Goal: Task Accomplishment & Management: Manage account settings

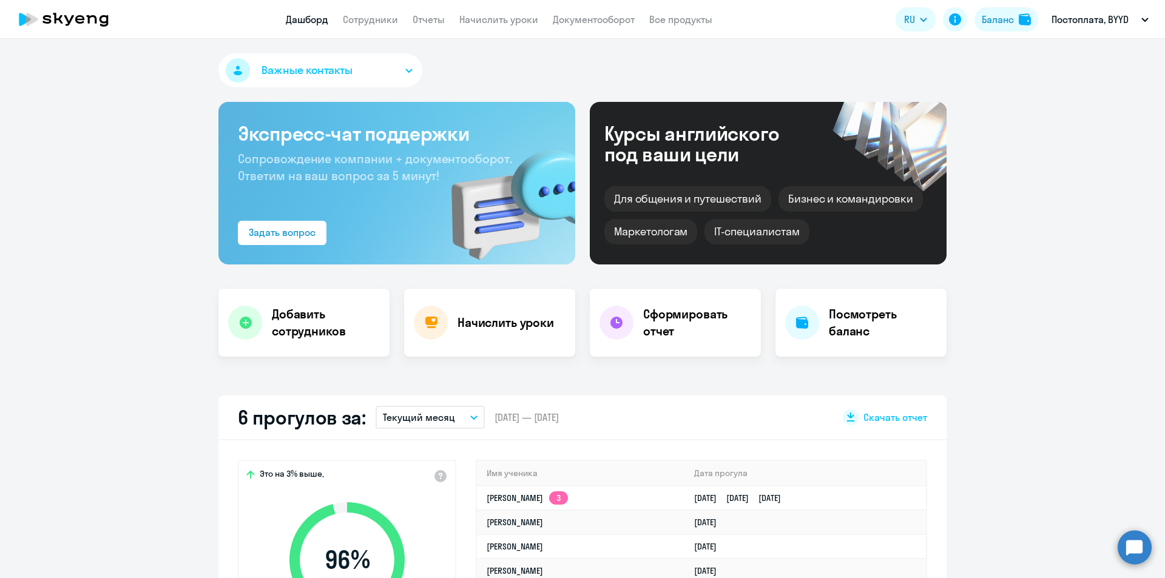
scroll to position [61, 0]
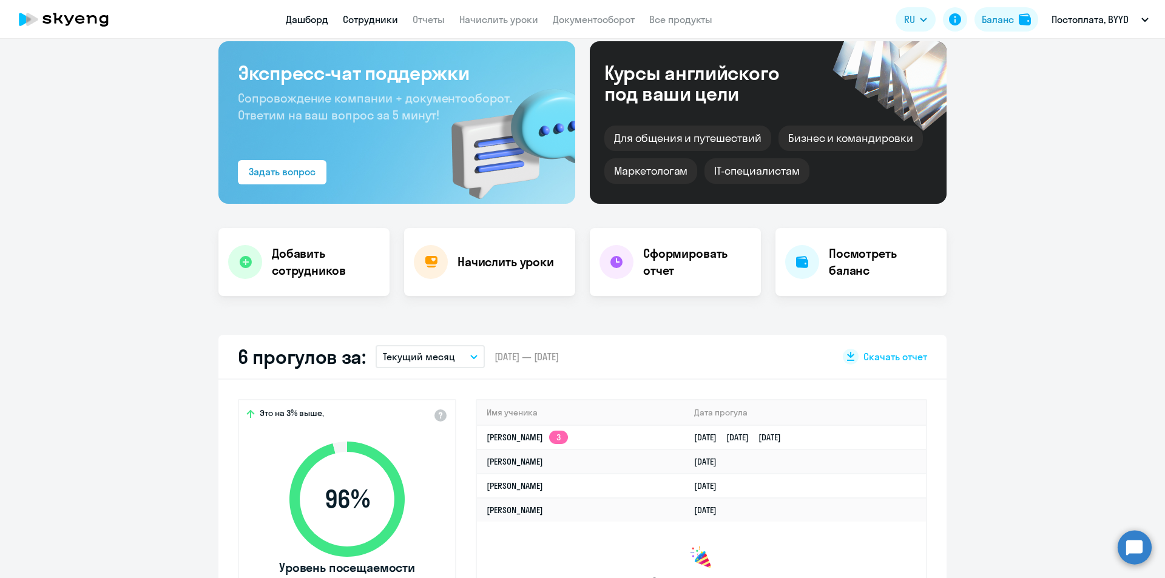
click at [351, 22] on link "Сотрудники" at bounding box center [370, 19] width 55 height 12
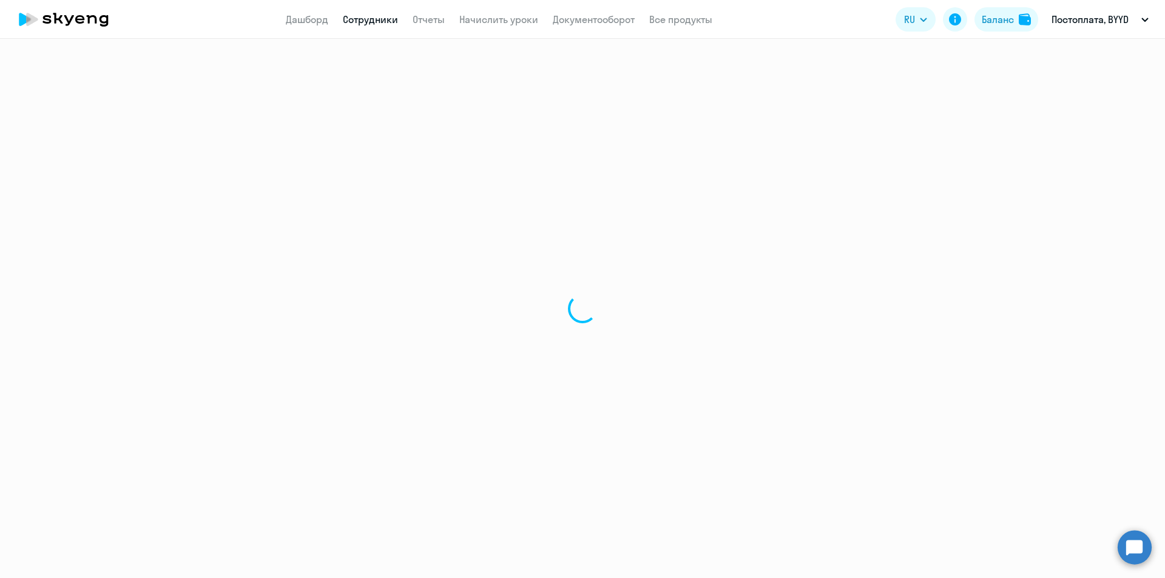
select select "30"
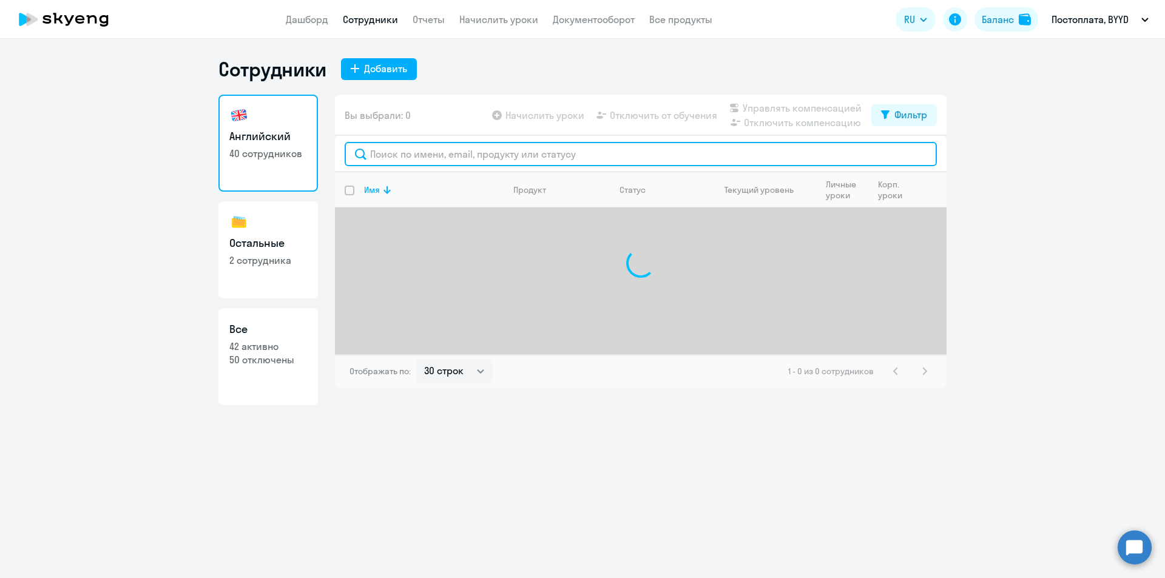
click at [393, 159] on input "text" at bounding box center [641, 154] width 592 height 24
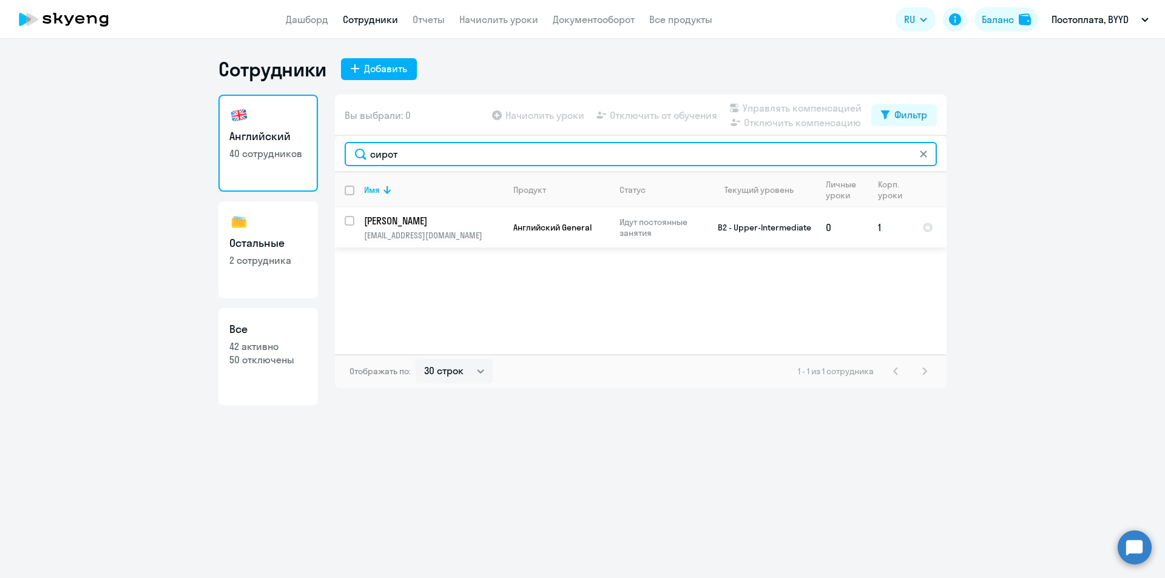
type input "сирот"
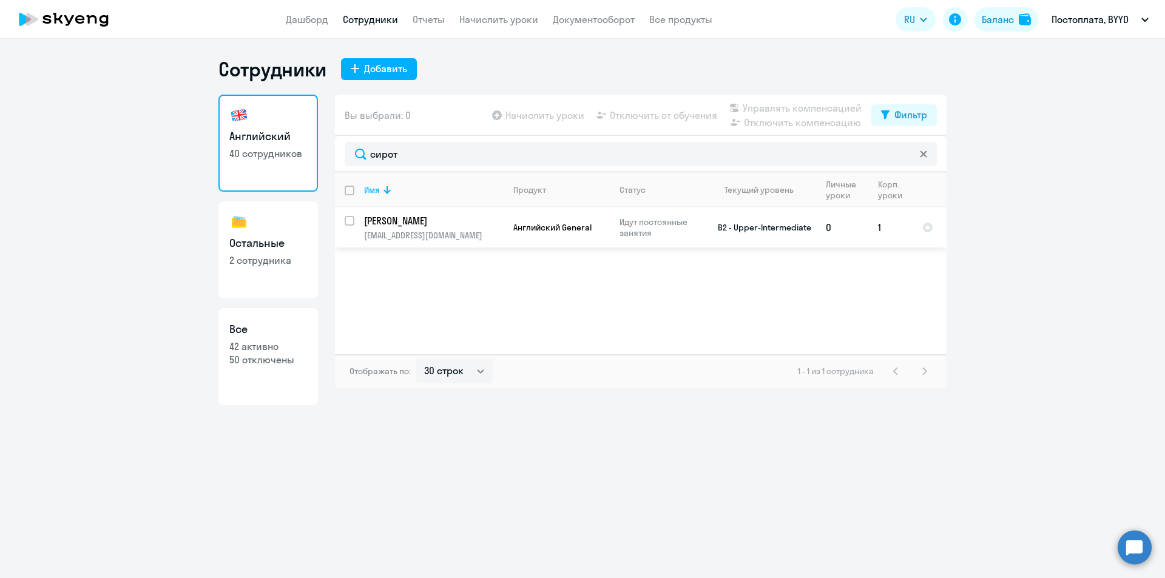
click at [351, 226] on input "select row 37835267" at bounding box center [357, 228] width 24 height 24
checkbox input "true"
click at [613, 119] on span "Отключить от обучения" at bounding box center [663, 115] width 107 height 15
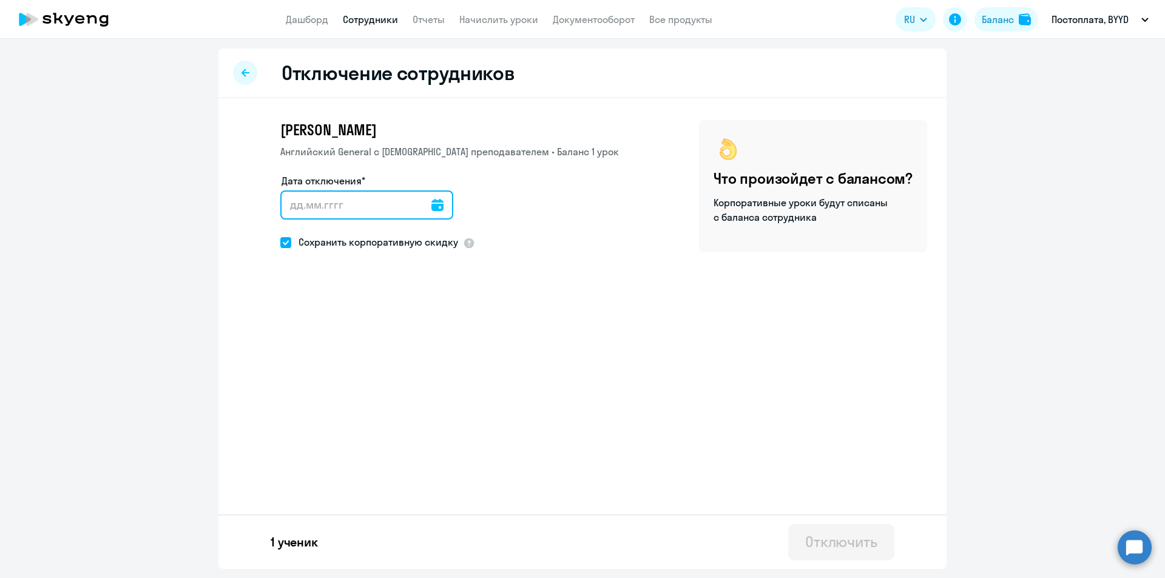
click at [326, 211] on input "Дата отключения*" at bounding box center [366, 204] width 173 height 29
click at [431, 207] on icon at bounding box center [437, 205] width 12 height 12
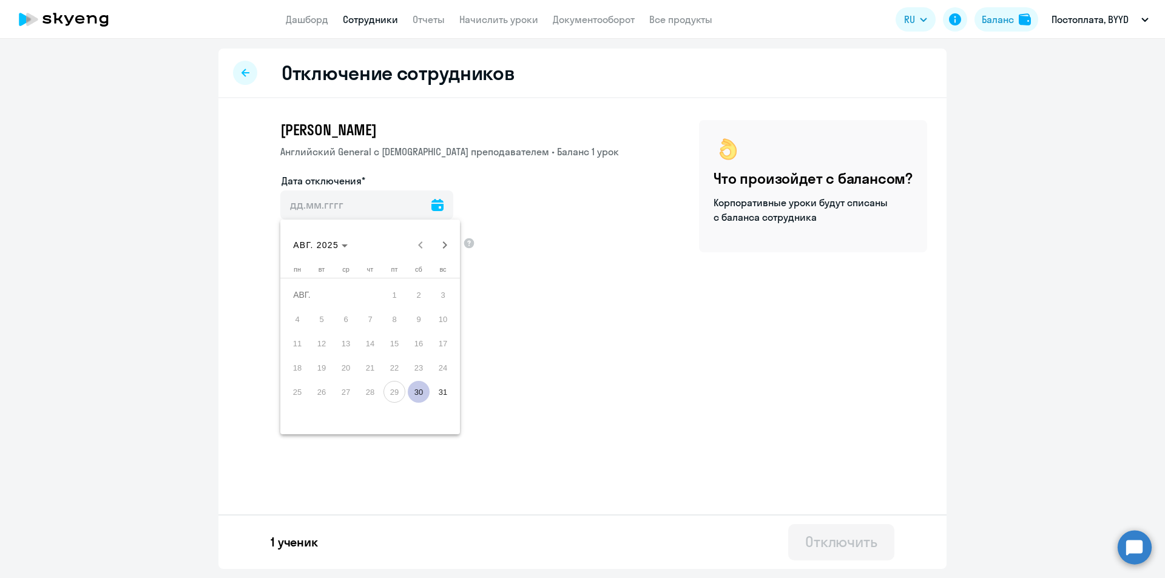
click at [421, 390] on span "30" at bounding box center [419, 392] width 22 height 22
type input "[DATE]"
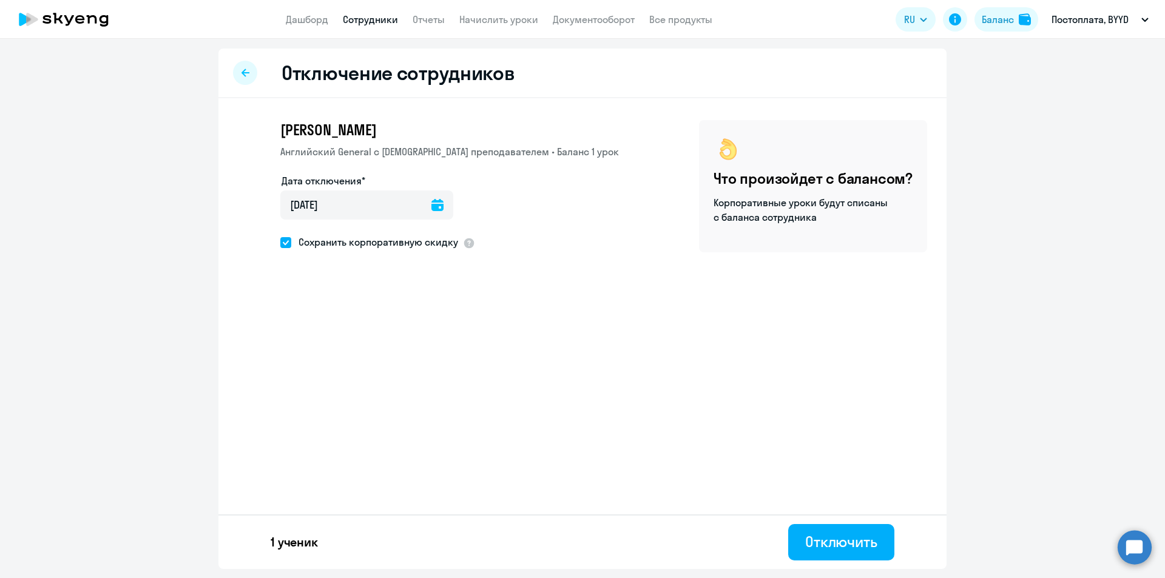
click at [312, 246] on span "Сохранить корпоративную скидку" at bounding box center [374, 242] width 167 height 15
click at [280, 243] on input "Сохранить корпоративную скидку" at bounding box center [280, 242] width 1 height 1
checkbox input "false"
click at [874, 539] on div "Отключить" at bounding box center [841, 541] width 72 height 19
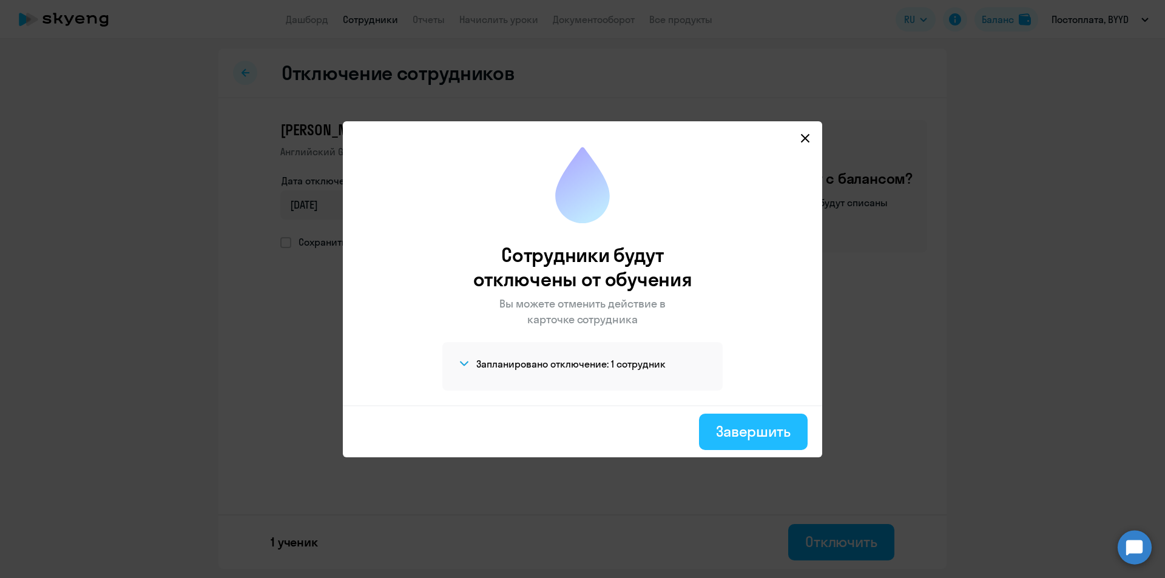
click at [746, 444] on button "Завершить" at bounding box center [753, 432] width 109 height 36
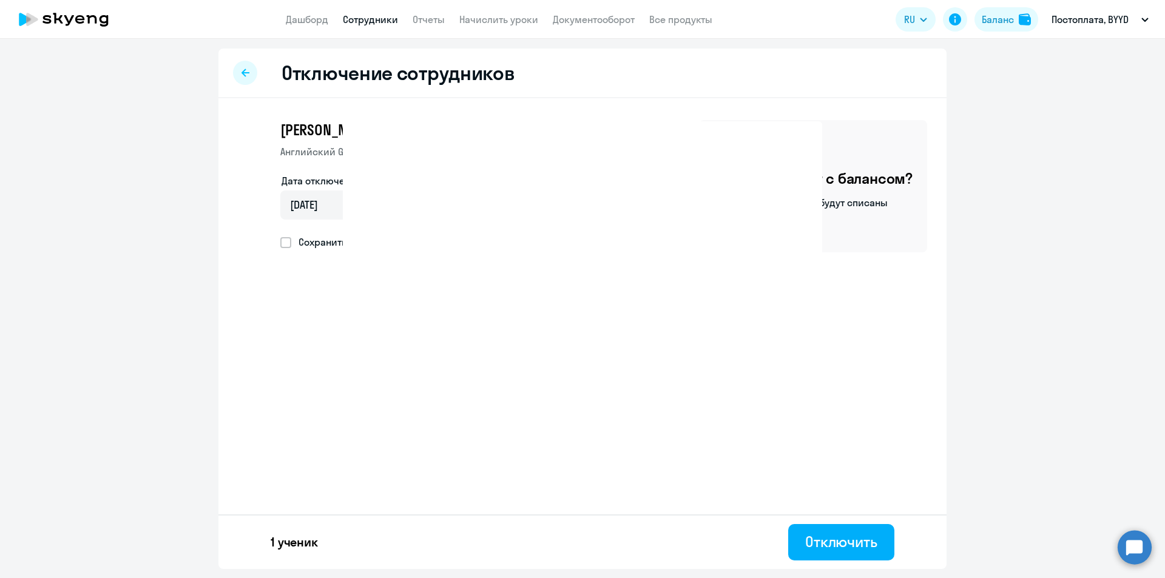
select select "30"
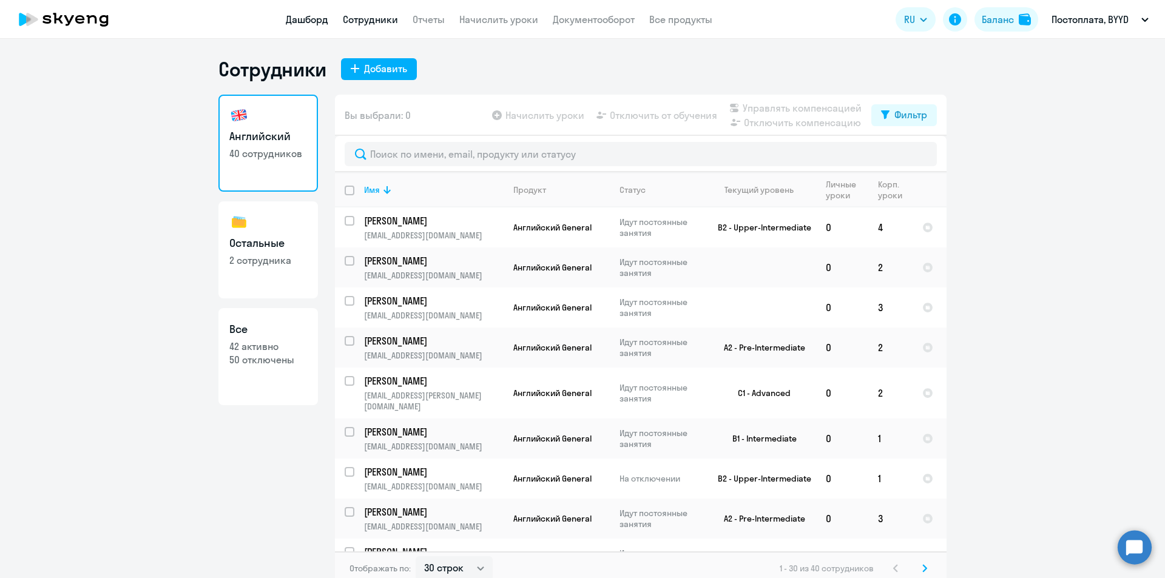
click at [314, 22] on link "Дашборд" at bounding box center [307, 19] width 42 height 12
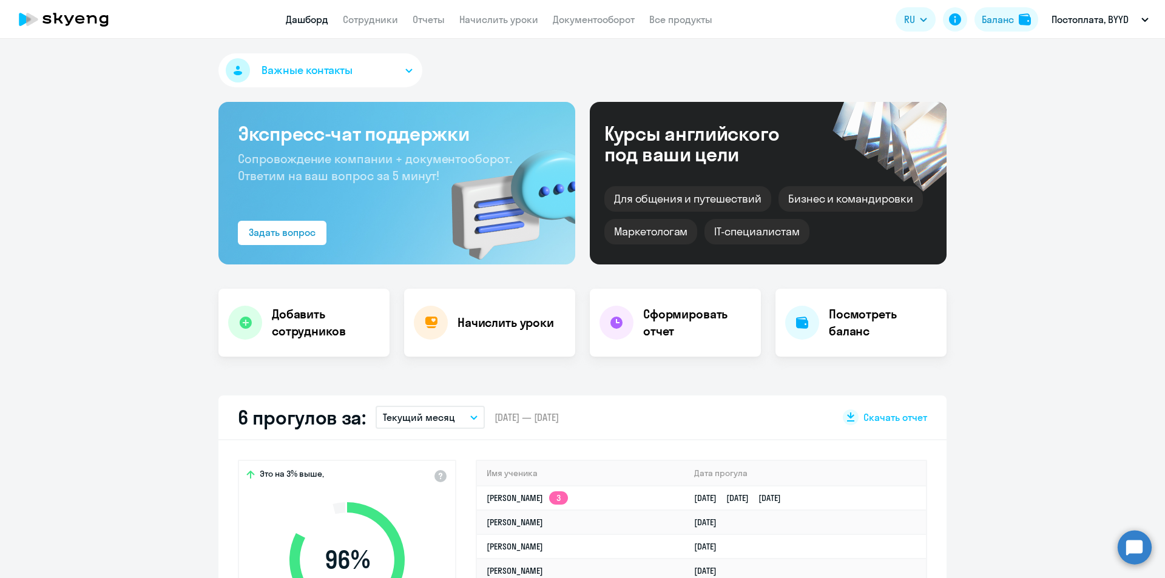
click at [363, 12] on app-header "Дашборд Сотрудники Отчеты Начислить уроки Документооборот Все продукты Дашборд …" at bounding box center [582, 19] width 1165 height 39
click at [367, 24] on link "Сотрудники" at bounding box center [370, 19] width 55 height 12
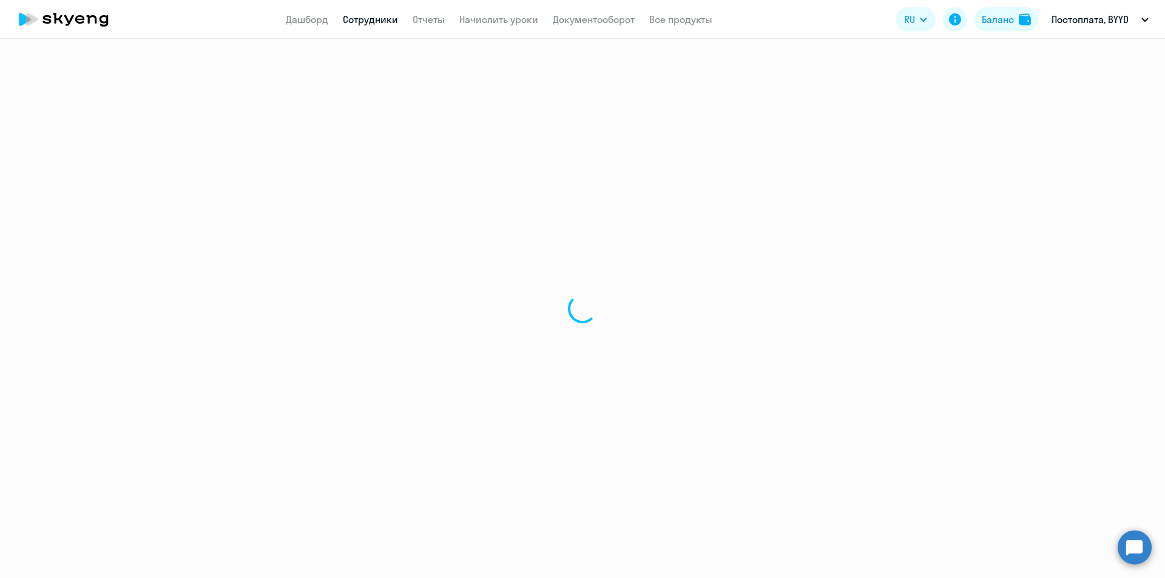
select select "30"
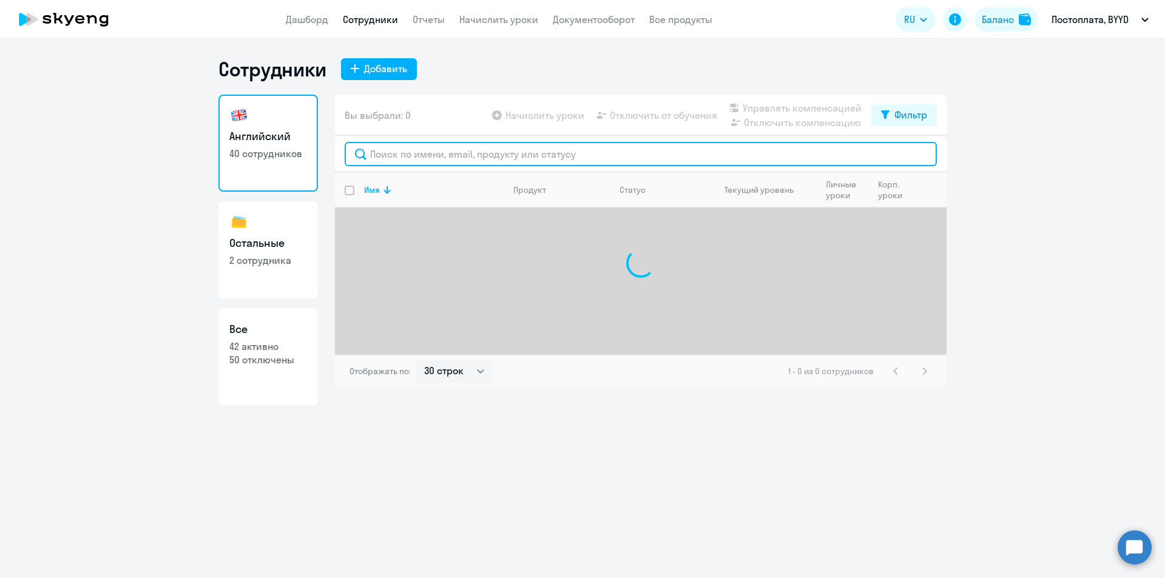
click at [385, 158] on input "text" at bounding box center [641, 154] width 592 height 24
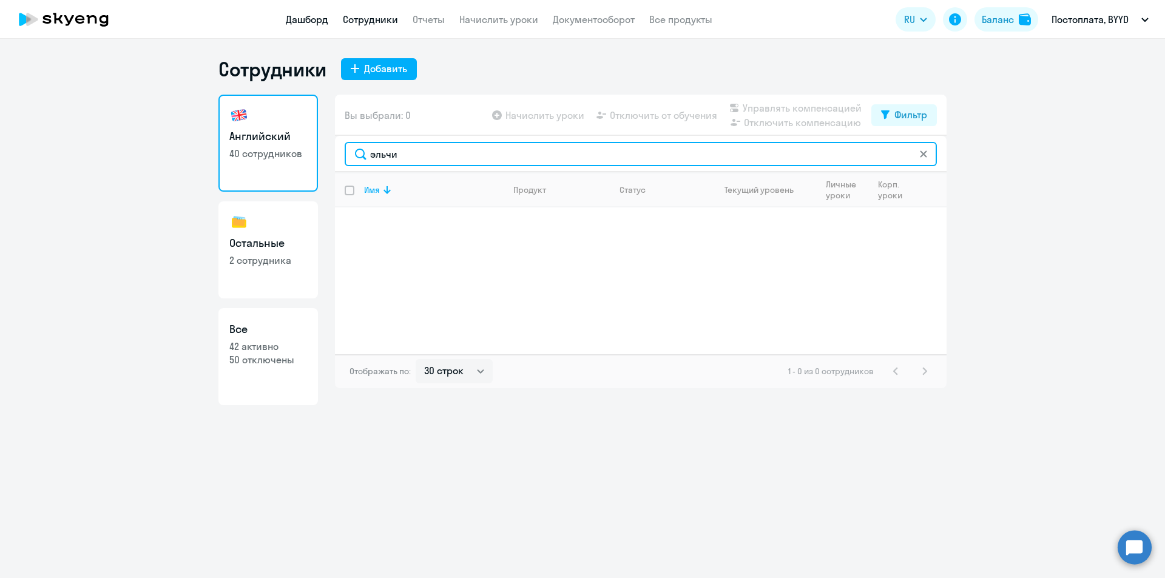
type input "эльчи"
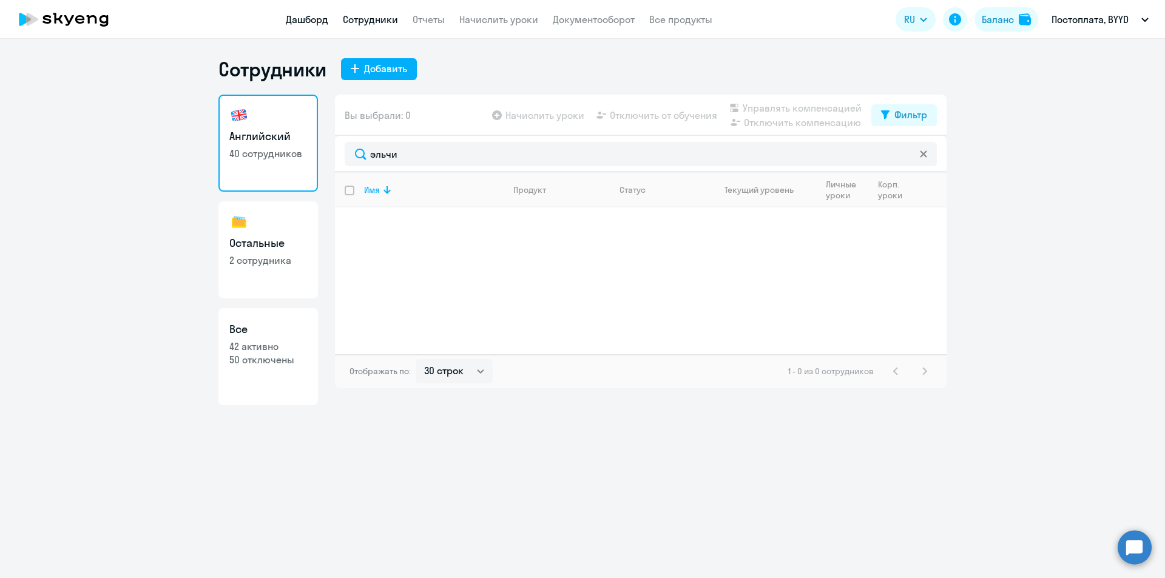
click at [310, 16] on link "Дашборд" at bounding box center [307, 19] width 42 height 12
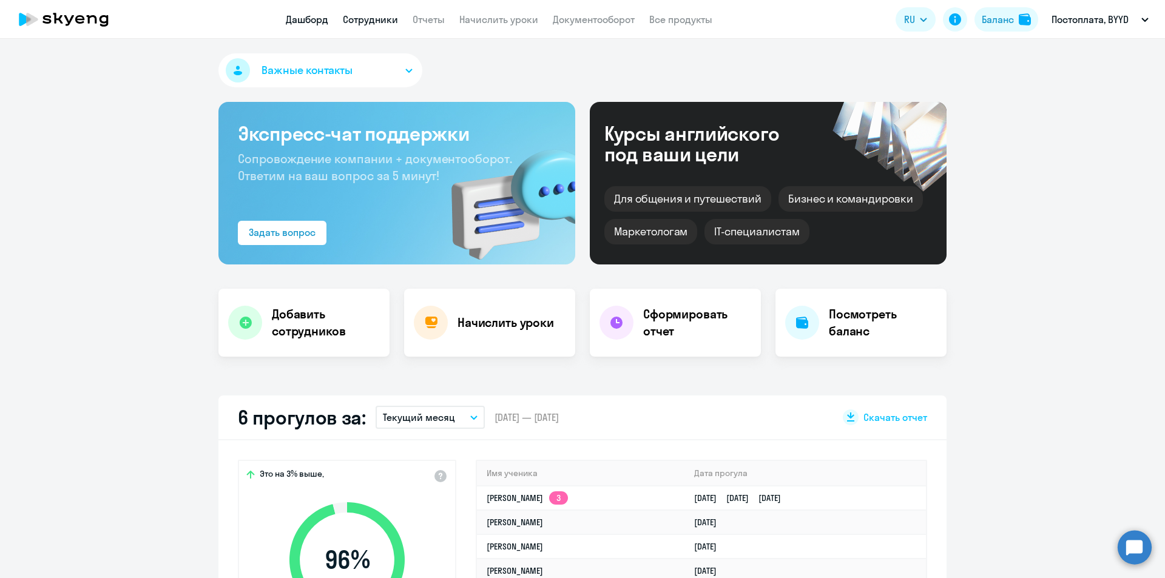
click at [376, 21] on link "Сотрудники" at bounding box center [370, 19] width 55 height 12
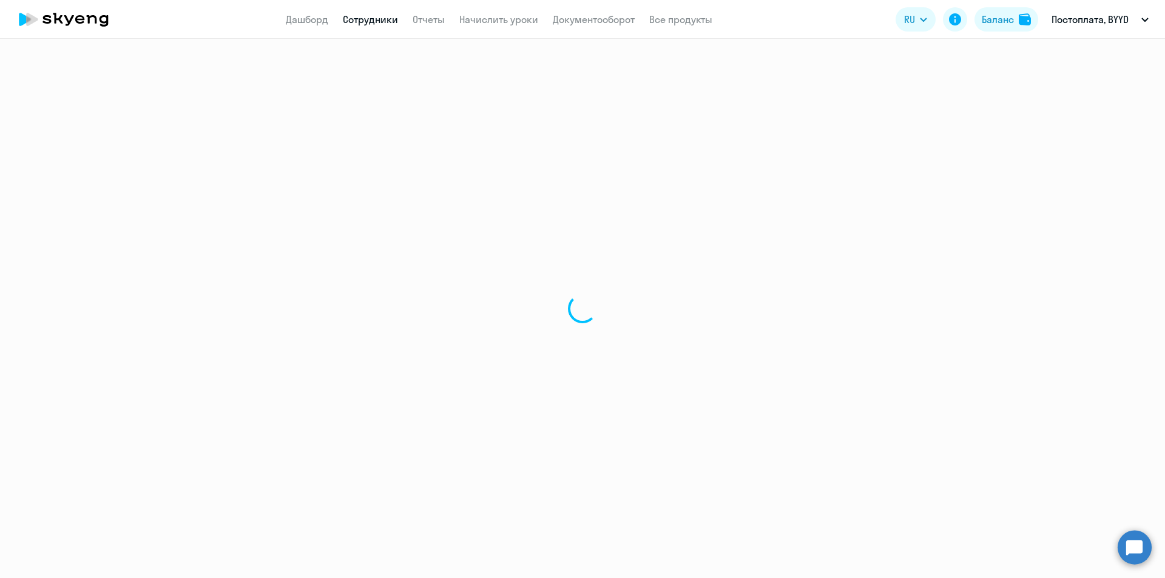
select select "30"
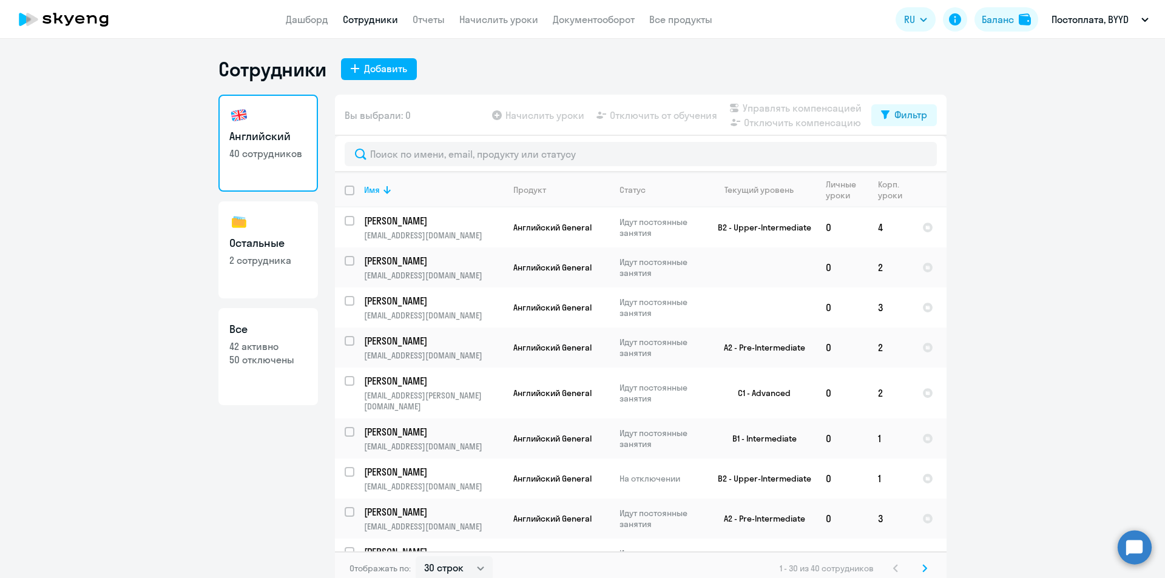
click at [477, 28] on app-header "Дашборд Сотрудники Отчеты Начислить уроки Документооборот Все продукты Дашборд …" at bounding box center [582, 19] width 1165 height 39
click at [477, 23] on link "Начислить уроки" at bounding box center [498, 19] width 79 height 12
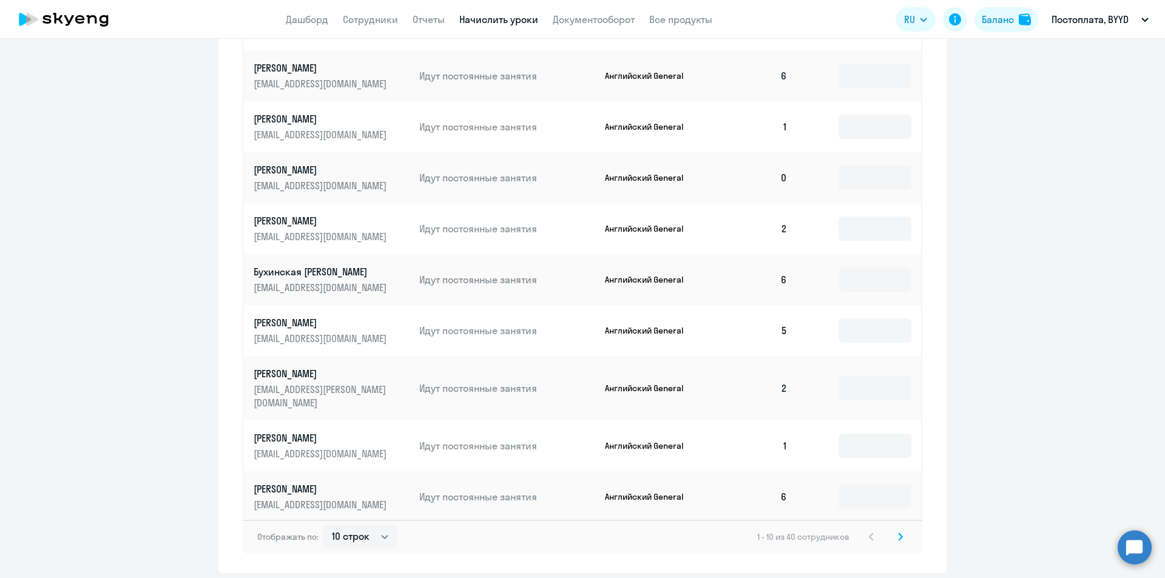
scroll to position [674, 0]
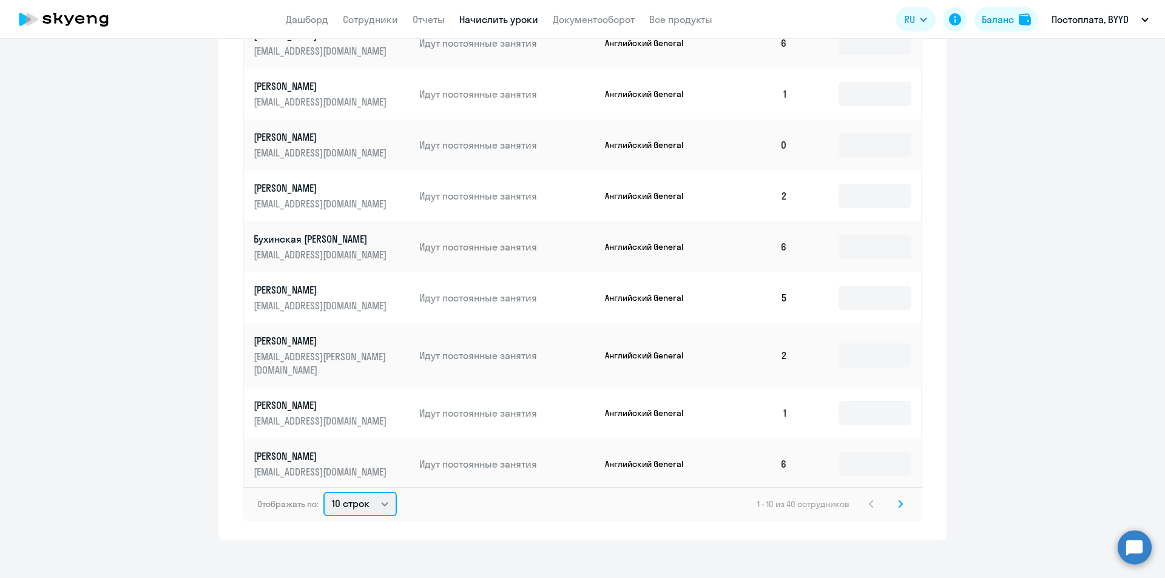
click at [361, 497] on select "10 строк 30 строк 50 строк" at bounding box center [359, 504] width 73 height 24
select select "50"
click at [323, 492] on select "10 строк 30 строк 50 строк" at bounding box center [359, 504] width 73 height 24
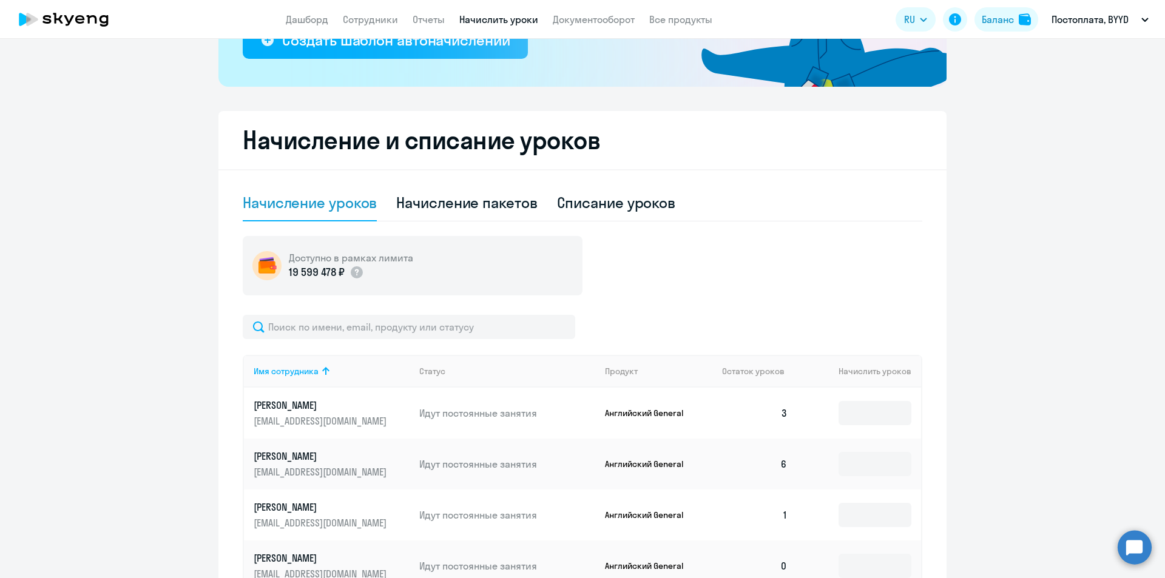
scroll to position [371, 0]
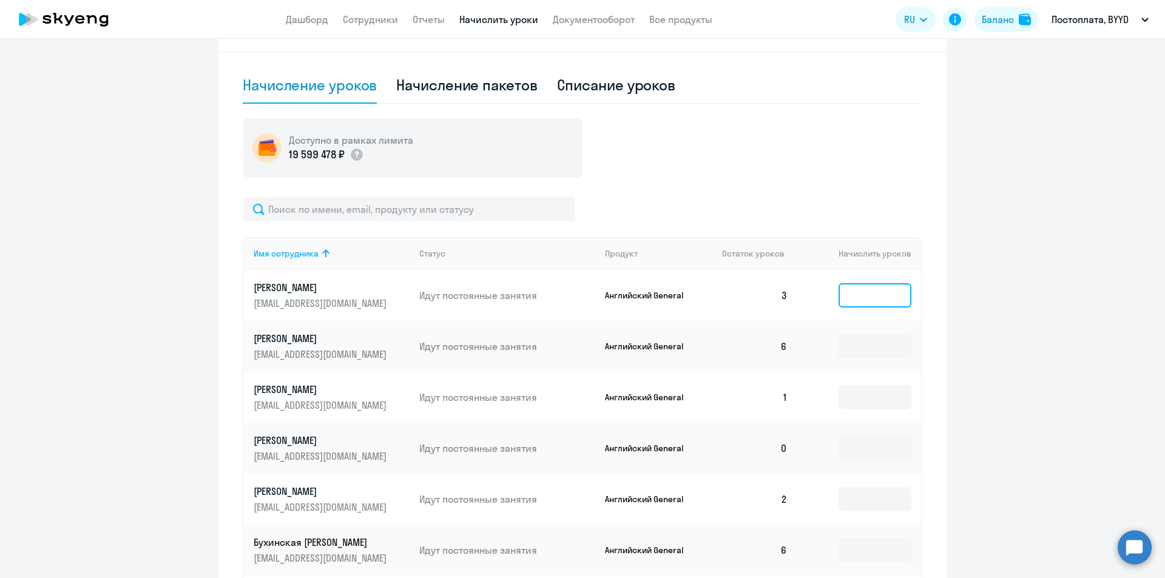
click at [855, 297] on input at bounding box center [874, 295] width 73 height 24
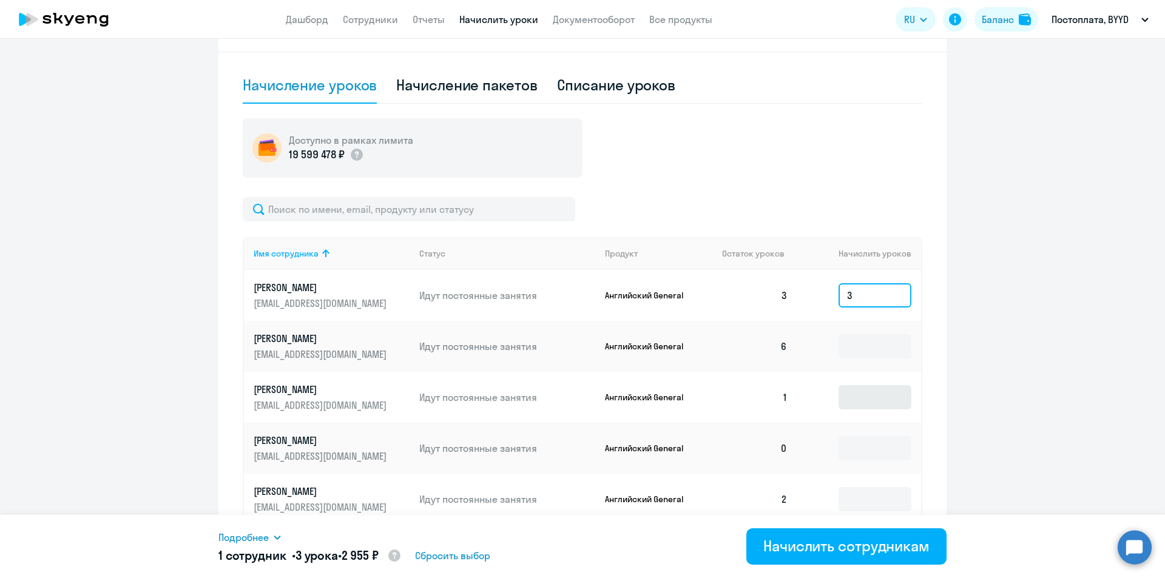
type input "3"
click at [841, 389] on input at bounding box center [874, 397] width 73 height 24
type input "5"
click at [856, 476] on td at bounding box center [859, 499] width 124 height 51
click at [855, 463] on td at bounding box center [859, 448] width 124 height 51
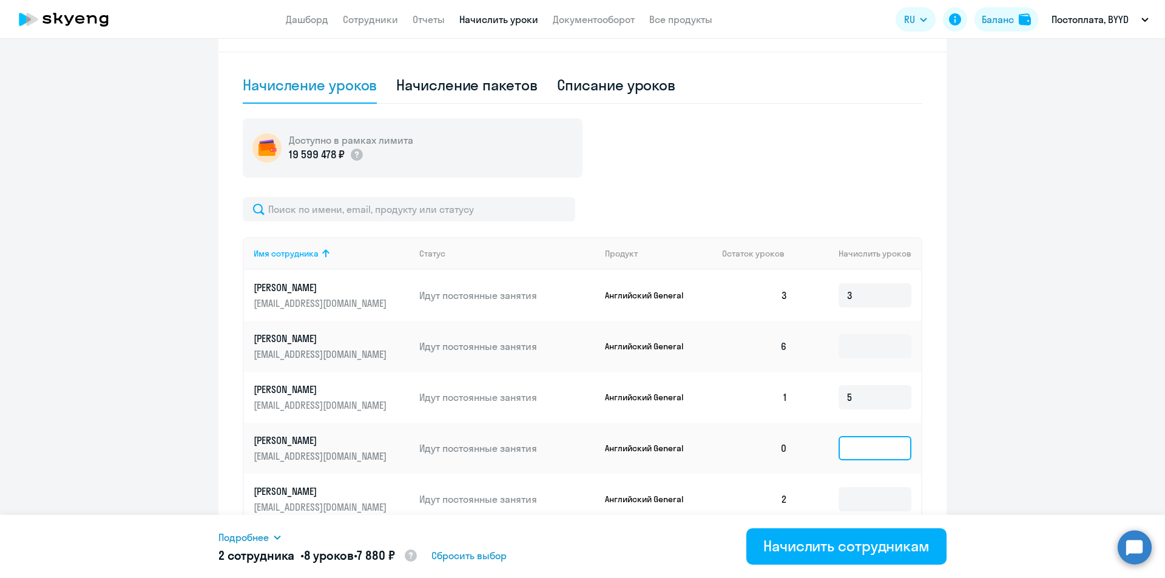
click at [854, 456] on input at bounding box center [874, 448] width 73 height 24
type input "6"
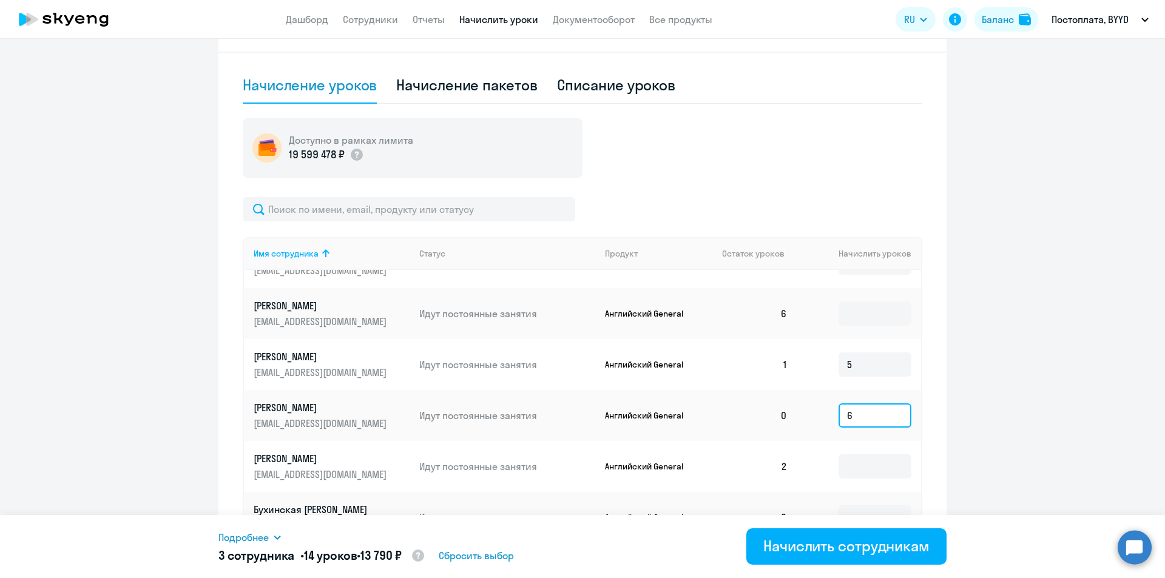
scroll to position [61, 0]
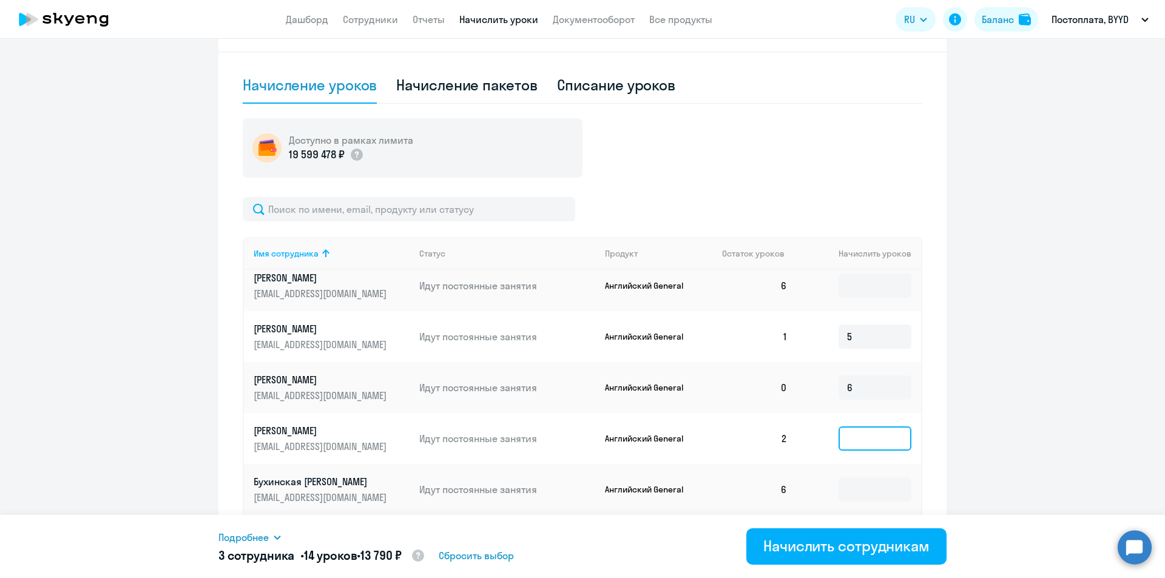
click at [853, 447] on input at bounding box center [874, 438] width 73 height 24
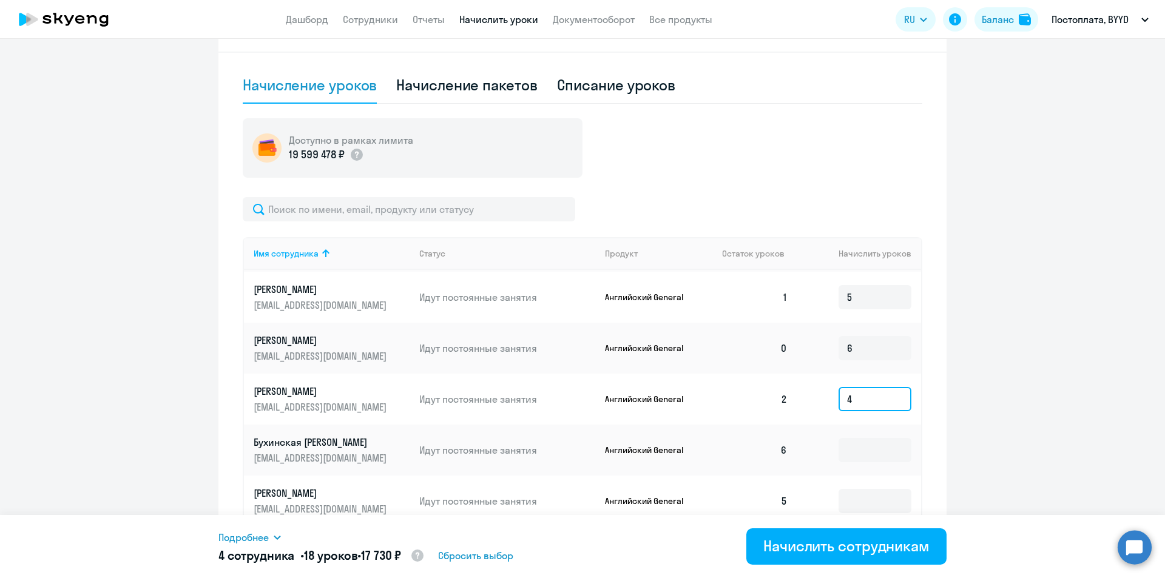
scroll to position [121, 0]
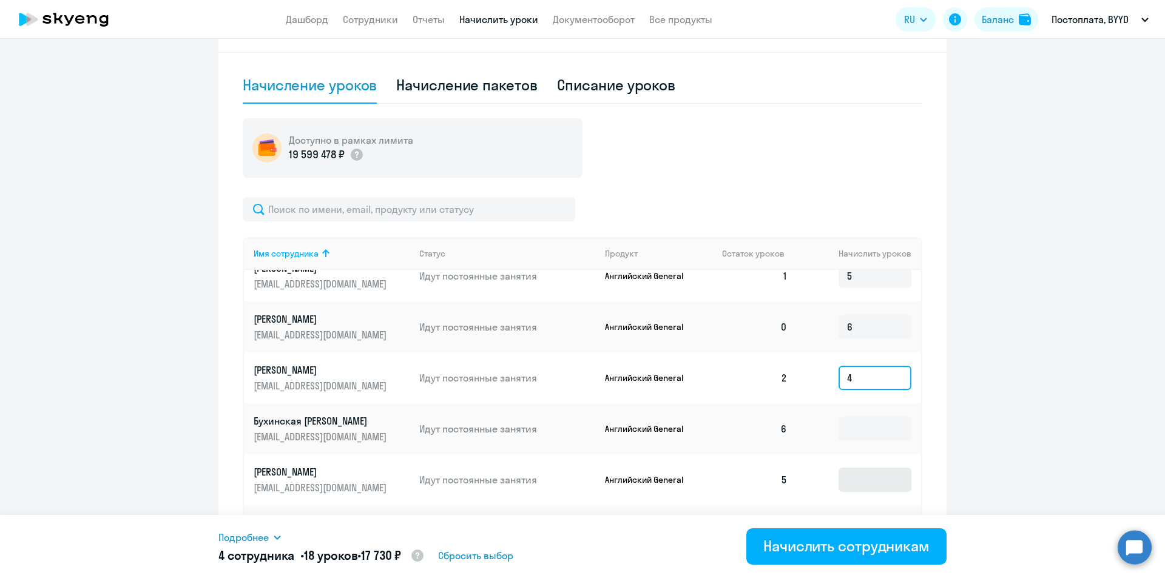
type input "4"
click at [844, 471] on input at bounding box center [874, 480] width 73 height 24
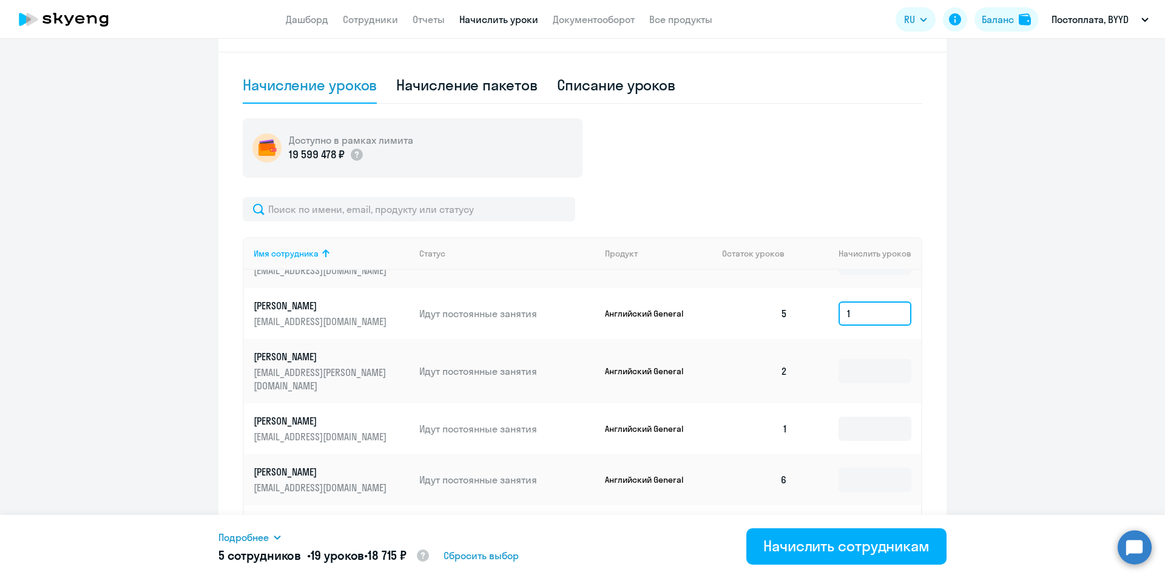
scroll to position [303, 0]
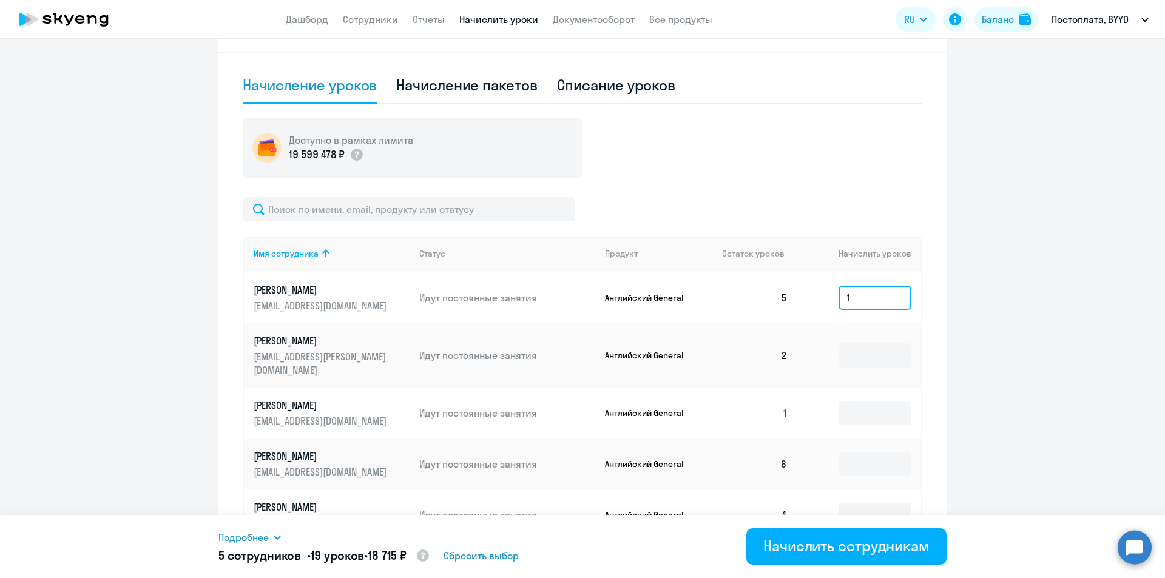
type input "1"
click at [855, 364] on td at bounding box center [859, 355] width 124 height 64
click at [852, 354] on input at bounding box center [874, 355] width 73 height 24
type input "4"
click at [860, 403] on input at bounding box center [874, 413] width 73 height 24
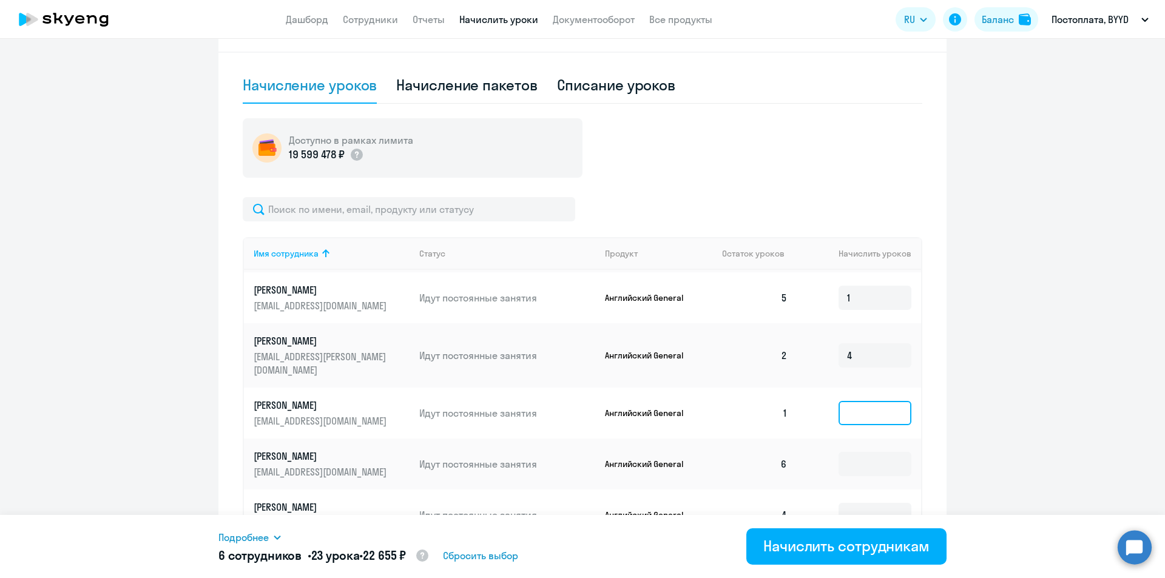
type input "5"
type input "6"
click at [858, 452] on input at bounding box center [874, 464] width 73 height 24
click at [849, 503] on input at bounding box center [874, 515] width 73 height 24
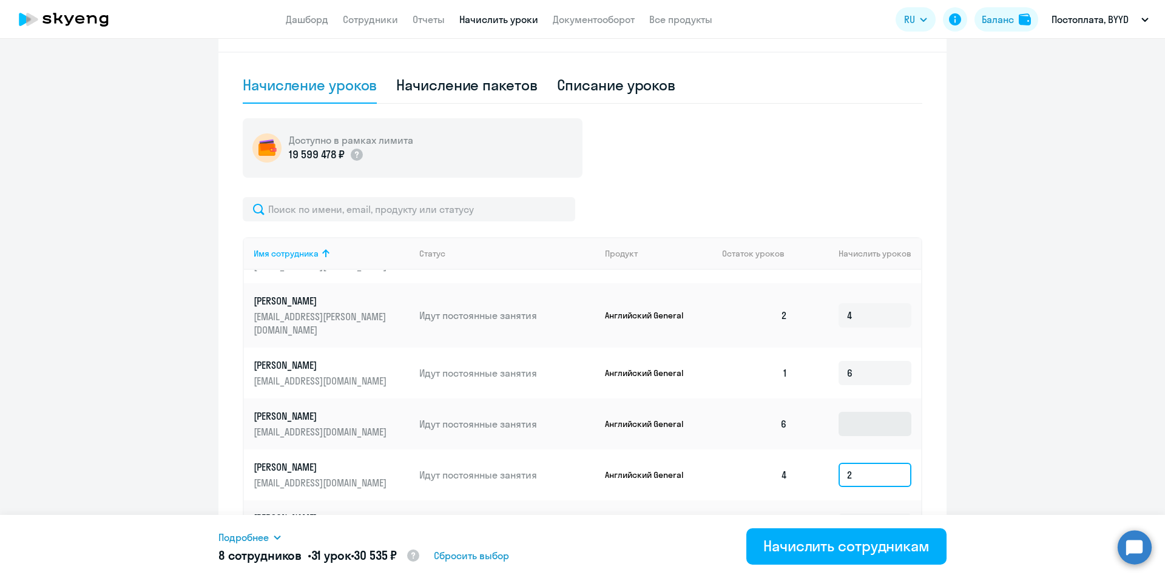
scroll to position [364, 0]
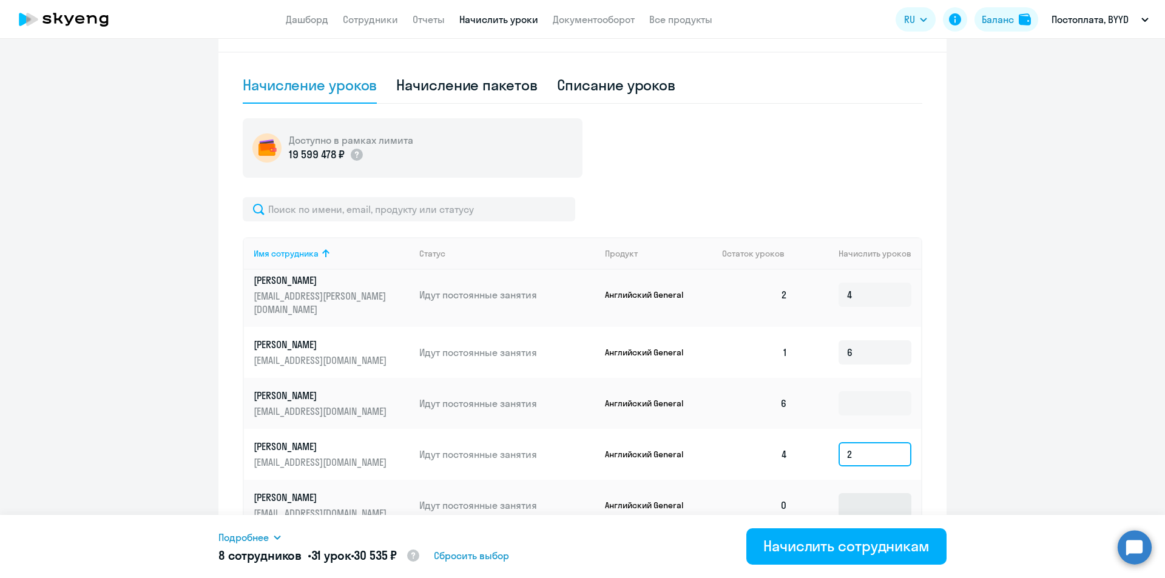
type input "2"
click at [838, 493] on input at bounding box center [874, 505] width 73 height 24
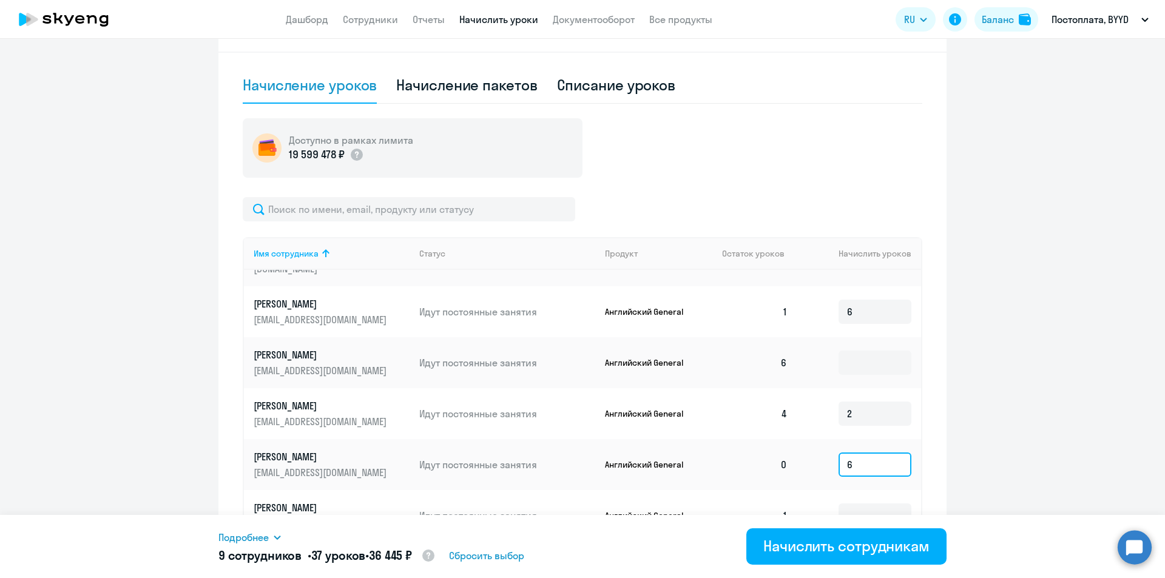
scroll to position [425, 0]
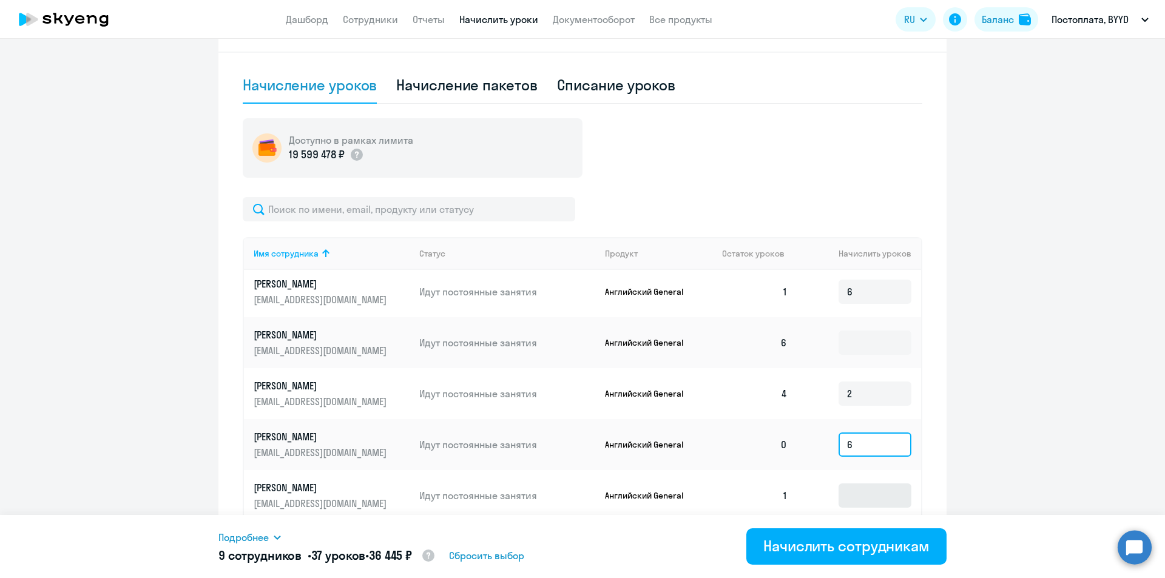
type input "6"
click at [857, 483] on input at bounding box center [874, 495] width 73 height 24
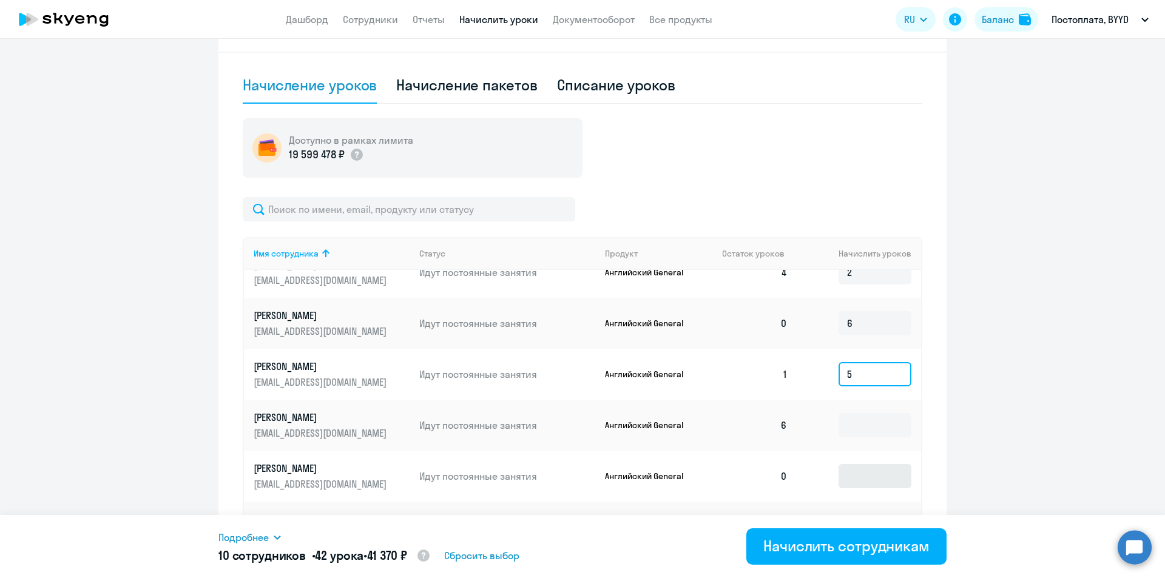
type input "5"
click at [854, 464] on input at bounding box center [874, 476] width 73 height 24
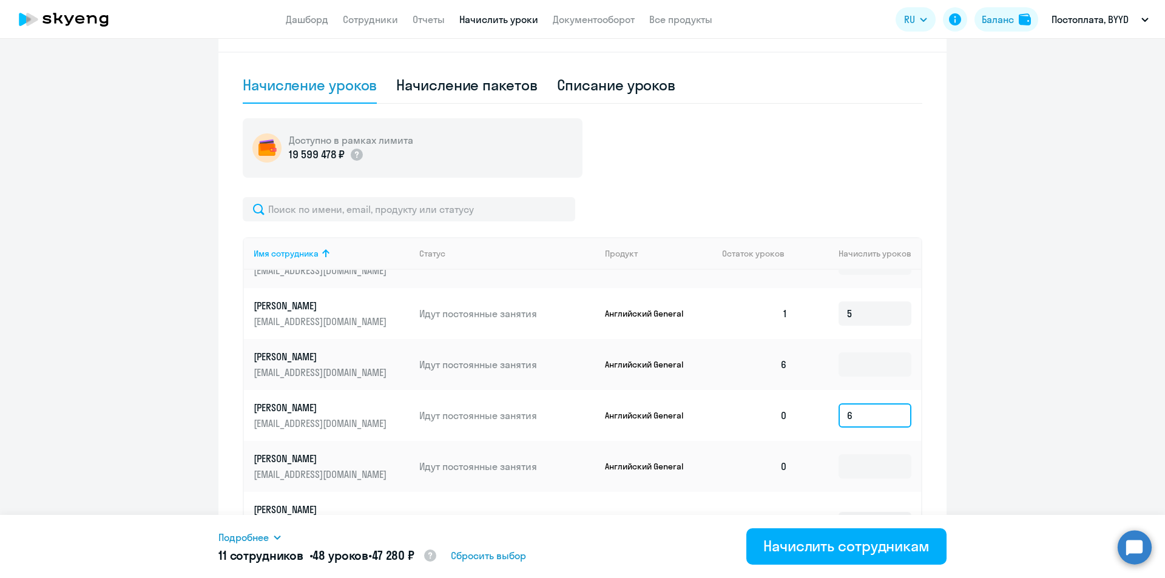
type input "6"
click at [854, 459] on input at bounding box center [874, 466] width 73 height 24
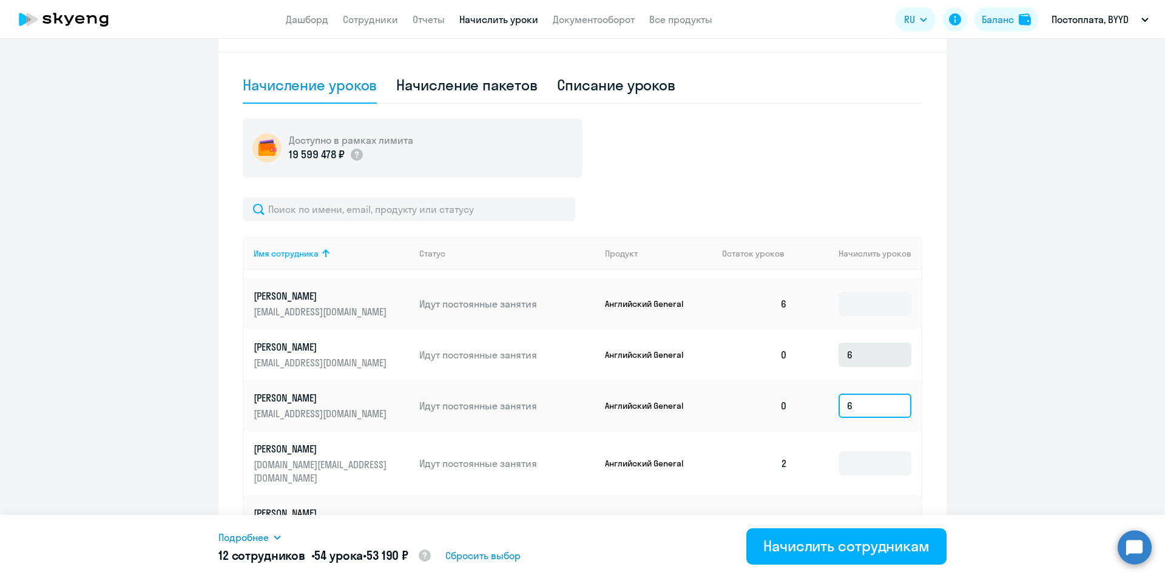
type input "6"
click at [854, 459] on td at bounding box center [859, 463] width 124 height 64
click at [854, 456] on td at bounding box center [859, 463] width 124 height 64
click at [852, 451] on input at bounding box center [874, 463] width 73 height 24
type input "4"
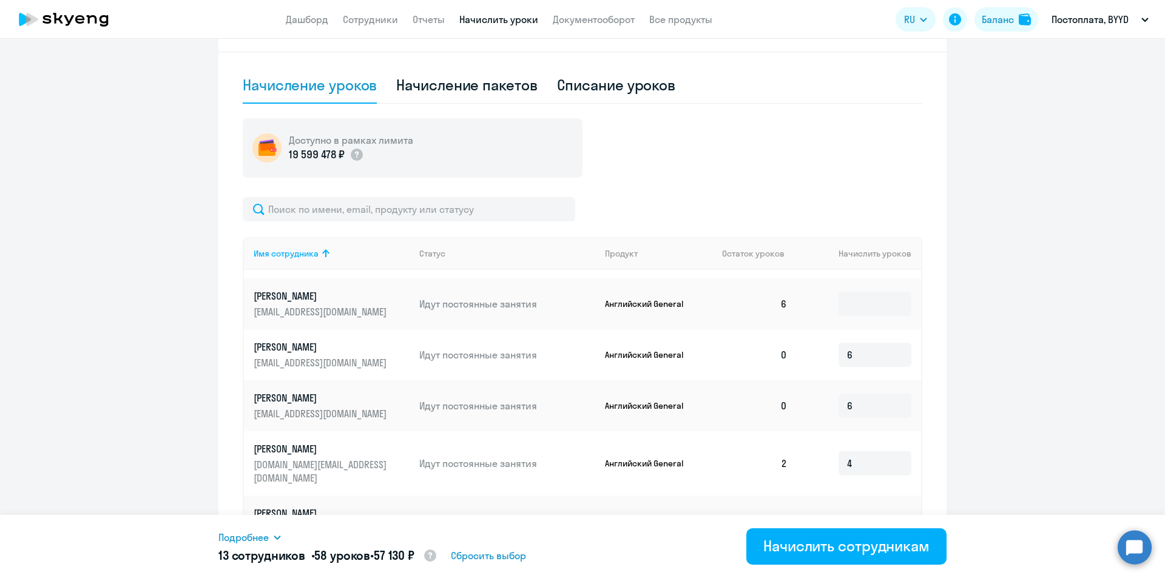
click at [846, 516] on input at bounding box center [874, 528] width 73 height 24
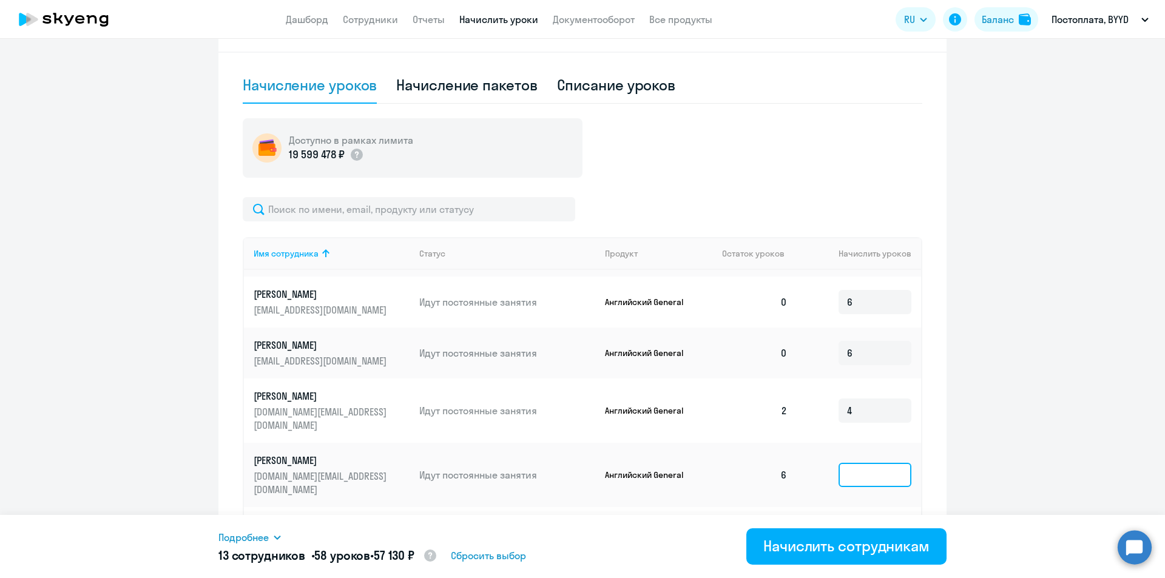
scroll to position [789, 0]
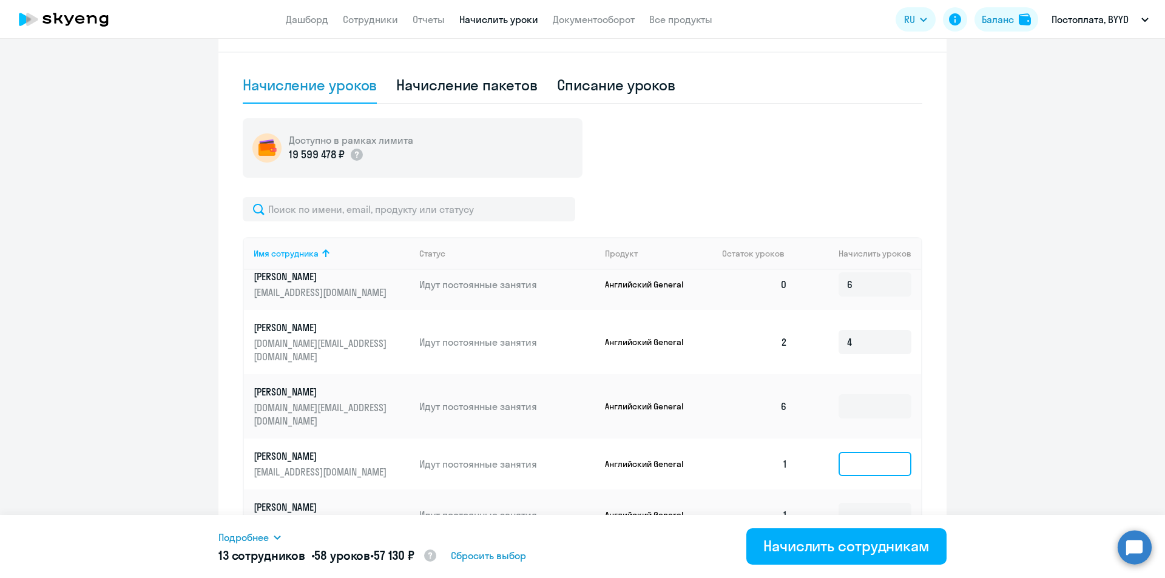
click at [838, 452] on input at bounding box center [874, 464] width 73 height 24
type input "5"
click at [838, 503] on input at bounding box center [874, 515] width 73 height 24
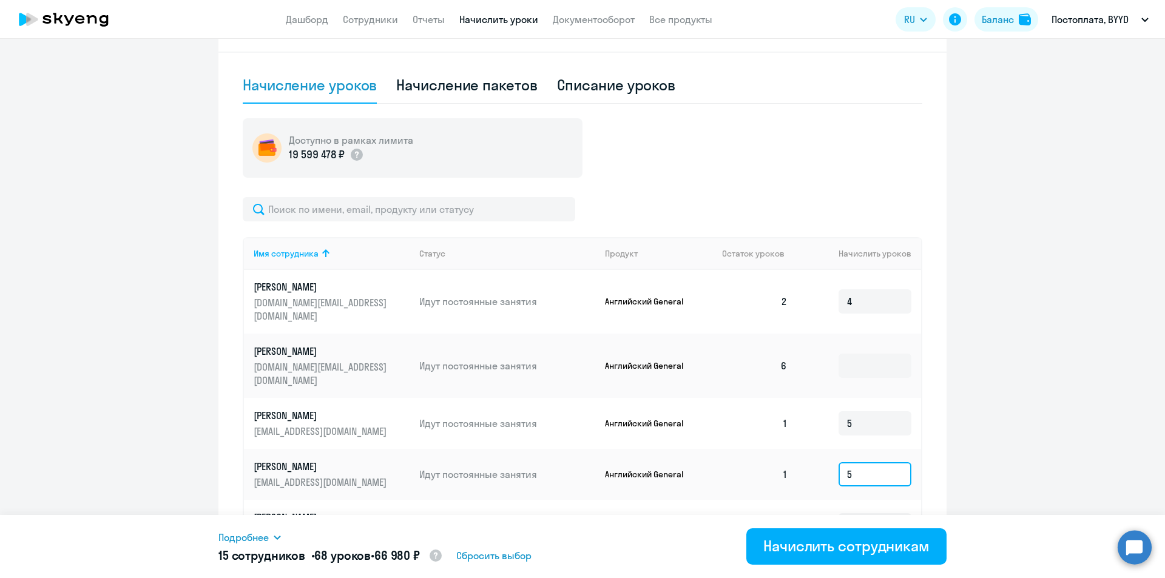
scroll to position [849, 0]
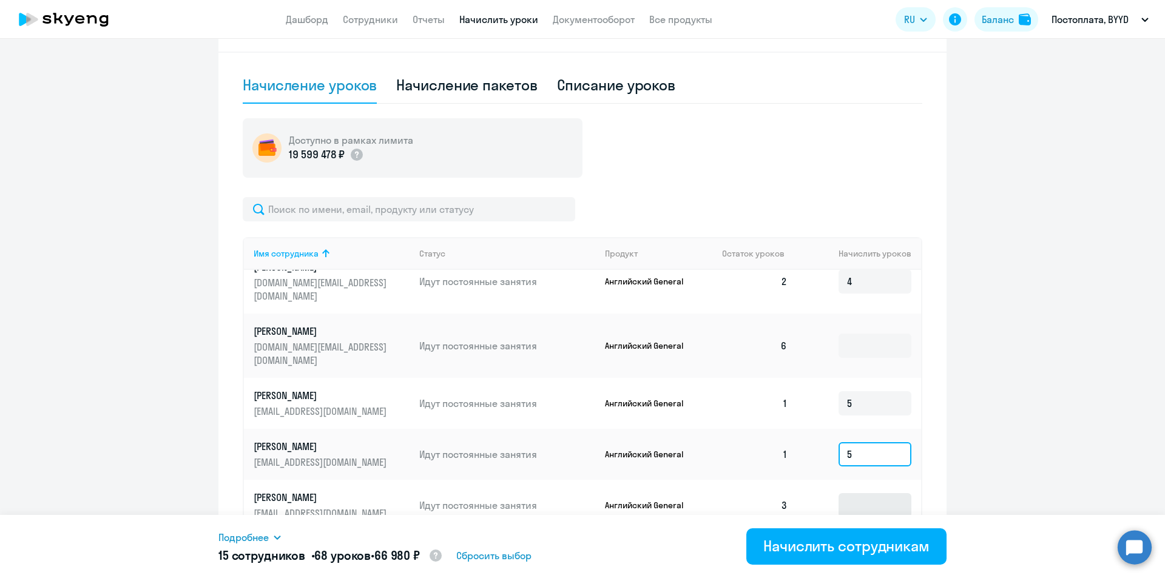
type input "5"
click at [842, 493] on input at bounding box center [874, 505] width 73 height 24
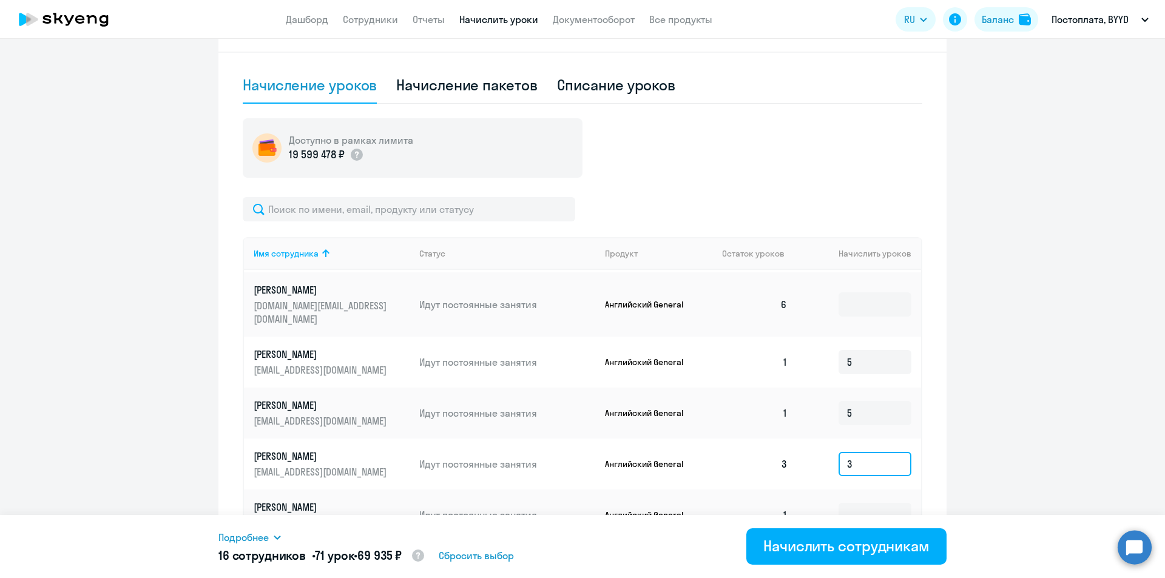
scroll to position [910, 0]
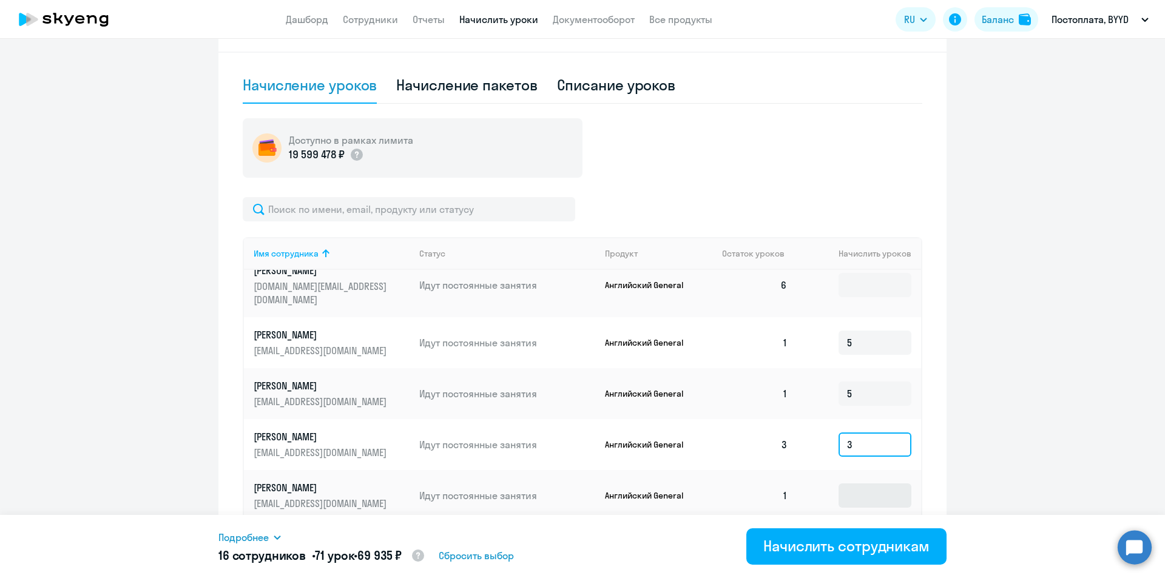
type input "3"
click at [841, 483] on input at bounding box center [874, 495] width 73 height 24
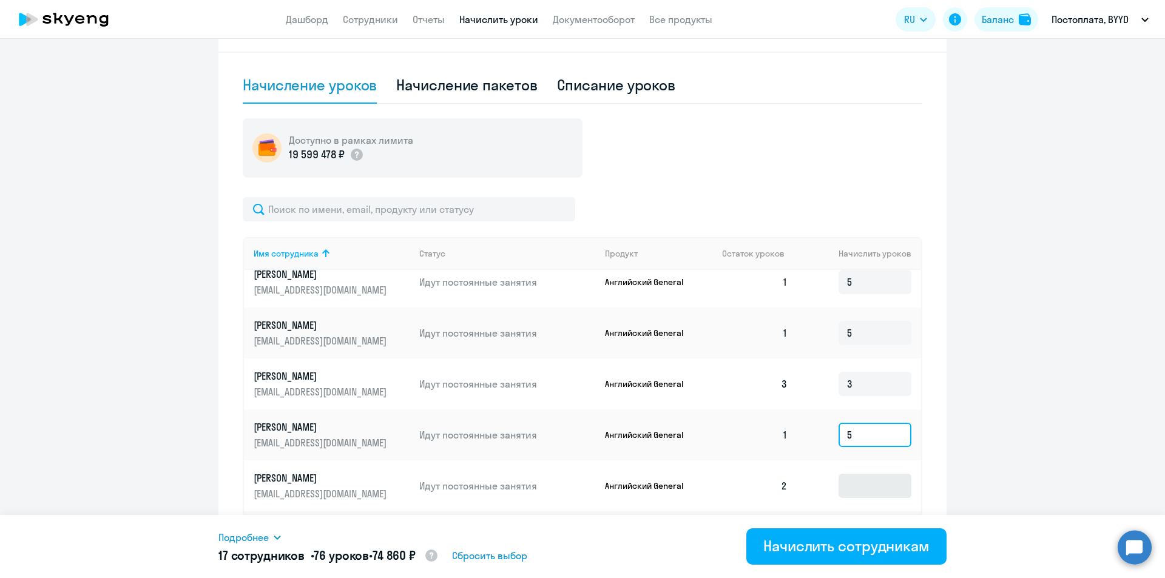
type input "5"
click at [840, 474] on input at bounding box center [874, 486] width 73 height 24
type input "4"
click at [852, 525] on input at bounding box center [874, 537] width 73 height 24
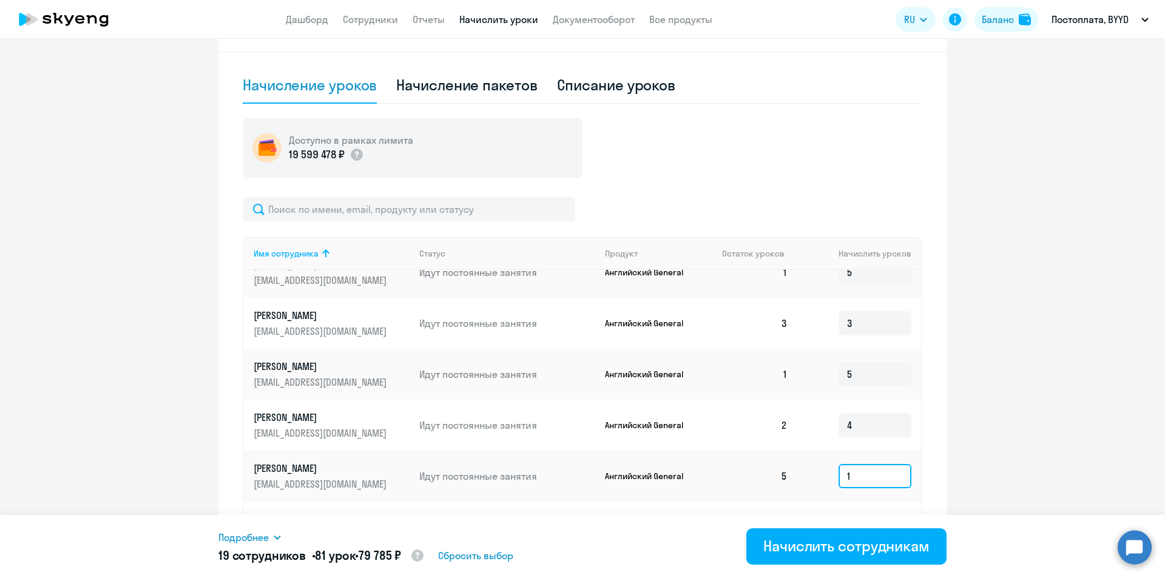
type input "1"
click at [853, 515] on input at bounding box center [874, 527] width 73 height 24
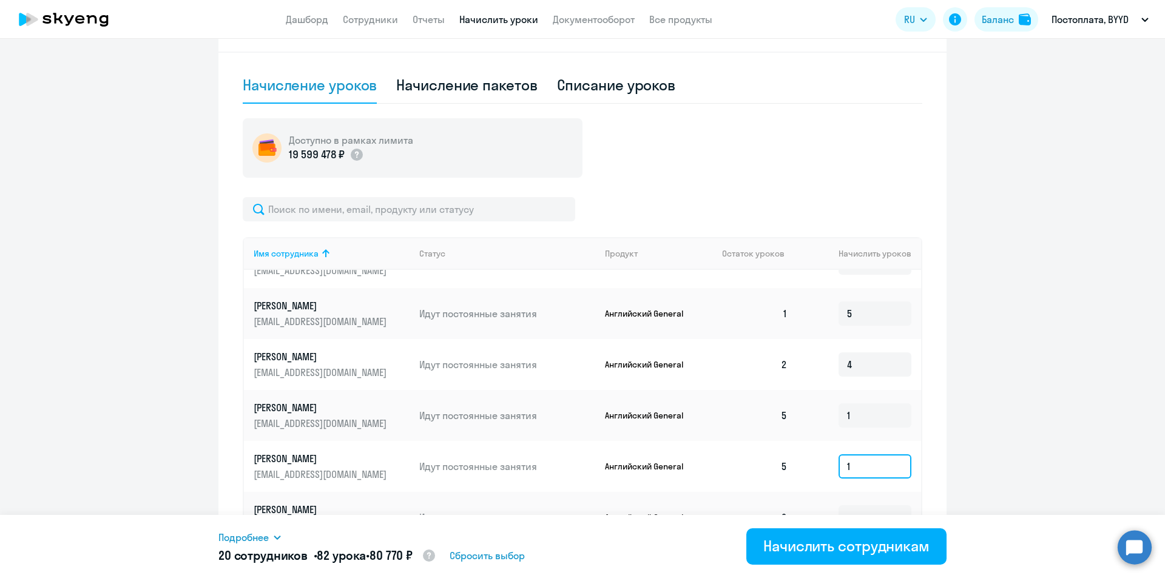
type input "1"
click at [853, 505] on input at bounding box center [874, 517] width 73 height 24
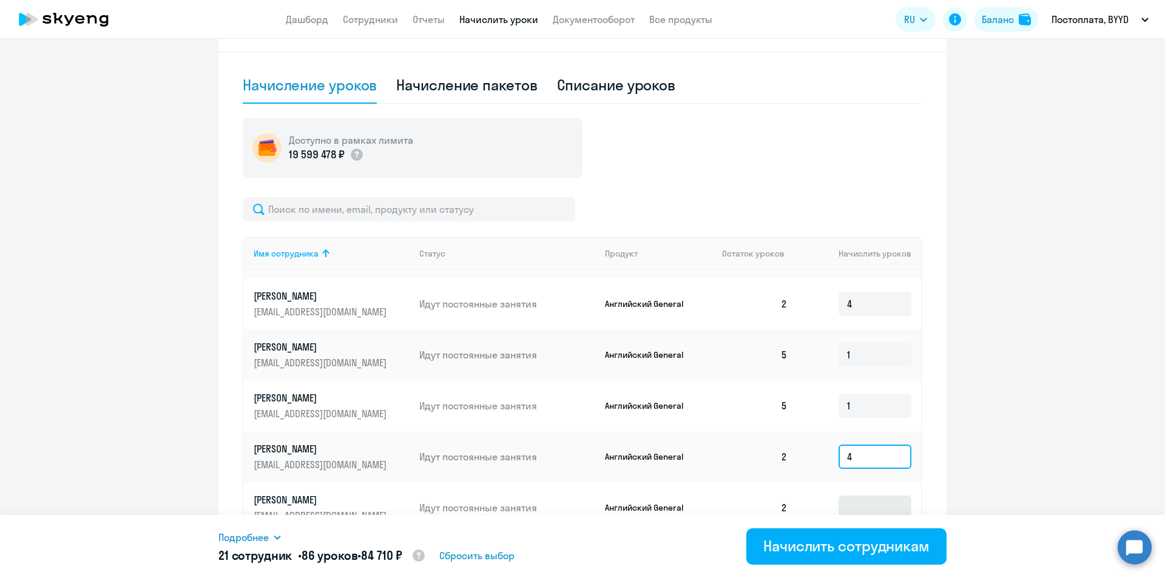
type input "4"
click at [852, 496] on input at bounding box center [874, 508] width 73 height 24
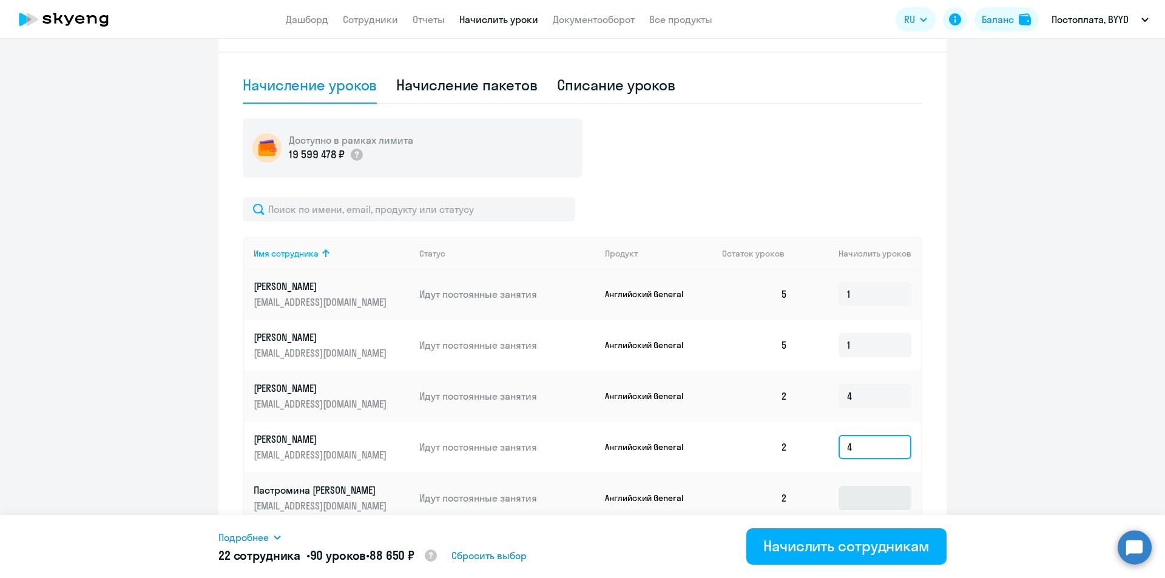
type input "4"
click at [852, 486] on input at bounding box center [874, 498] width 73 height 24
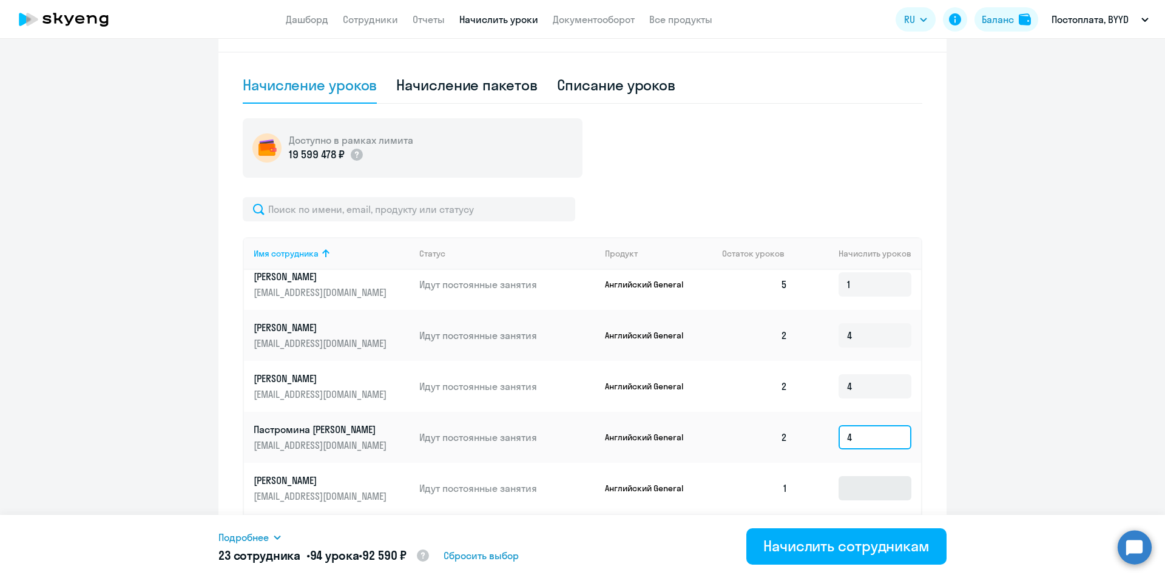
type input "4"
click at [850, 476] on input at bounding box center [874, 488] width 73 height 24
type input "5"
click at [850, 514] on td at bounding box center [859, 539] width 124 height 51
click at [846, 527] on input at bounding box center [874, 539] width 73 height 24
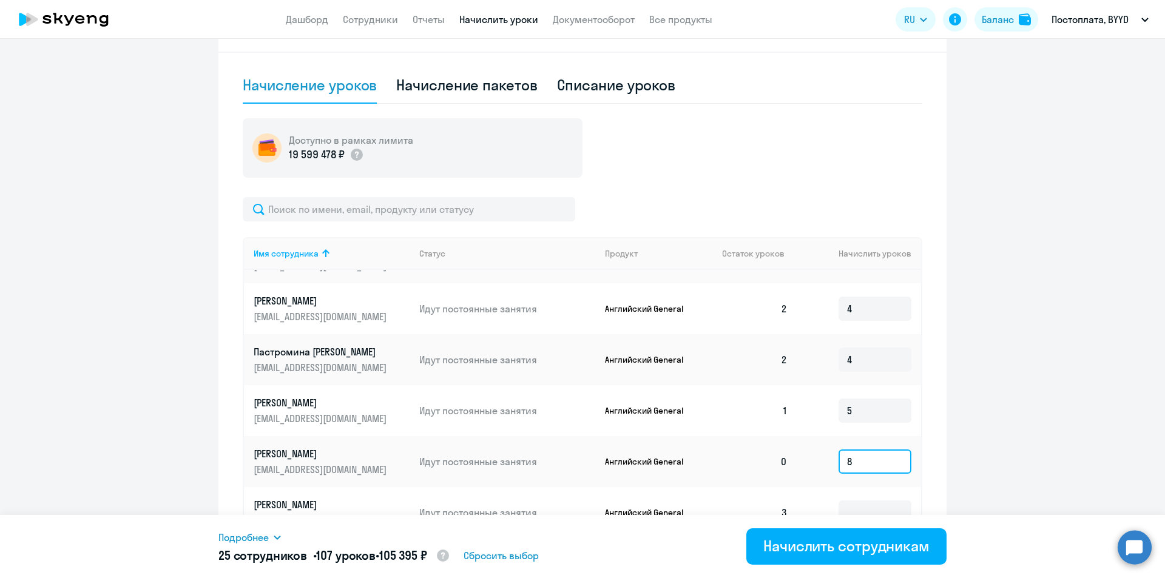
scroll to position [1395, 0]
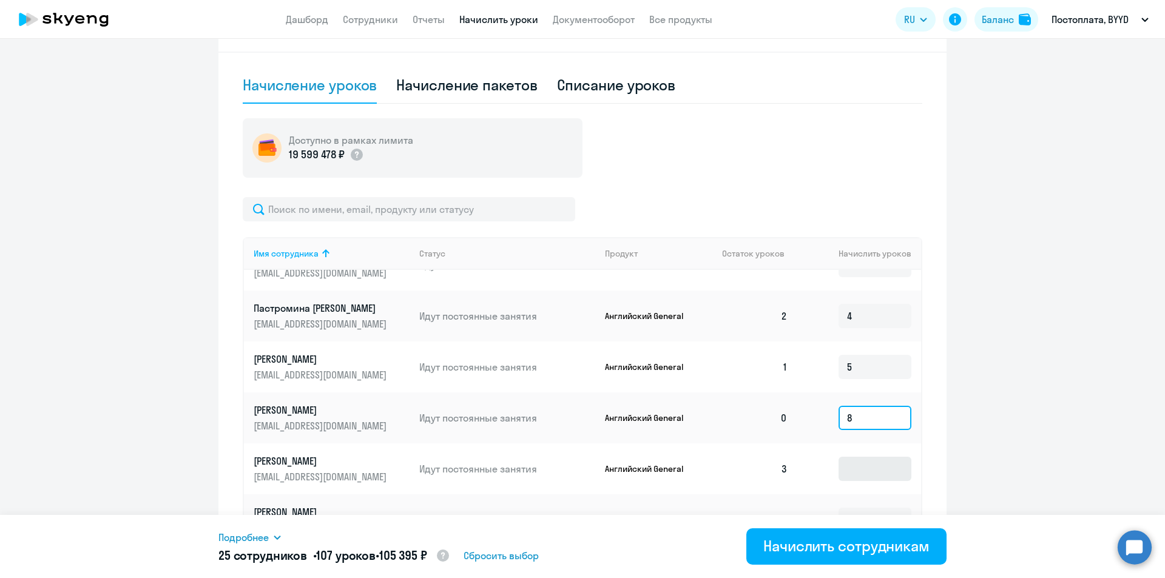
type input "8"
click at [838, 457] on input at bounding box center [874, 469] width 73 height 24
type input "3"
click at [847, 508] on input at bounding box center [874, 520] width 73 height 24
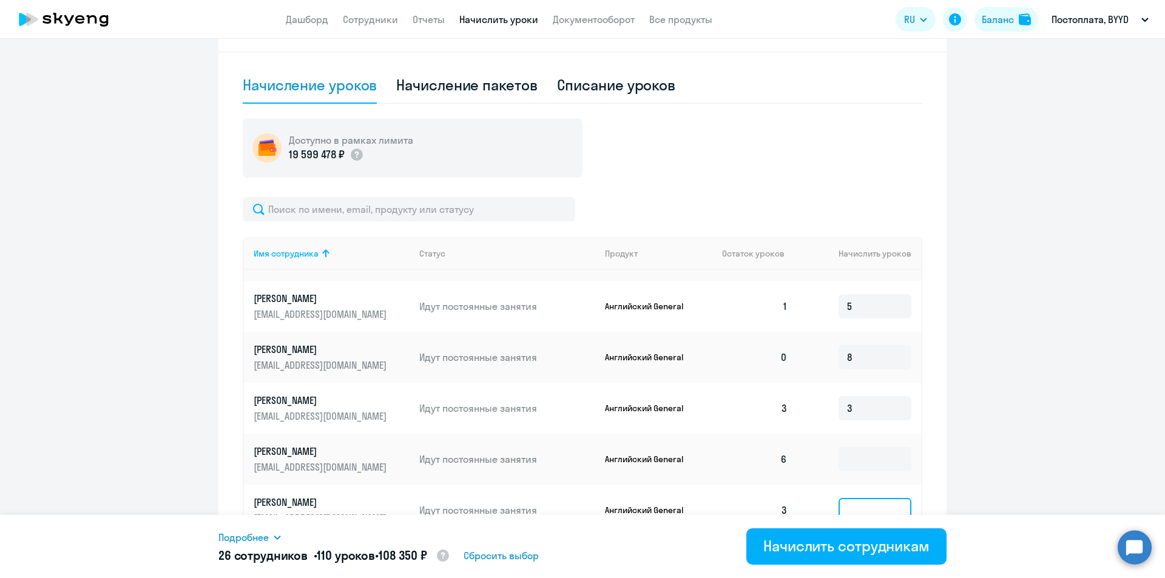
click at [847, 498] on input at bounding box center [874, 510] width 73 height 24
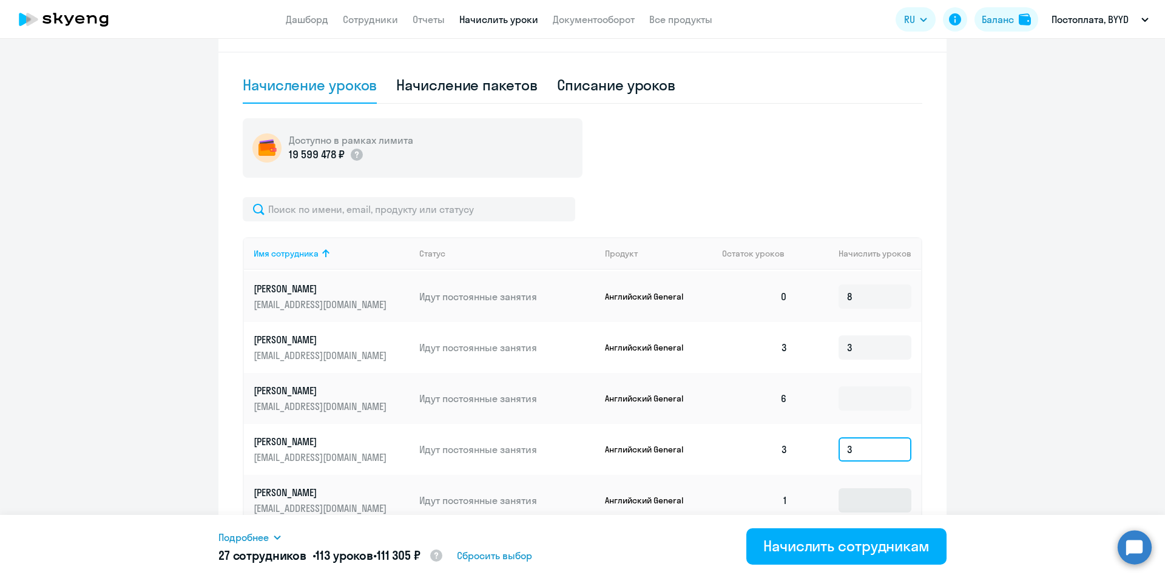
scroll to position [1518, 0]
type input "3"
click at [847, 538] on input at bounding box center [874, 550] width 73 height 24
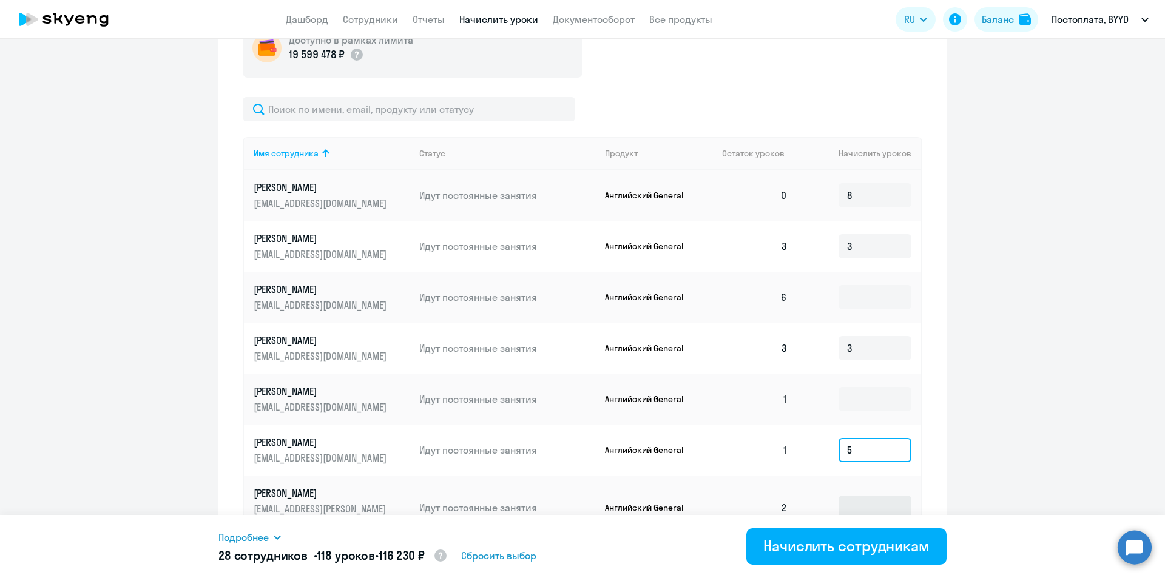
scroll to position [492, 0]
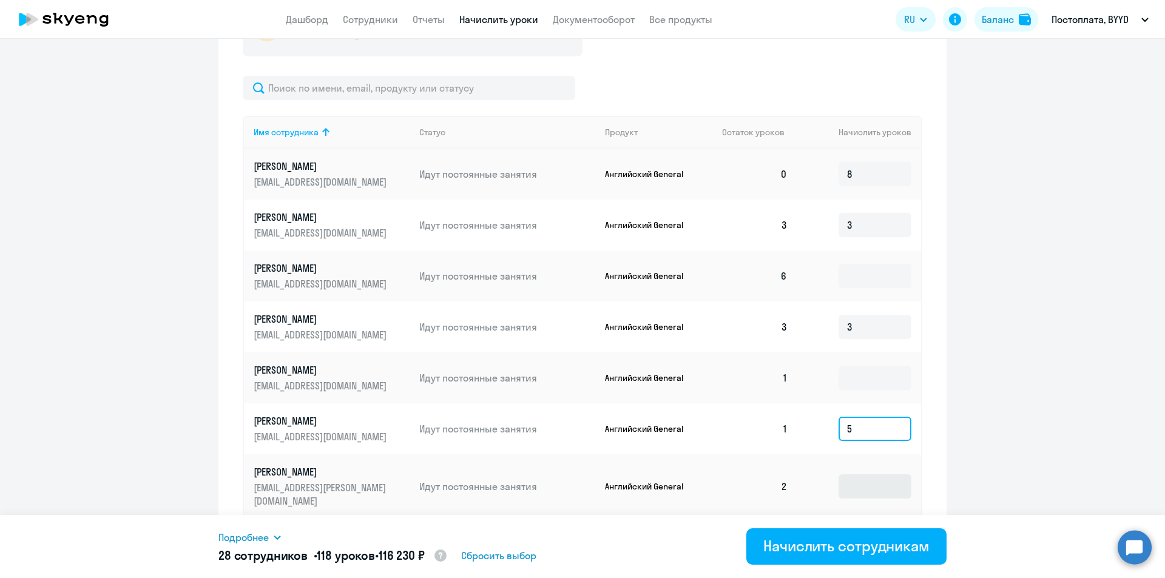
type input "5"
click at [841, 474] on input at bounding box center [874, 486] width 73 height 24
type input "4"
click at [848, 532] on input at bounding box center [874, 544] width 73 height 24
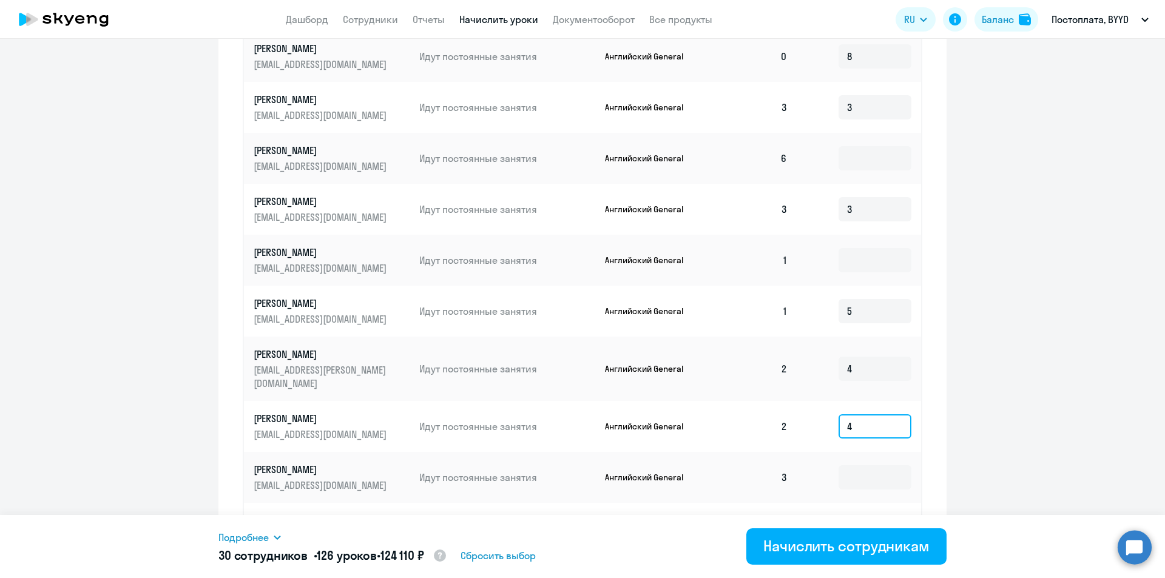
scroll to position [613, 0]
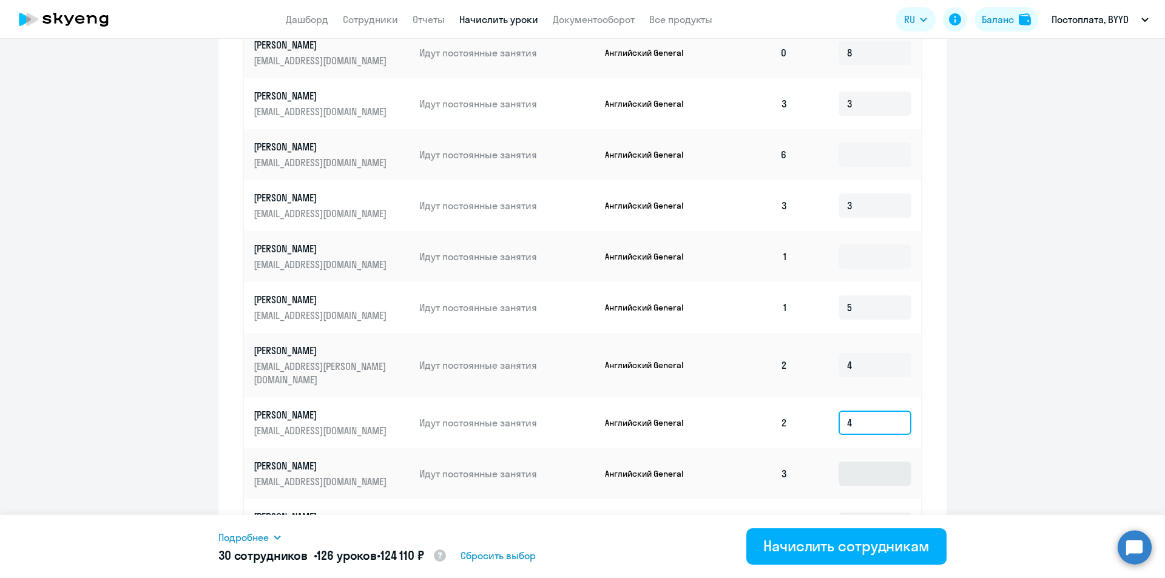
type input "4"
click at [860, 462] on input at bounding box center [874, 474] width 73 height 24
type input "3"
click at [861, 513] on input at bounding box center [874, 525] width 73 height 24
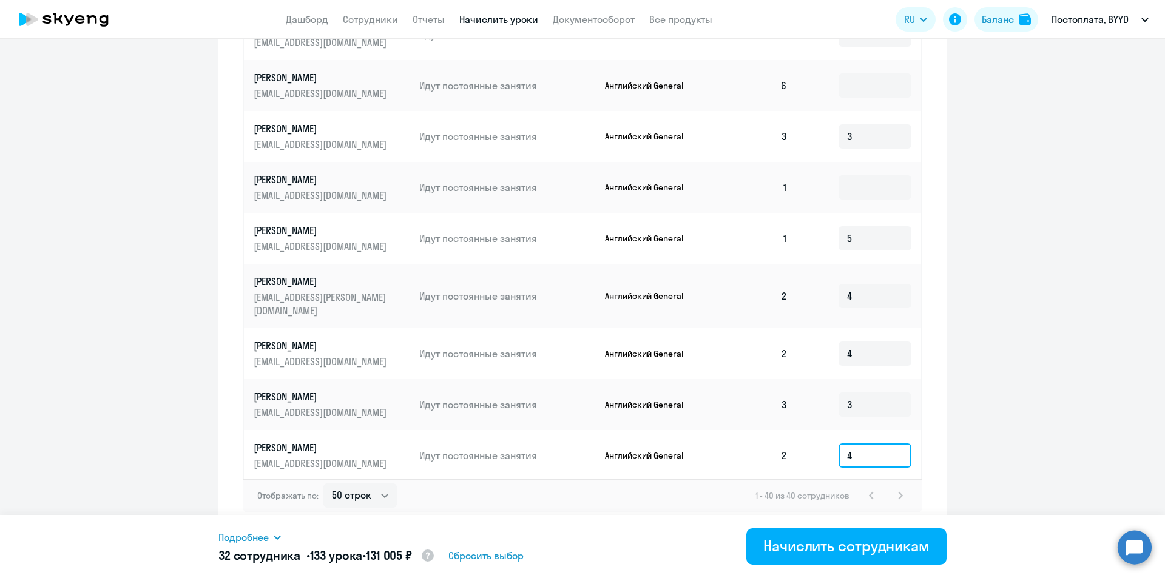
scroll to position [685, 0]
type input "4"
click at [864, 492] on input at bounding box center [874, 504] width 73 height 24
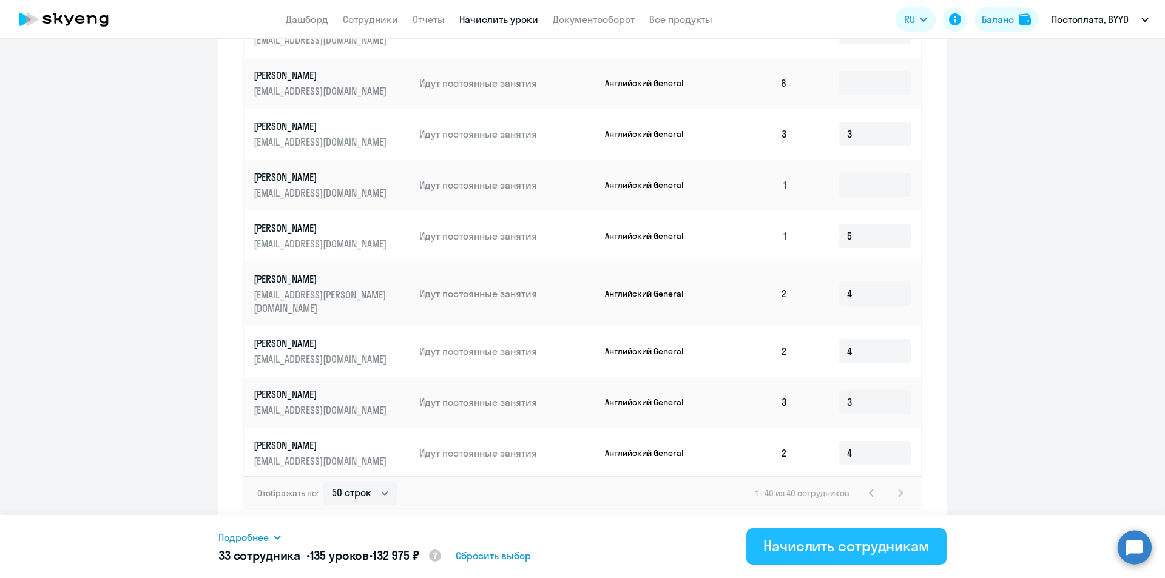
type input "2"
click at [845, 534] on button "Начислить сотрудникам" at bounding box center [846, 546] width 200 height 36
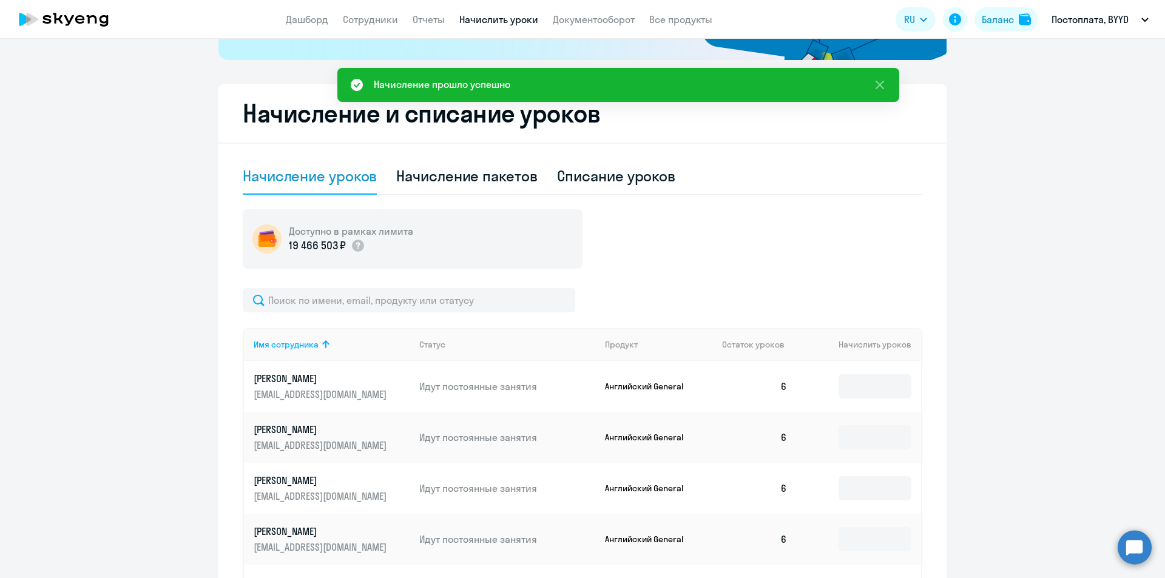
scroll to position [260, 0]
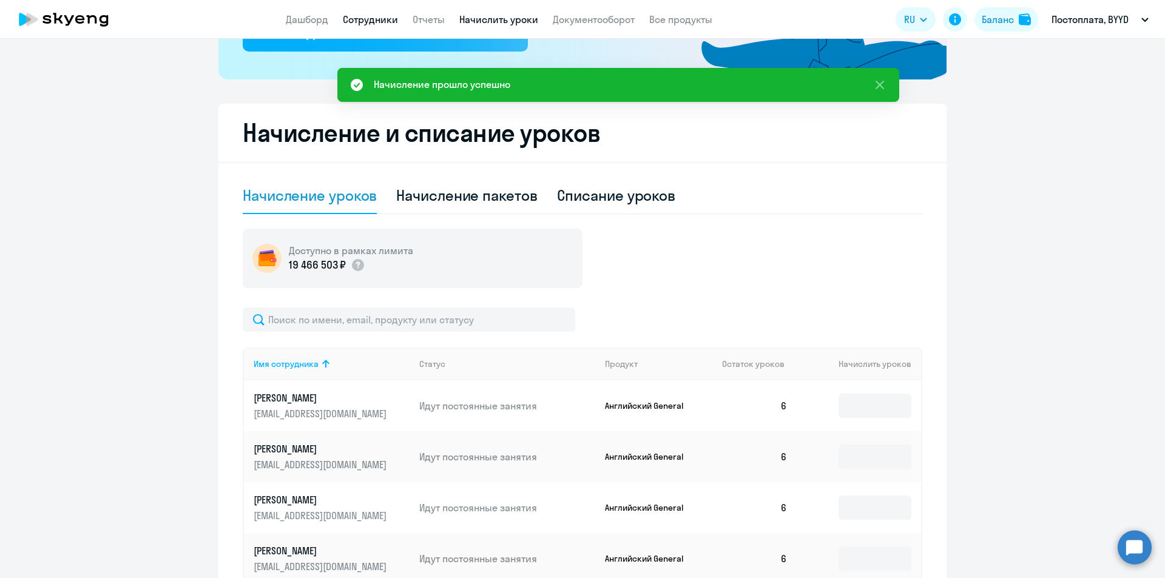
click at [385, 18] on link "Сотрудники" at bounding box center [370, 19] width 55 height 12
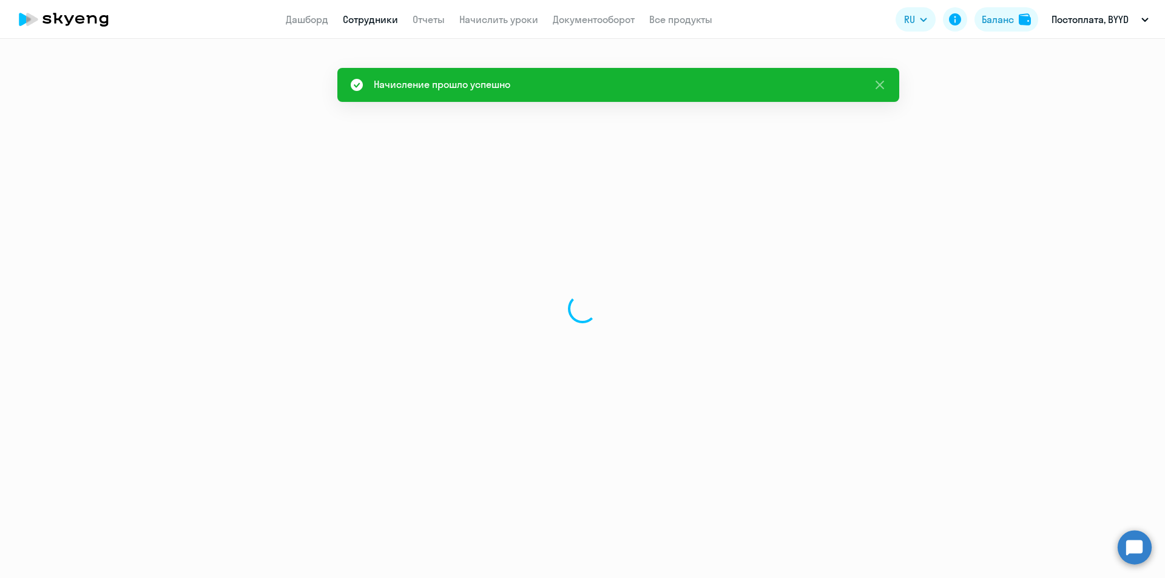
select select "30"
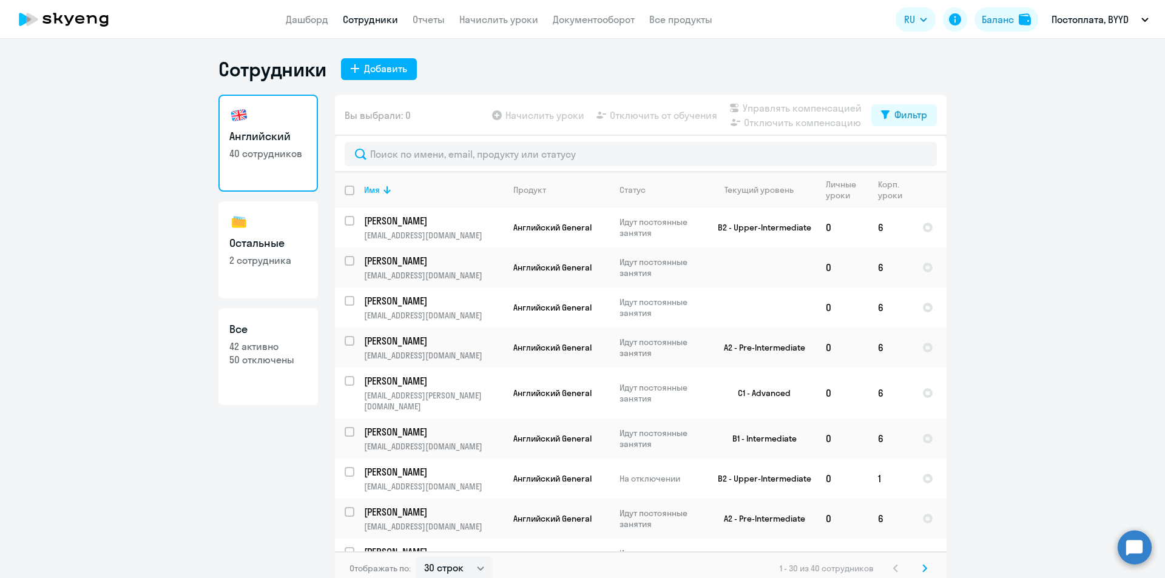
click at [279, 263] on p "2 сотрудника" at bounding box center [268, 260] width 78 height 13
select select "30"
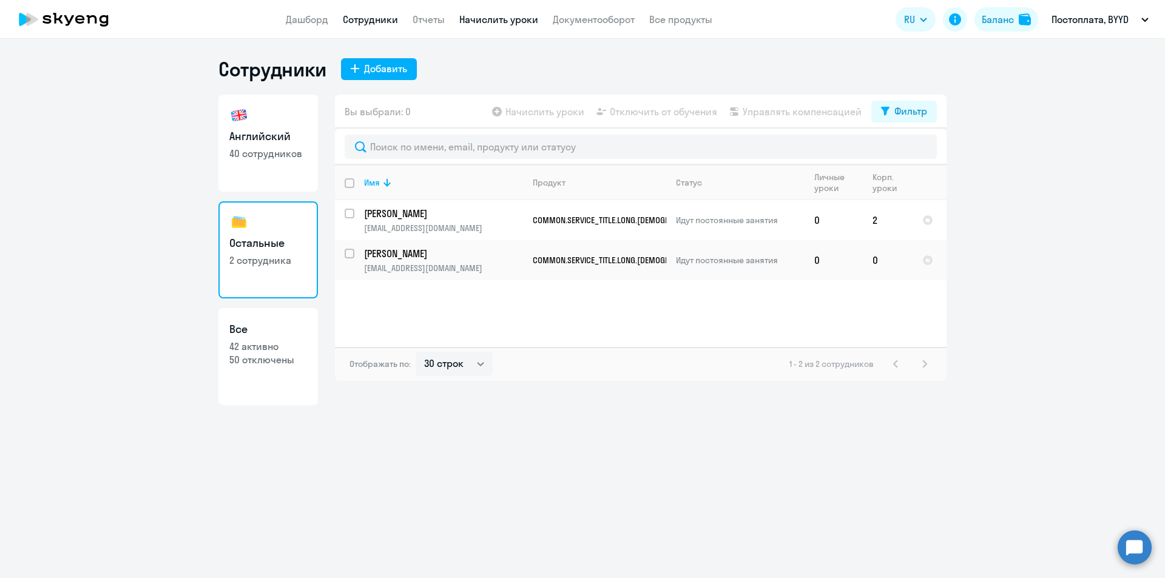
click at [486, 17] on link "Начислить уроки" at bounding box center [498, 19] width 79 height 12
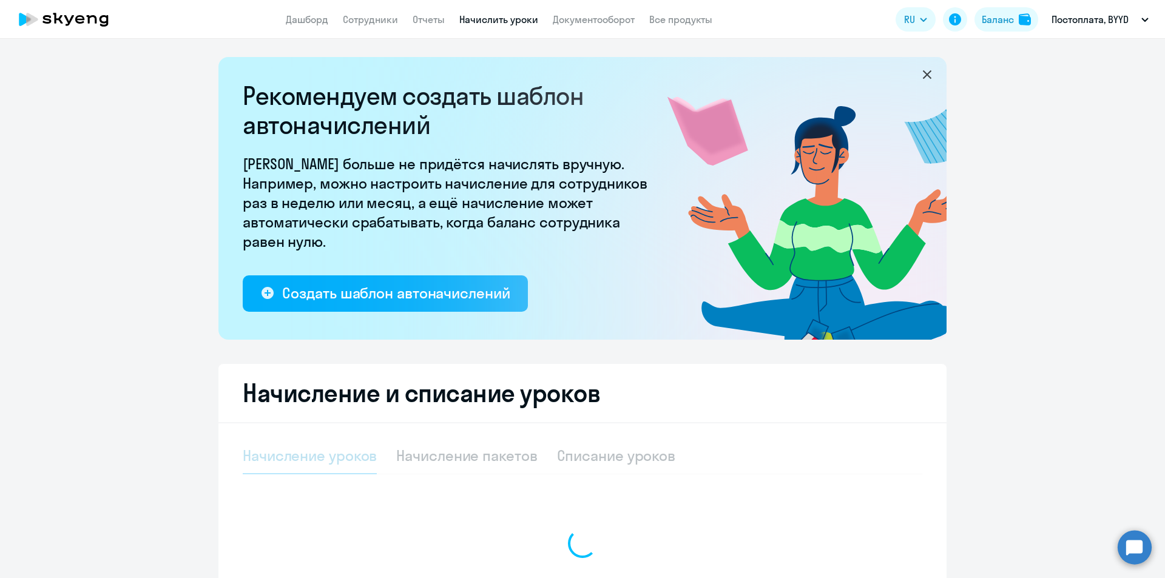
select select "10"
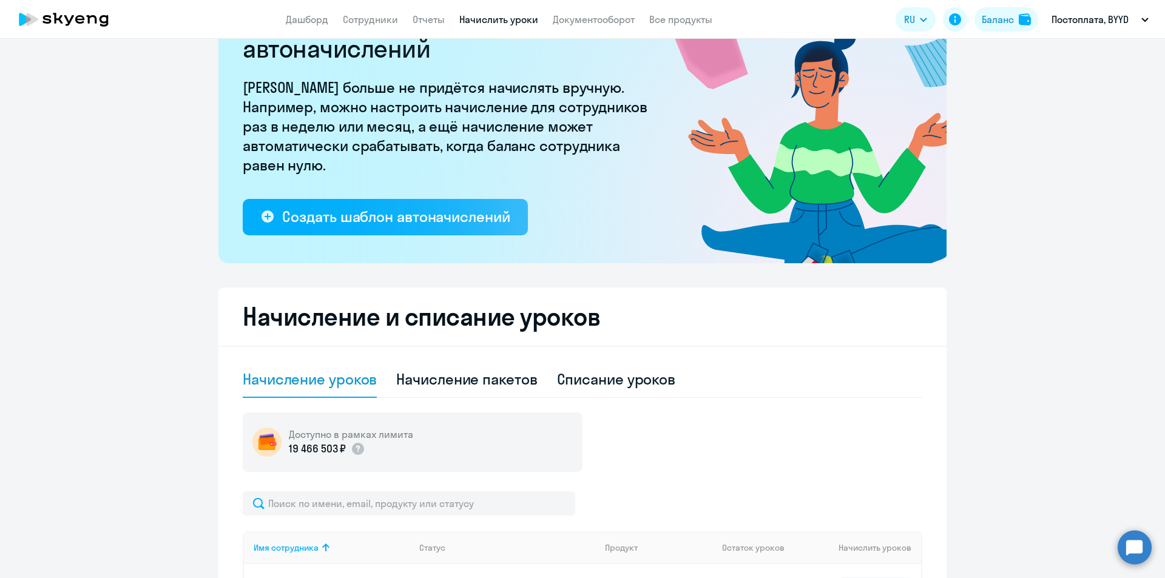
scroll to position [182, 0]
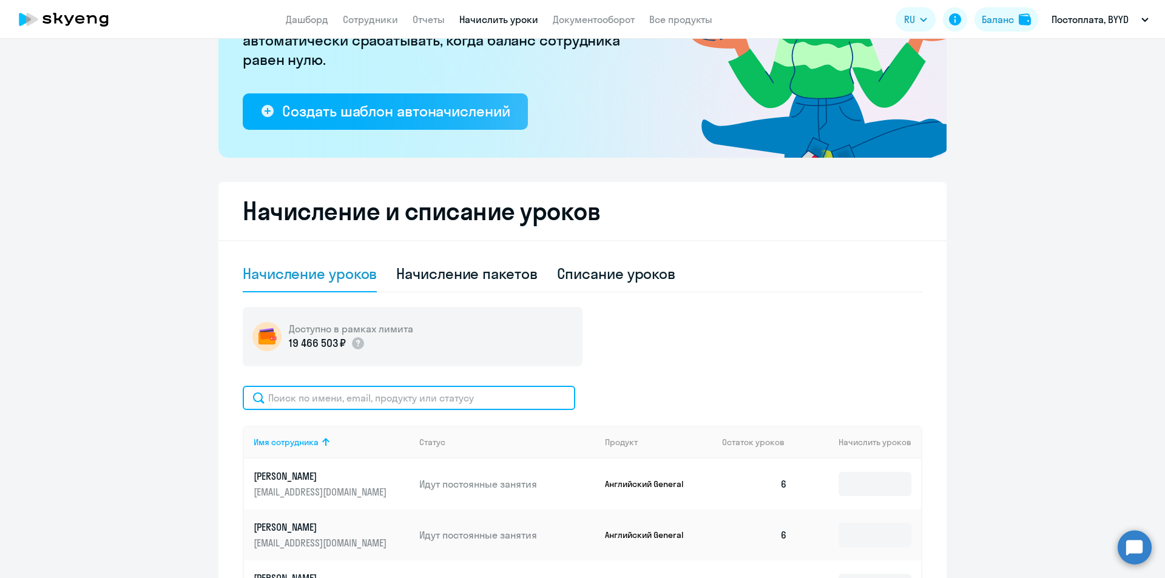
click at [357, 401] on input "text" at bounding box center [409, 398] width 332 height 24
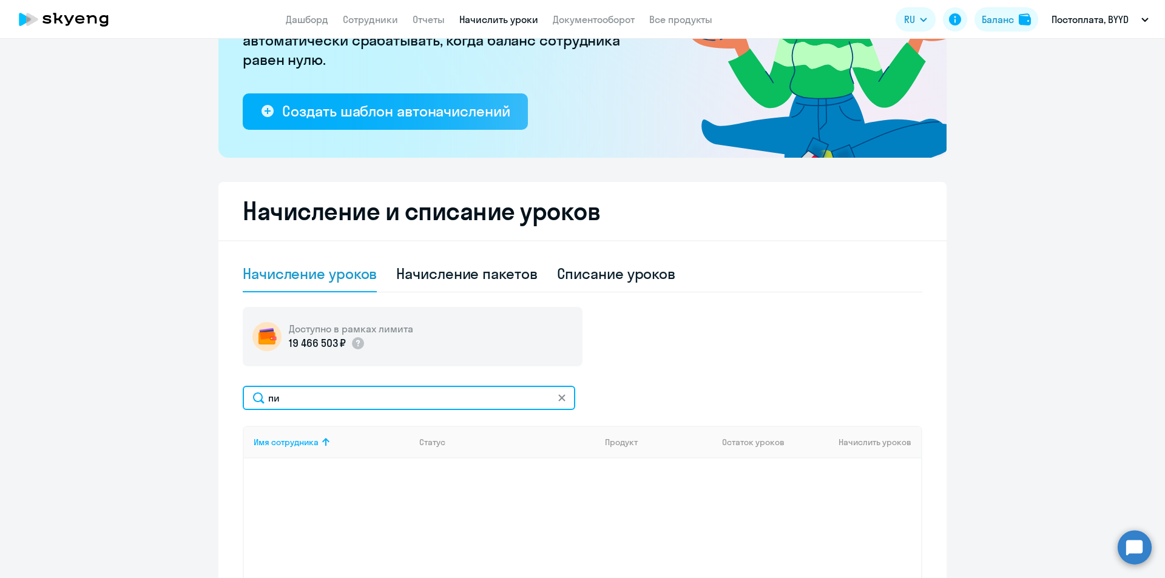
type input "п"
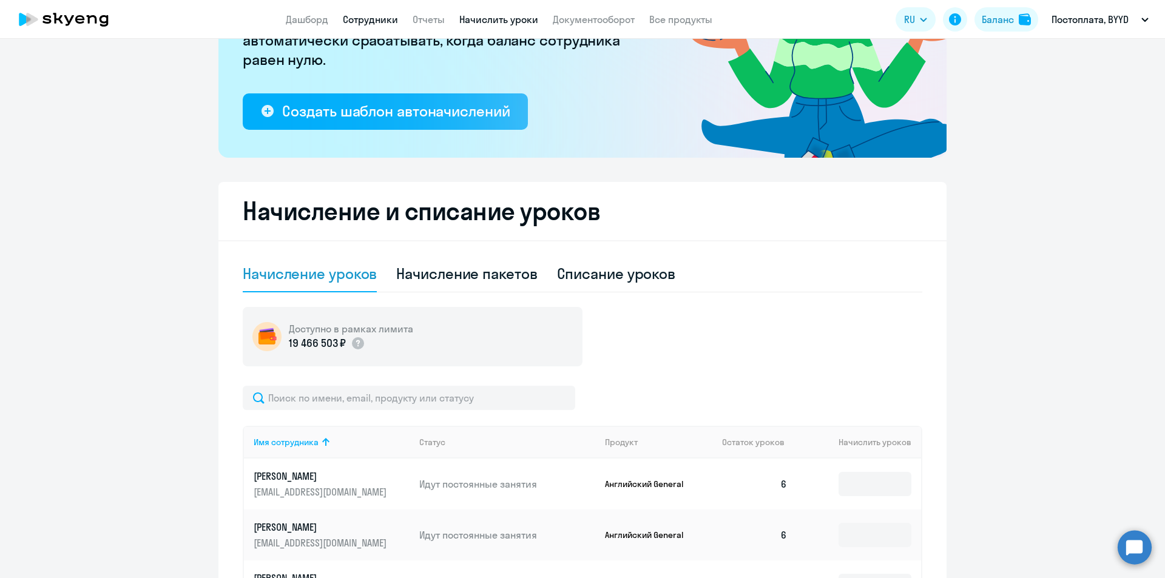
click at [363, 19] on link "Сотрудники" at bounding box center [370, 19] width 55 height 12
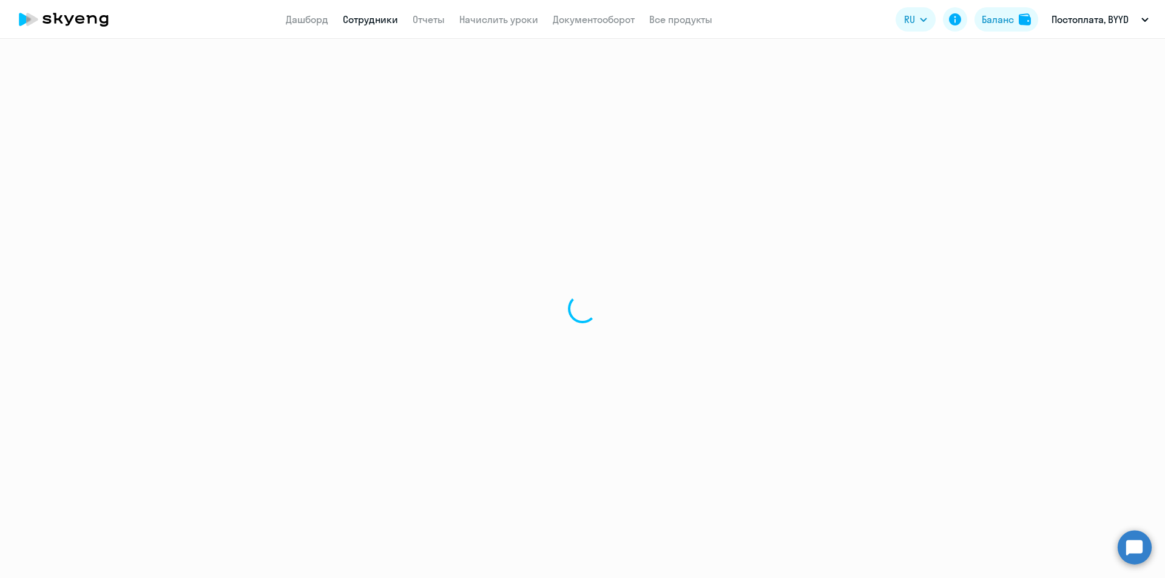
select select "30"
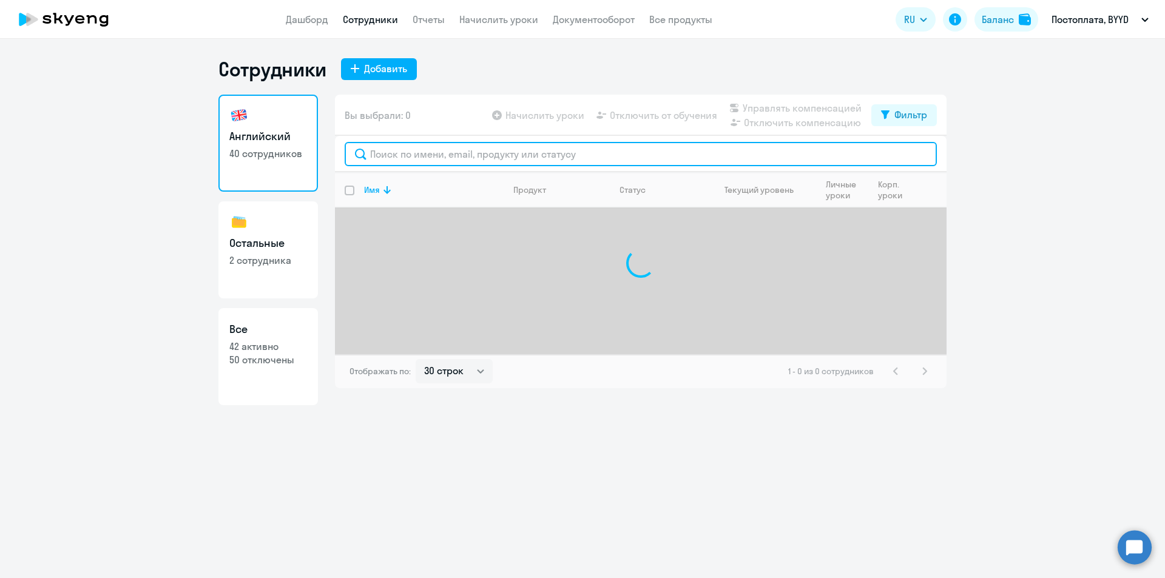
click at [416, 143] on input "text" at bounding box center [641, 154] width 592 height 24
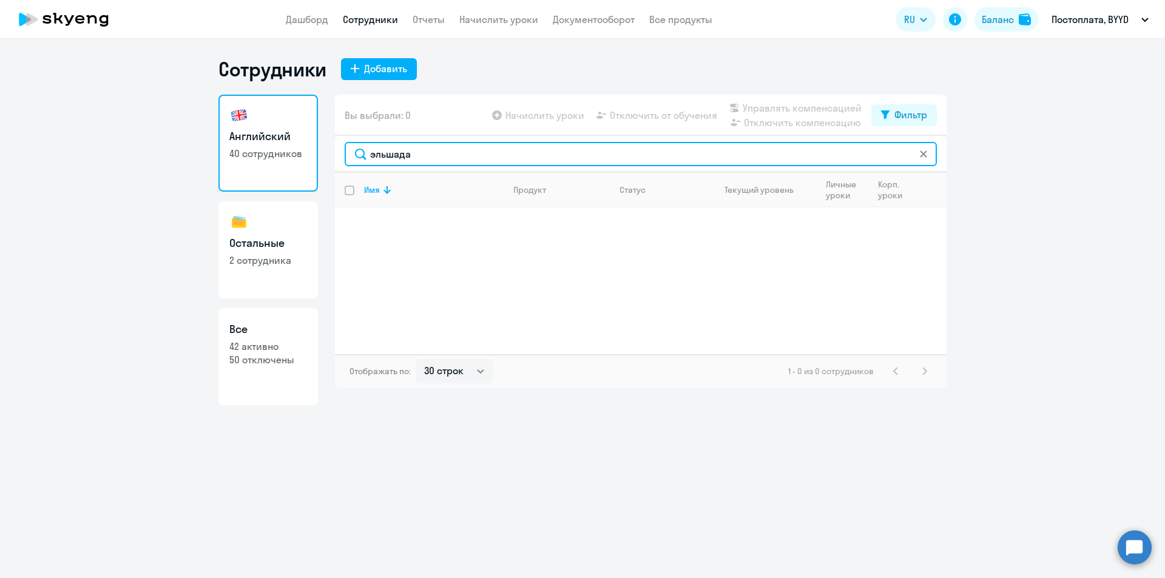
type input "эльшада"
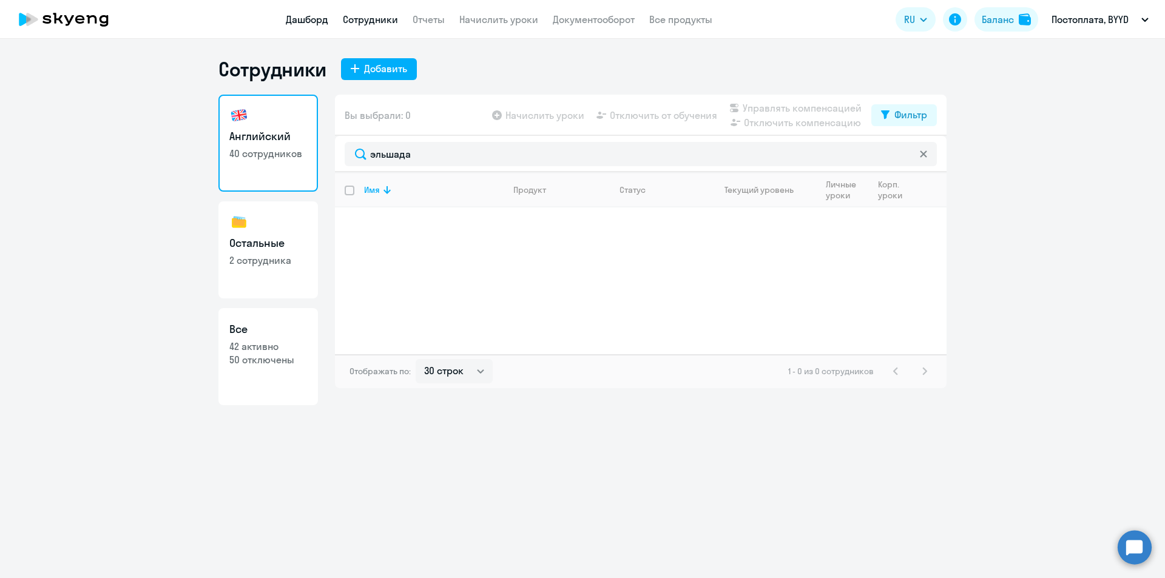
click at [325, 21] on link "Дашборд" at bounding box center [307, 19] width 42 height 12
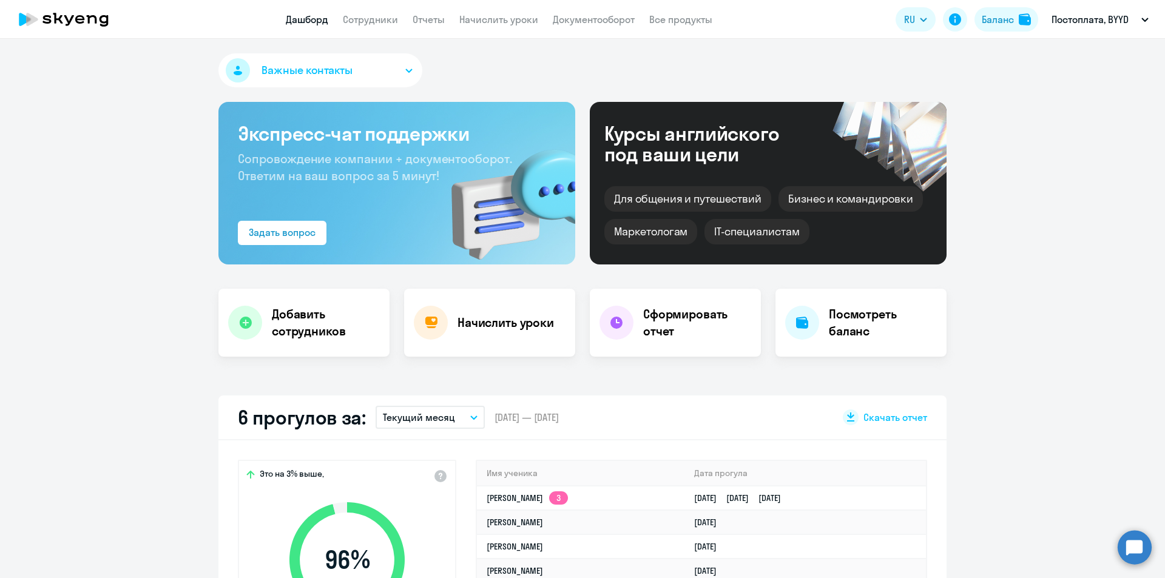
scroll to position [61, 0]
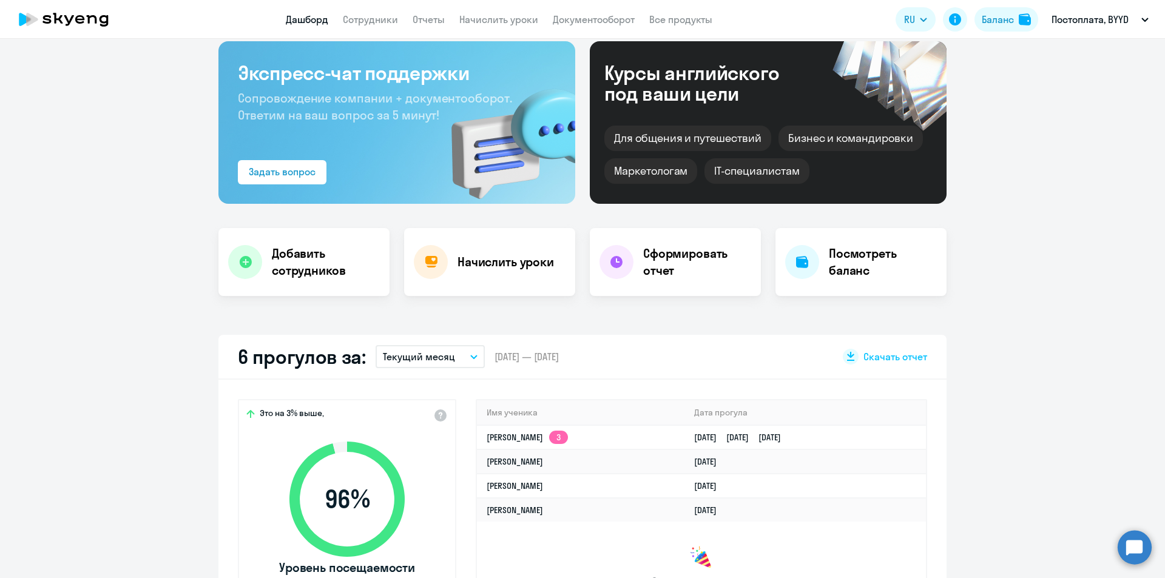
click at [448, 355] on p "Текущий месяц" at bounding box center [419, 356] width 72 height 15
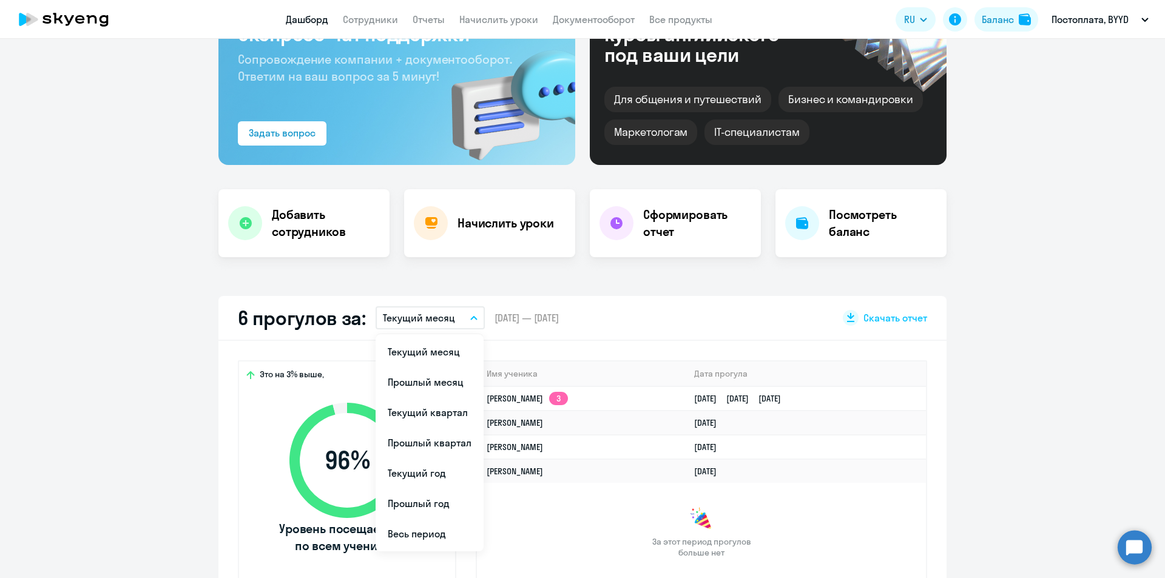
scroll to position [121, 0]
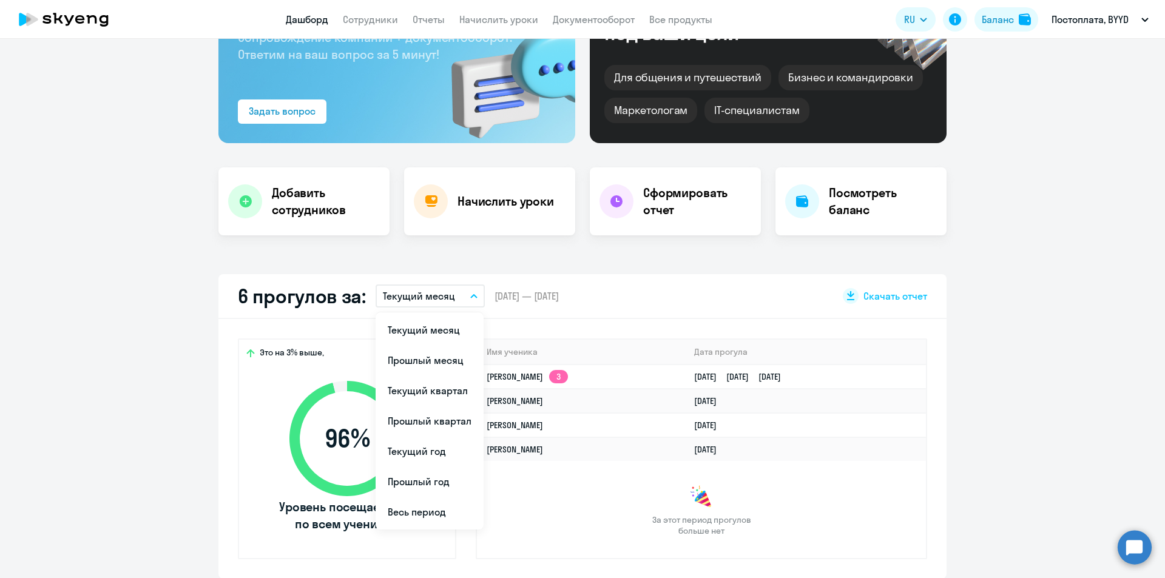
click at [617, 312] on div "6 прогулов за: Текущий месяц Текущий месяц Прошлый месяц Текущий квартал [GEOGR…" at bounding box center [582, 296] width 728 height 45
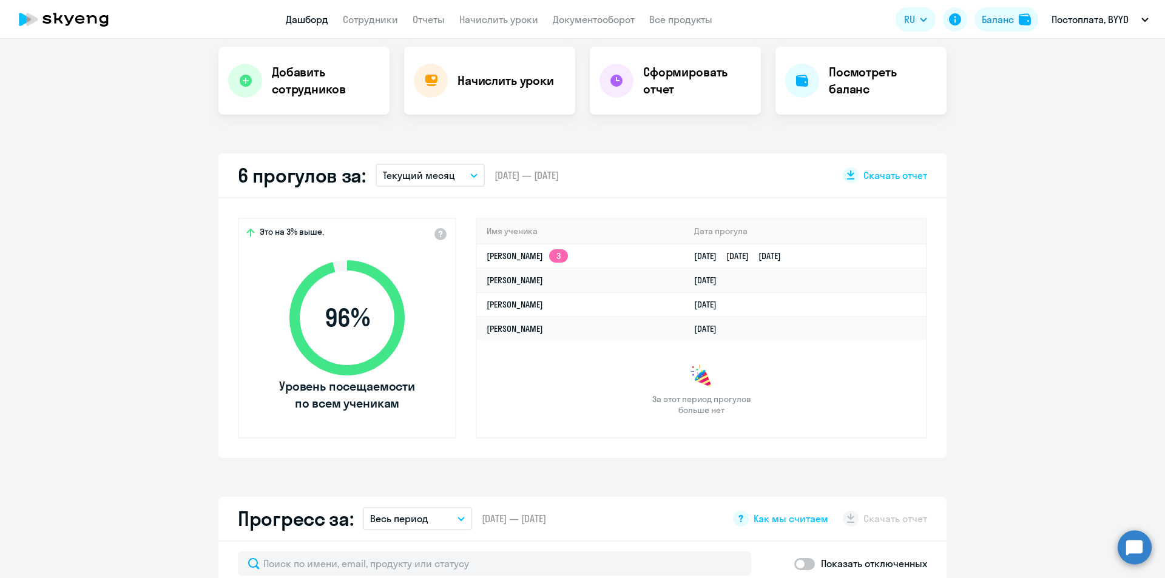
scroll to position [243, 0]
select select "30"
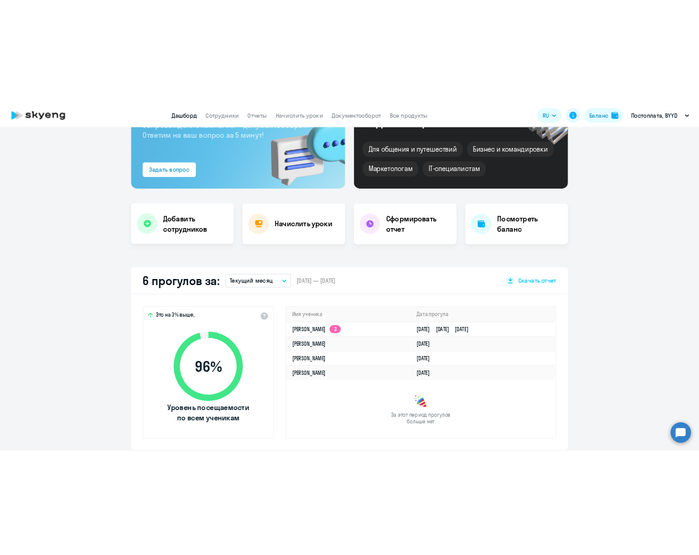
scroll to position [0, 0]
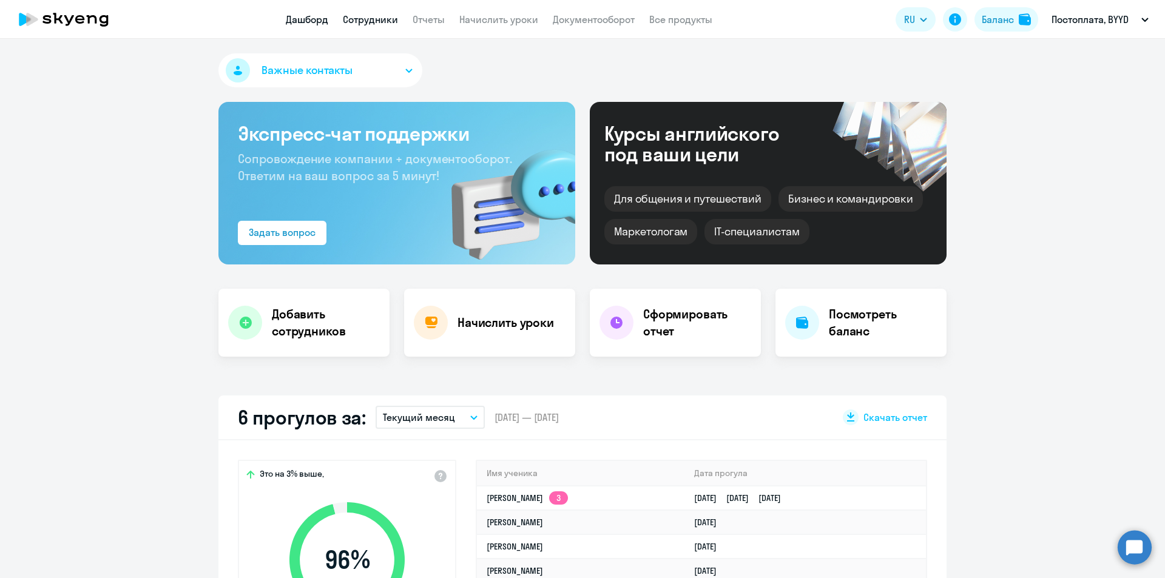
click at [357, 21] on link "Сотрудники" at bounding box center [370, 19] width 55 height 12
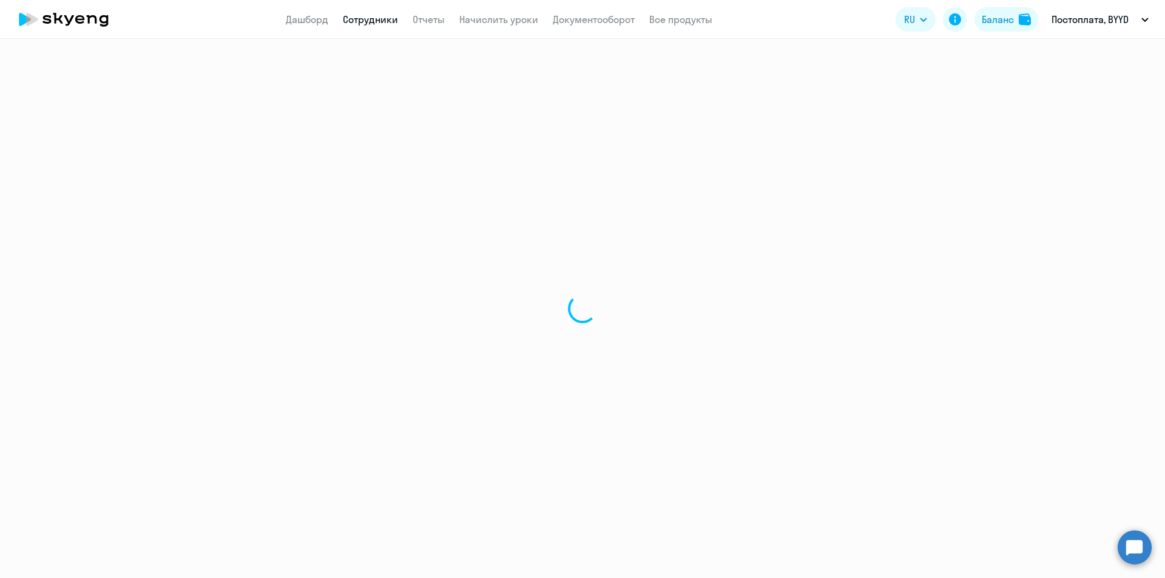
select select "30"
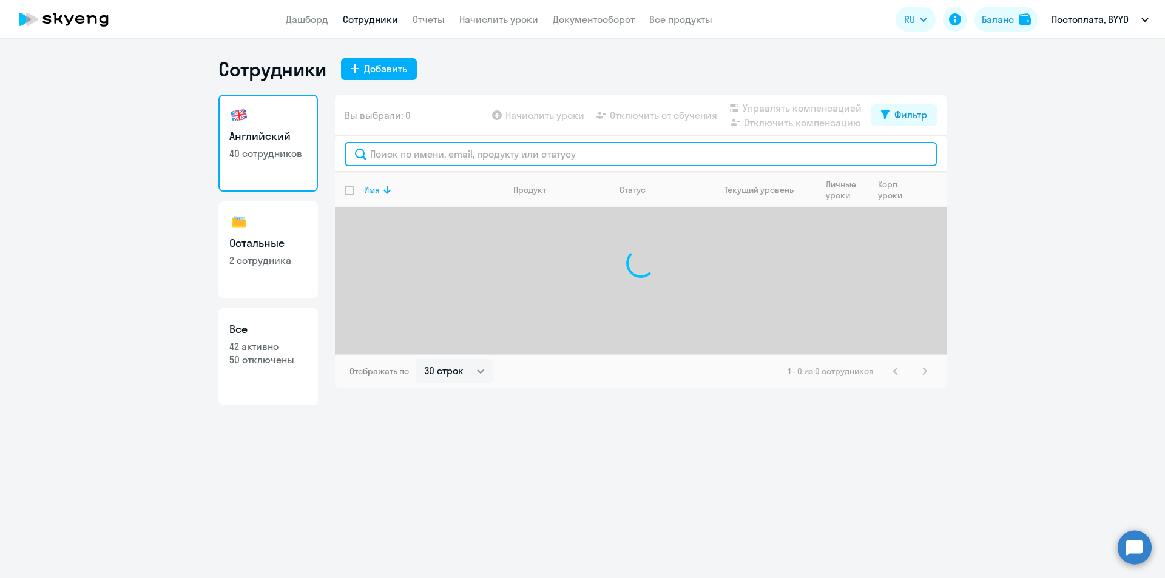
click at [417, 154] on input "text" at bounding box center [641, 154] width 592 height 24
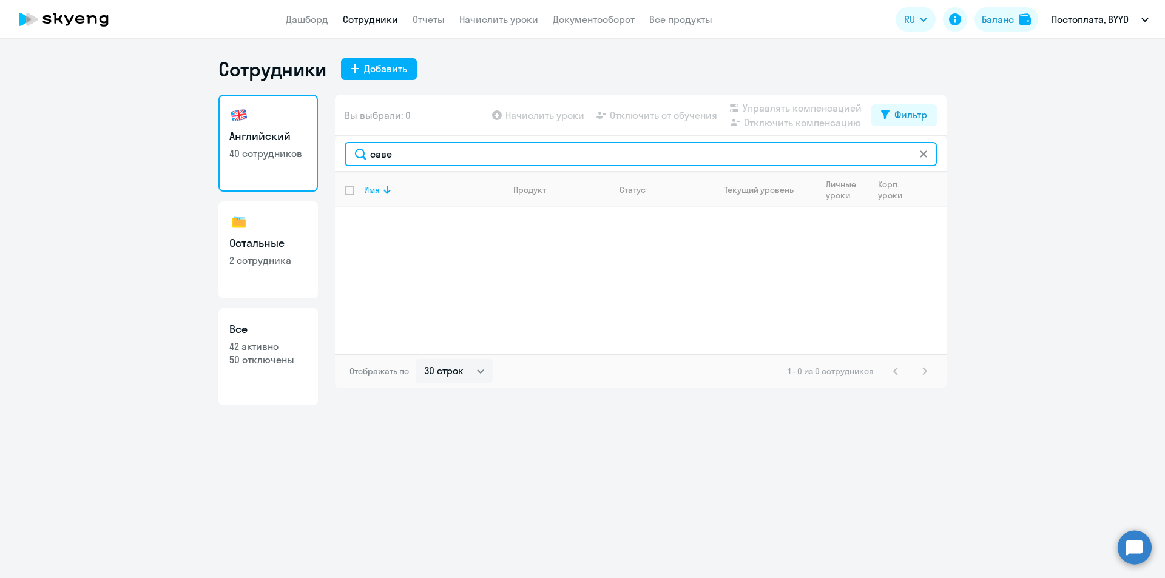
type input "саве"
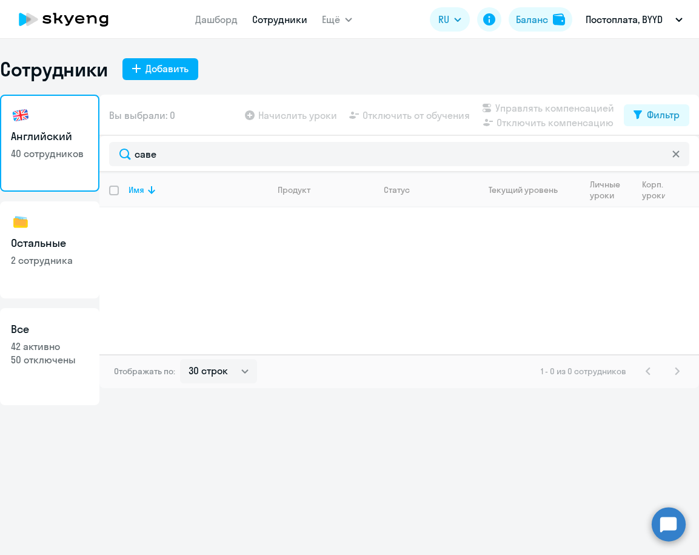
drag, startPoint x: 138, startPoint y: 56, endPoint x: 139, endPoint y: 64, distance: 7.3
click at [138, 58] on div "Сотрудники Добавить Английский 40 сотрудников Остальные 2 сотрудника Все 42 акт…" at bounding box center [349, 297] width 699 height 516
click at [139, 64] on button "Добавить" at bounding box center [161, 69] width 76 height 22
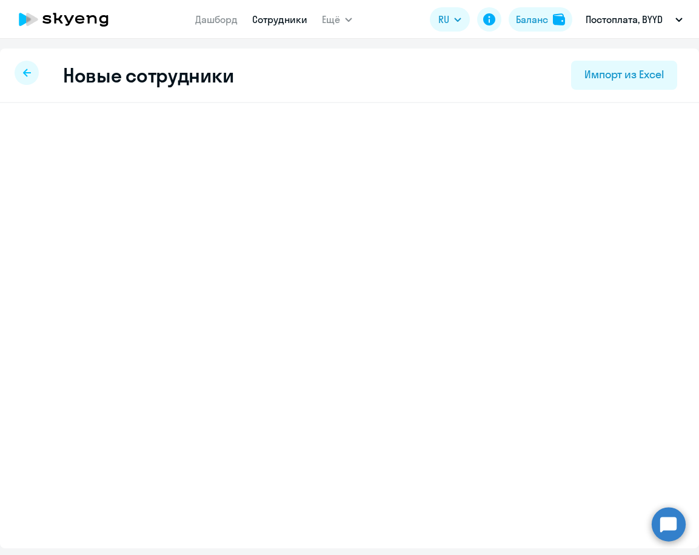
select select "english_adult_not_native_speaker"
select select "3"
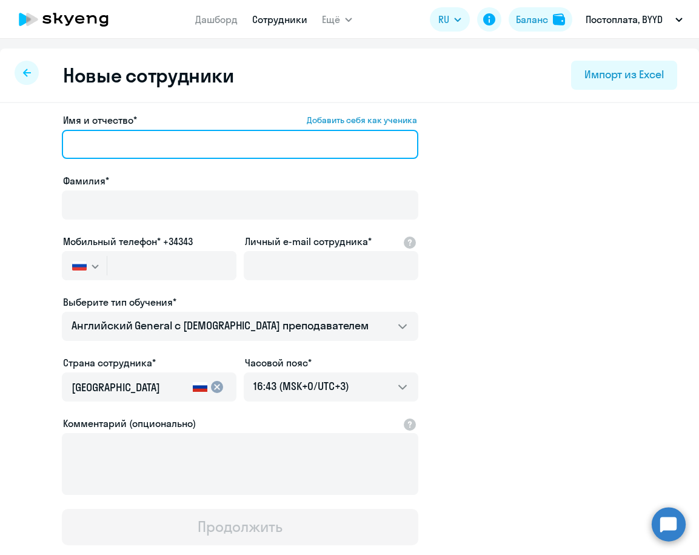
click at [105, 142] on input "Имя и отчество* Добавить себя как ученика" at bounding box center [240, 144] width 357 height 29
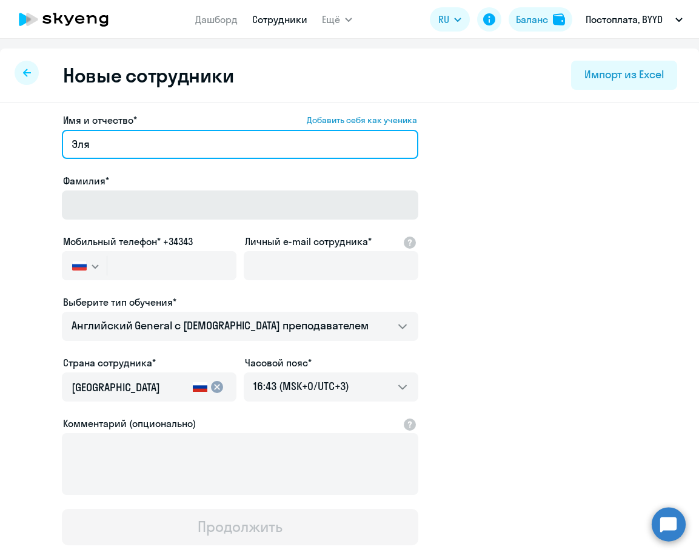
type input "Эля"
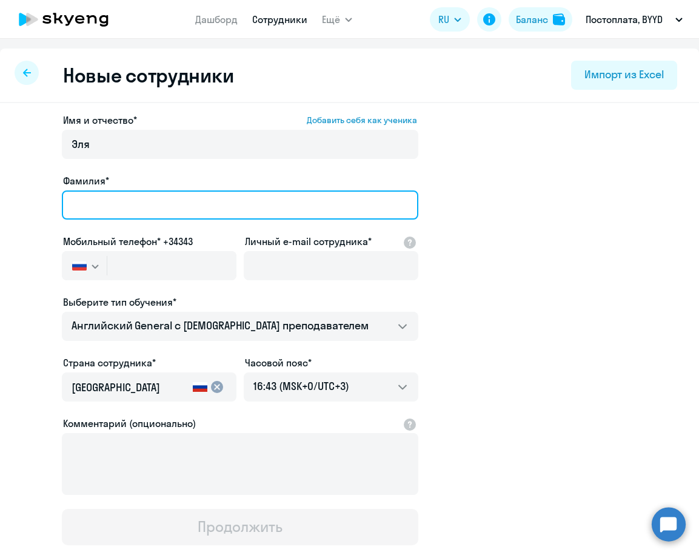
click at [121, 193] on input "Фамилия*" at bounding box center [240, 204] width 357 height 29
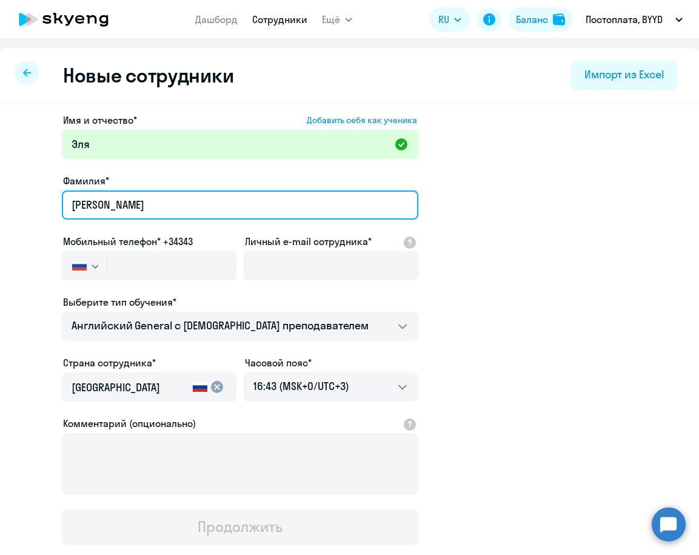
type input "[PERSON_NAME]"
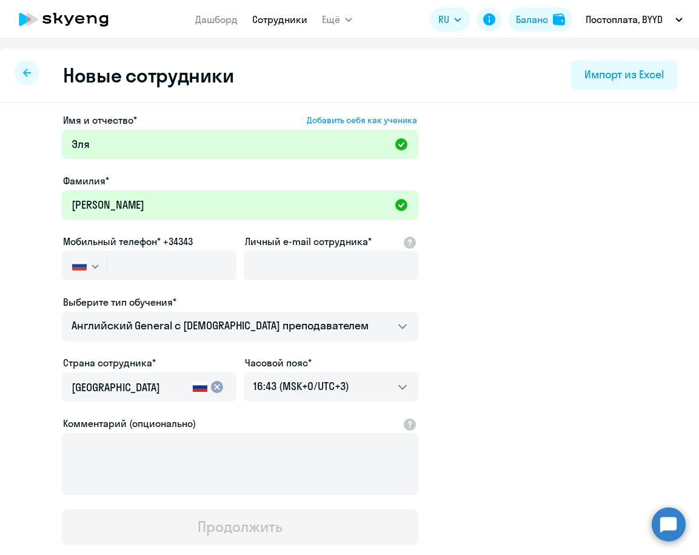
drag, startPoint x: 531, startPoint y: 258, endPoint x: 486, endPoint y: 254, distance: 45.1
click at [527, 258] on app-new-student-form "Имя и отчество* Добавить себя как ученика [PERSON_NAME]* [PERSON_NAME] телефон*…" at bounding box center [349, 329] width 661 height 432
click at [107, 255] on input "text" at bounding box center [171, 265] width 129 height 29
paste input "[PHONE_NUMBER]"
type input "[PHONE_NUMBER]"
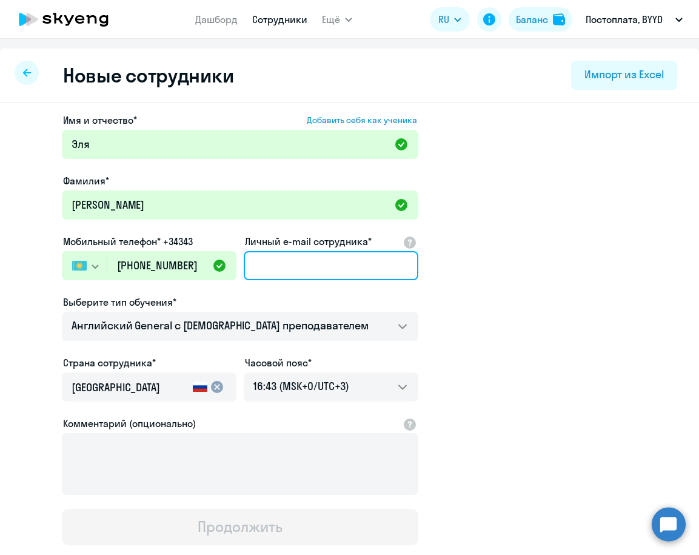
click at [300, 263] on input "Личный e-mail сотрудника*" at bounding box center [331, 265] width 175 height 29
paste input "[EMAIL_ADDRESS][DOMAIN_NAME]"
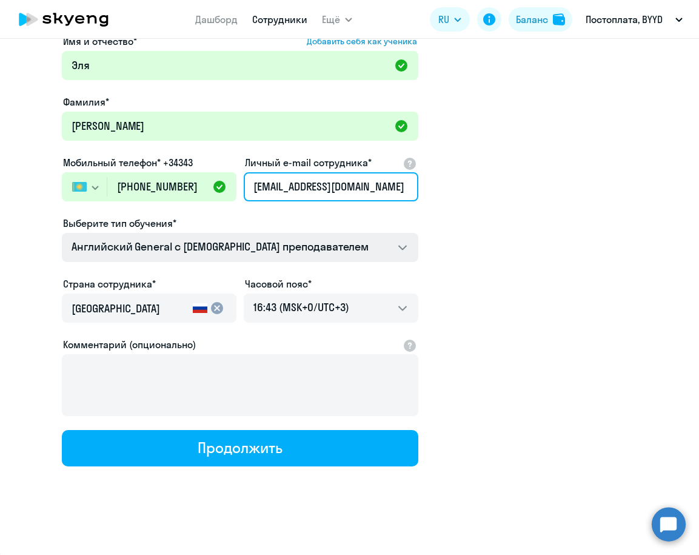
scroll to position [81, 0]
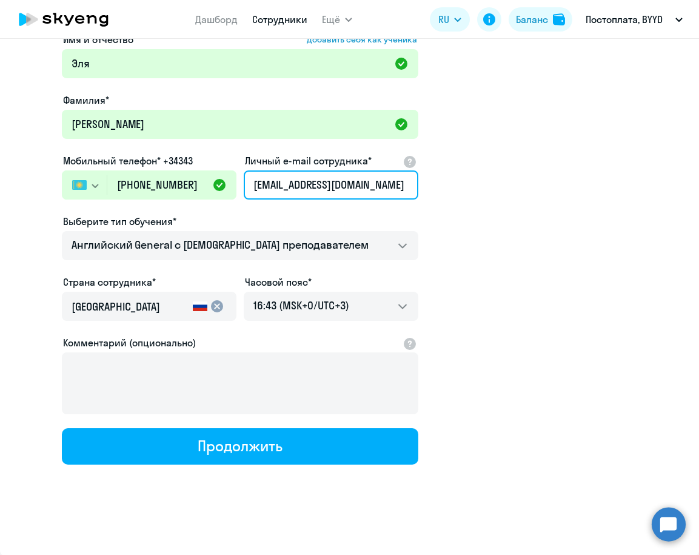
type input "[EMAIL_ADDRESS][DOMAIN_NAME]"
click at [183, 311] on input "[GEOGRAPHIC_DATA]" at bounding box center [130, 307] width 116 height 16
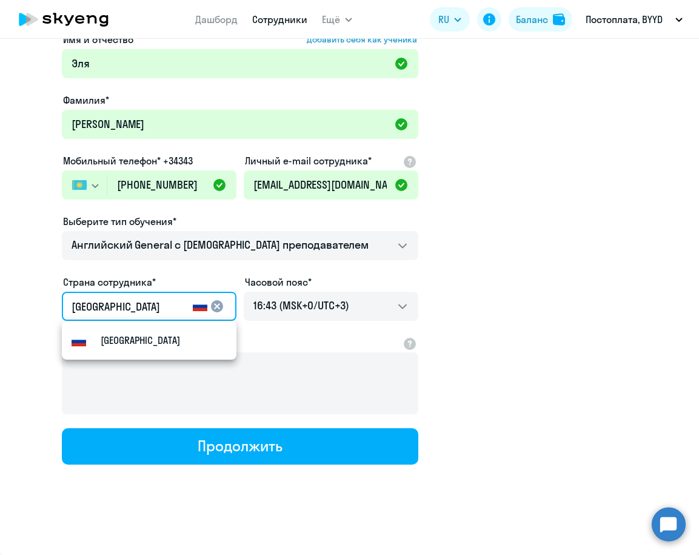
drag, startPoint x: 178, startPoint y: 303, endPoint x: 3, endPoint y: 298, distance: 174.8
click at [3, 298] on div "Имя и отчество* Добавить себя как ученика [PERSON_NAME]* [PERSON_NAME] телефон*…" at bounding box center [349, 288] width 699 height 533
click at [178, 337] on mat-option "Flag of [GEOGRAPHIC_DATA] [GEOGRAPHIC_DATA]" at bounding box center [149, 340] width 175 height 29
type input "Казахстан"
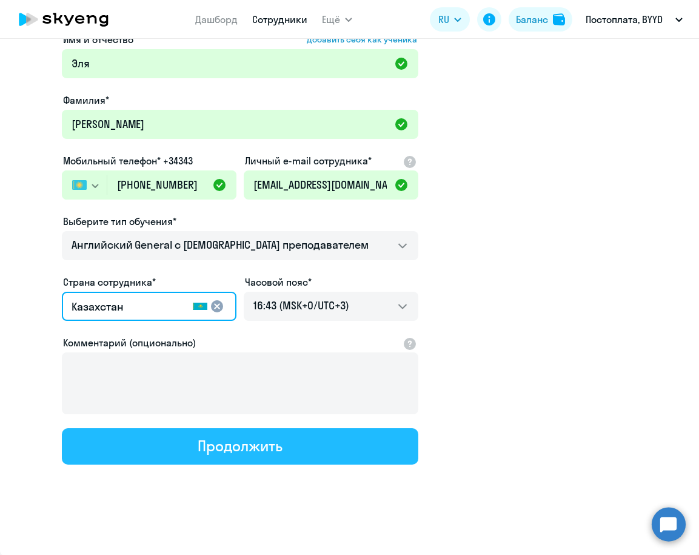
click at [255, 450] on div "Продолжить" at bounding box center [240, 445] width 84 height 19
select select "english_adult_not_native_speaker"
select select "3"
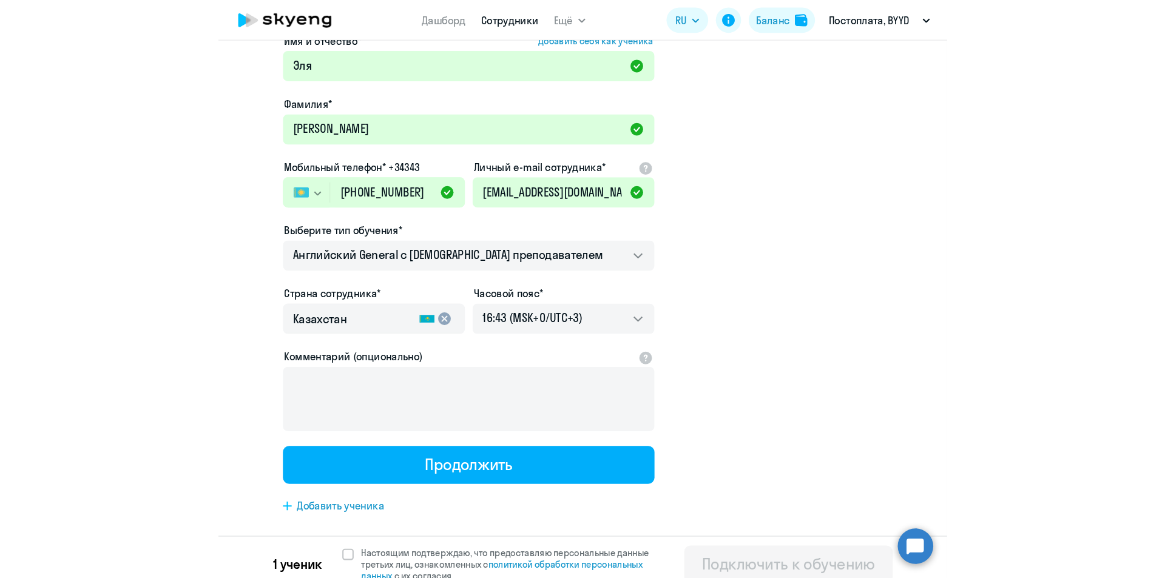
scroll to position [0, 0]
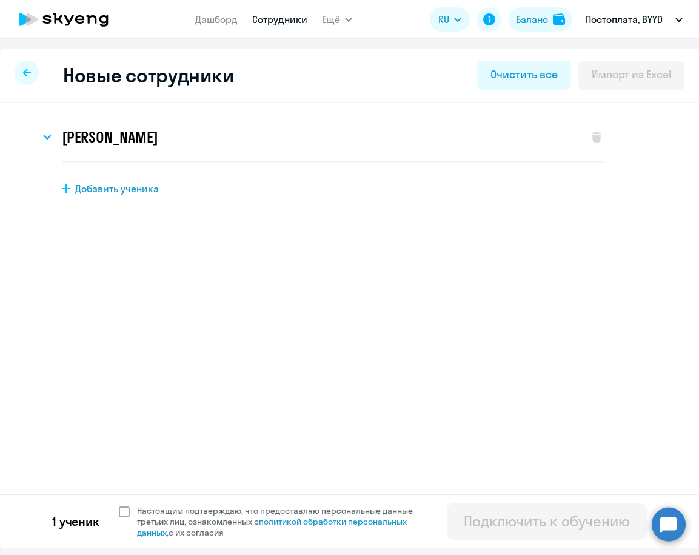
click at [130, 514] on label "Настоящим подтверждаю, что предоставляю персональные данные третьих лиц, ознако…" at bounding box center [273, 521] width 309 height 33
click at [123, 511] on span at bounding box center [124, 511] width 11 height 11
click at [119, 505] on input "Настоящим подтверждаю, что предоставляю персональные данные третьих лиц, ознако…" at bounding box center [118, 505] width 1 height 1
checkbox input "true"
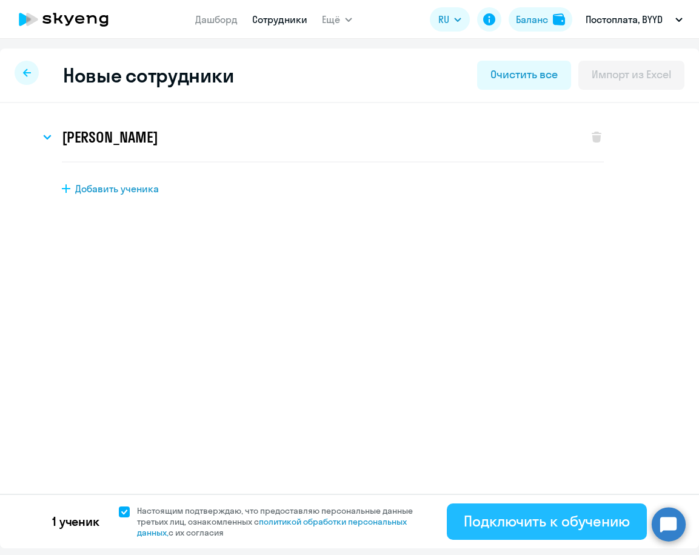
click at [476, 520] on div "Подключить к обучению" at bounding box center [547, 520] width 166 height 19
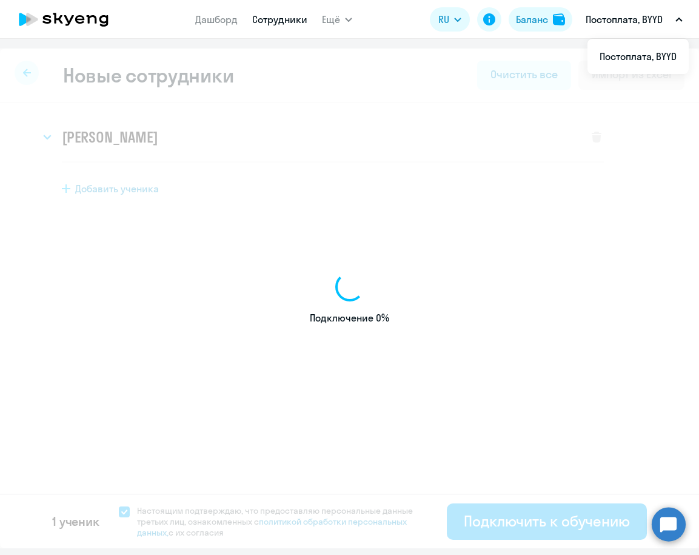
select select "english_adult_not_native_speaker"
select select "3"
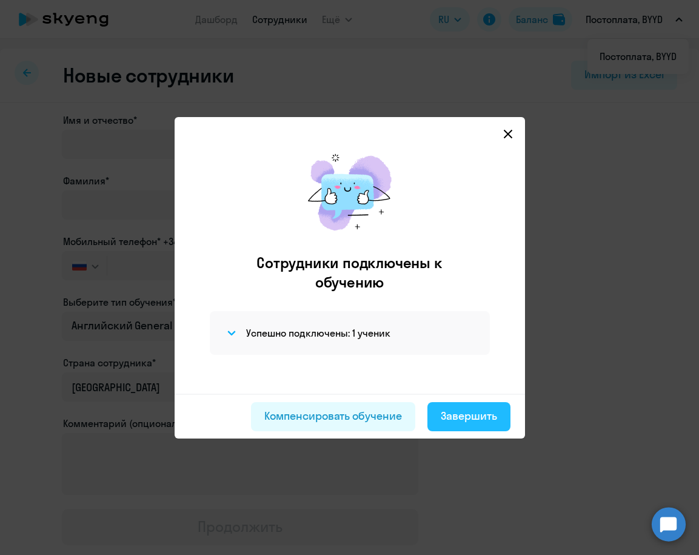
click at [462, 421] on div "Завершить" at bounding box center [469, 416] width 56 height 16
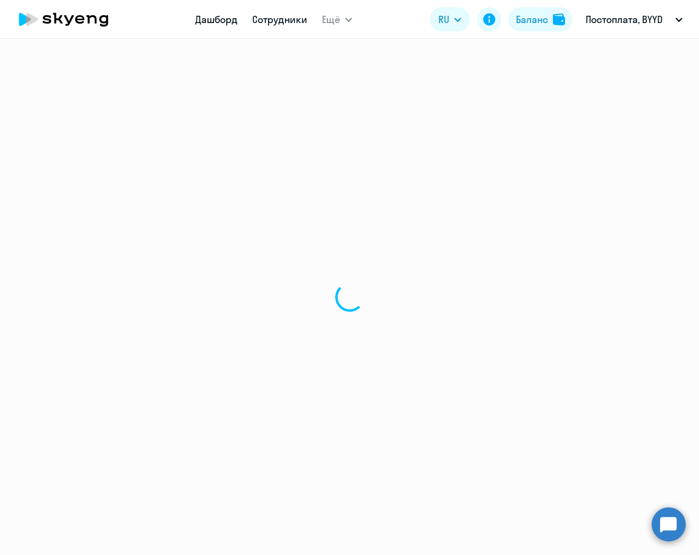
select select "30"
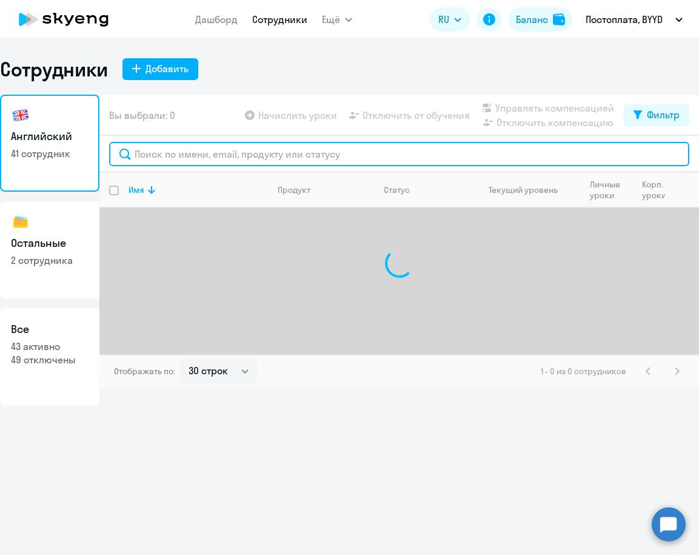
click at [173, 158] on input "text" at bounding box center [399, 154] width 581 height 24
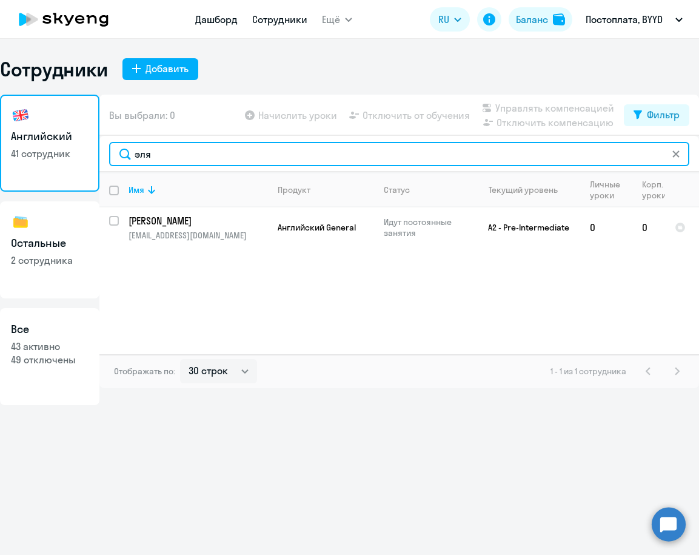
type input "эля"
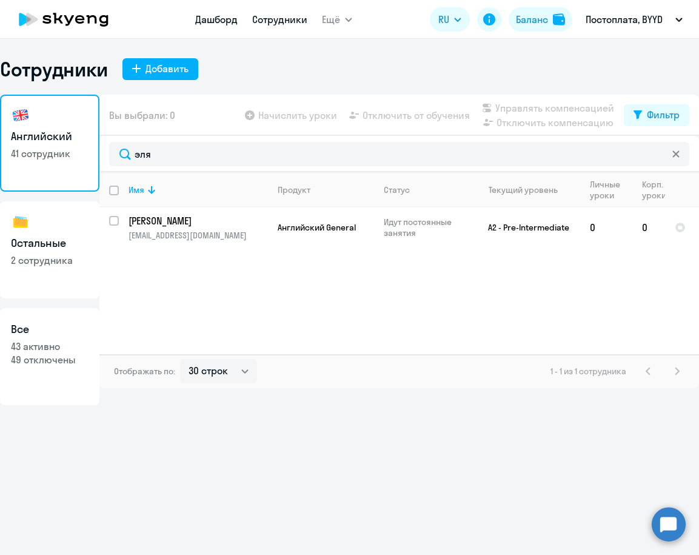
click at [209, 19] on link "Дашборд" at bounding box center [216, 19] width 42 height 12
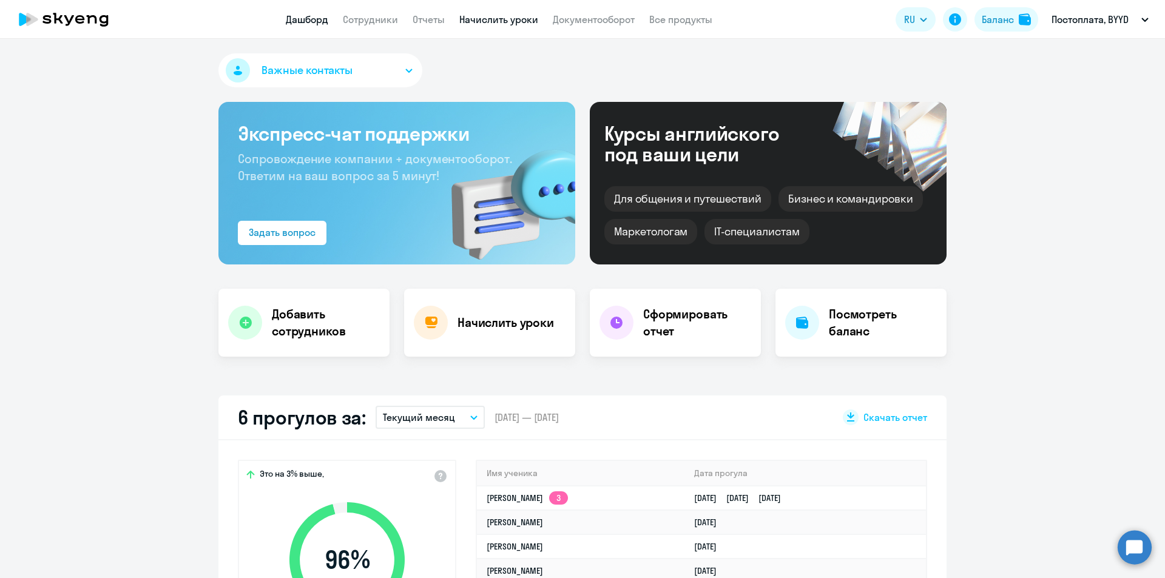
click at [470, 16] on link "Начислить уроки" at bounding box center [498, 19] width 79 height 12
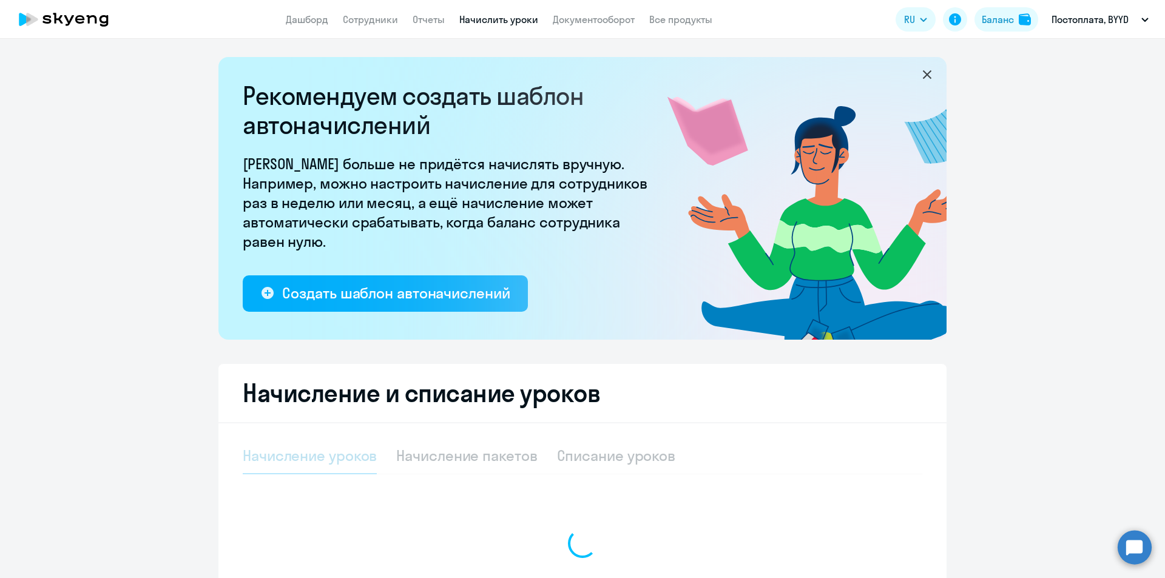
select select "10"
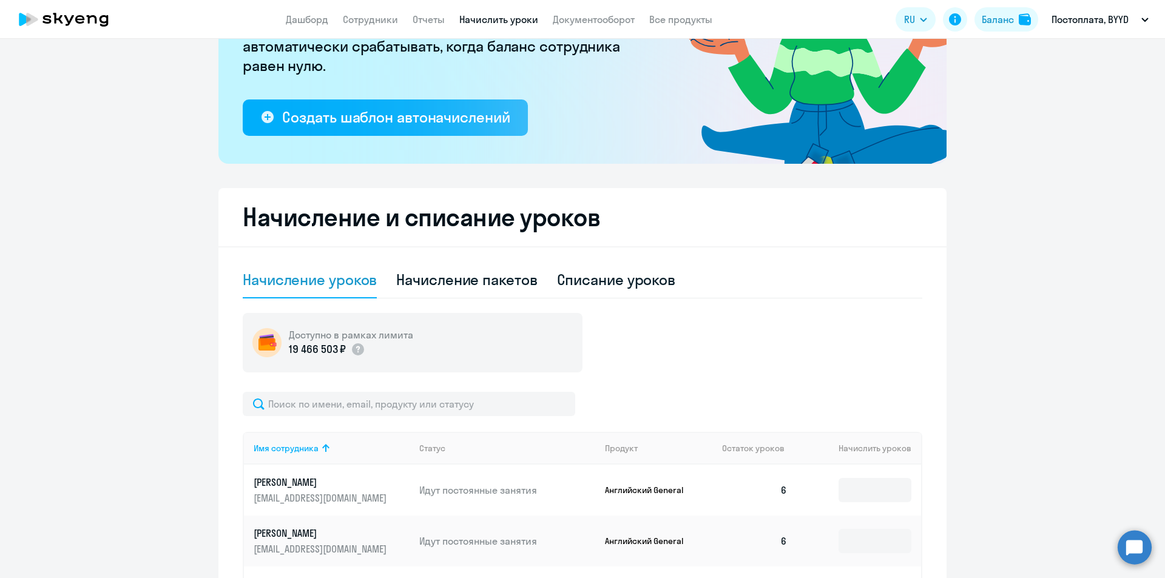
scroll to position [182, 0]
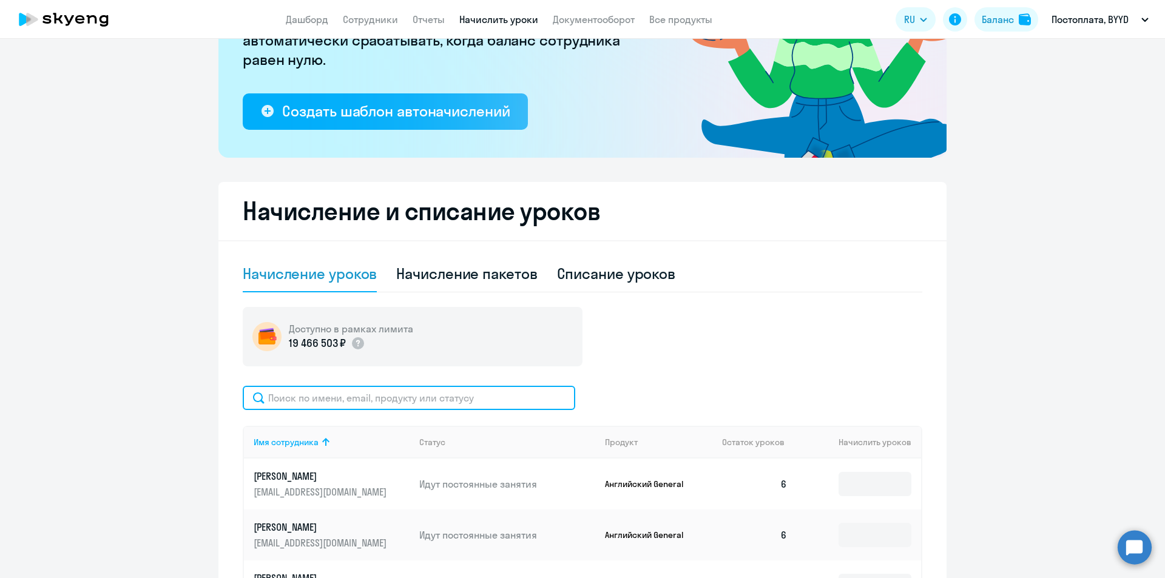
drag, startPoint x: 353, startPoint y: 404, endPoint x: 353, endPoint y: 386, distance: 18.2
click at [353, 403] on input "text" at bounding box center [409, 398] width 332 height 24
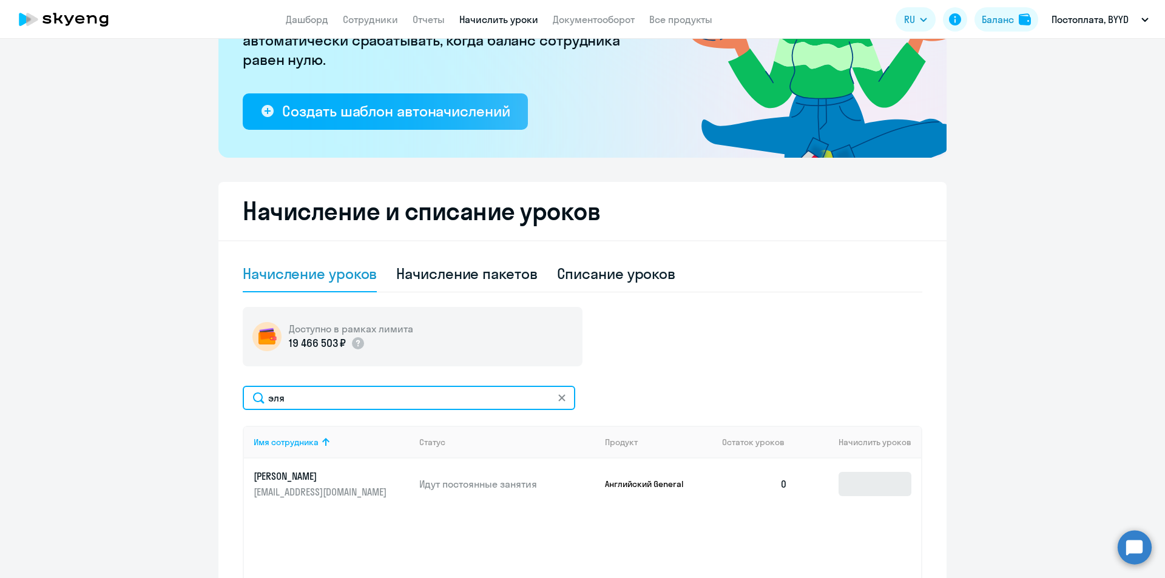
type input "эля"
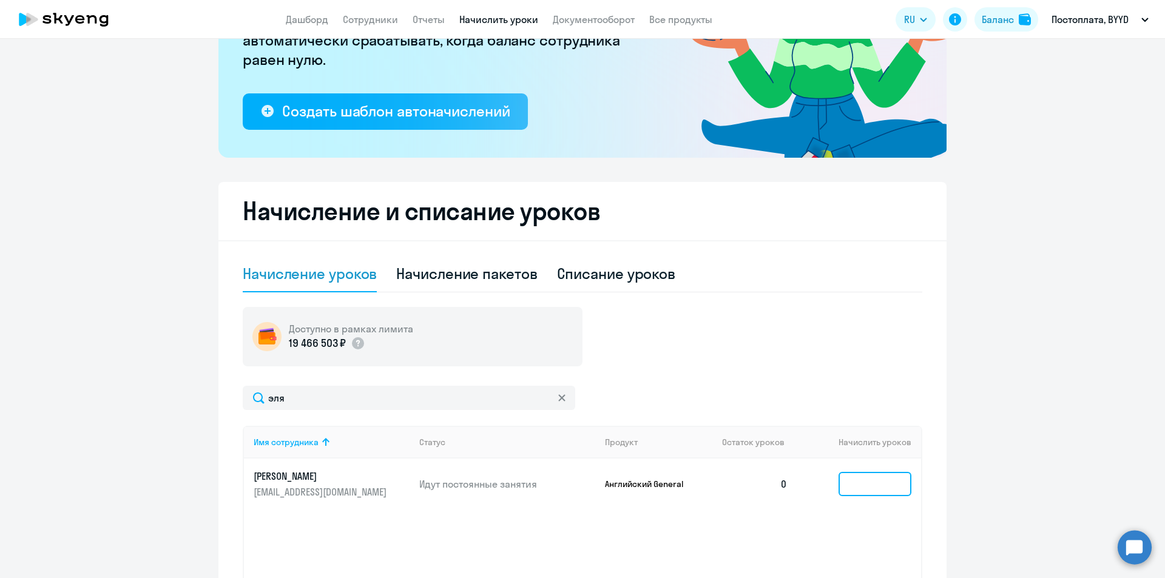
click at [861, 487] on input at bounding box center [874, 484] width 73 height 24
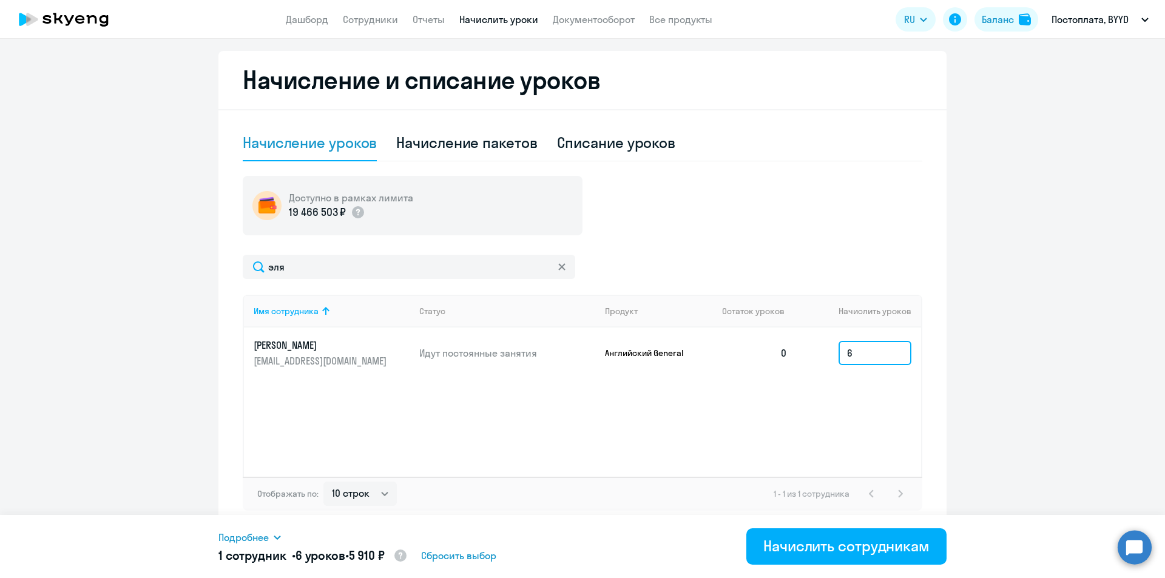
scroll to position [314, 0]
type input "6"
click at [829, 554] on div "Начислить сотрудникам" at bounding box center [846, 545] width 166 height 19
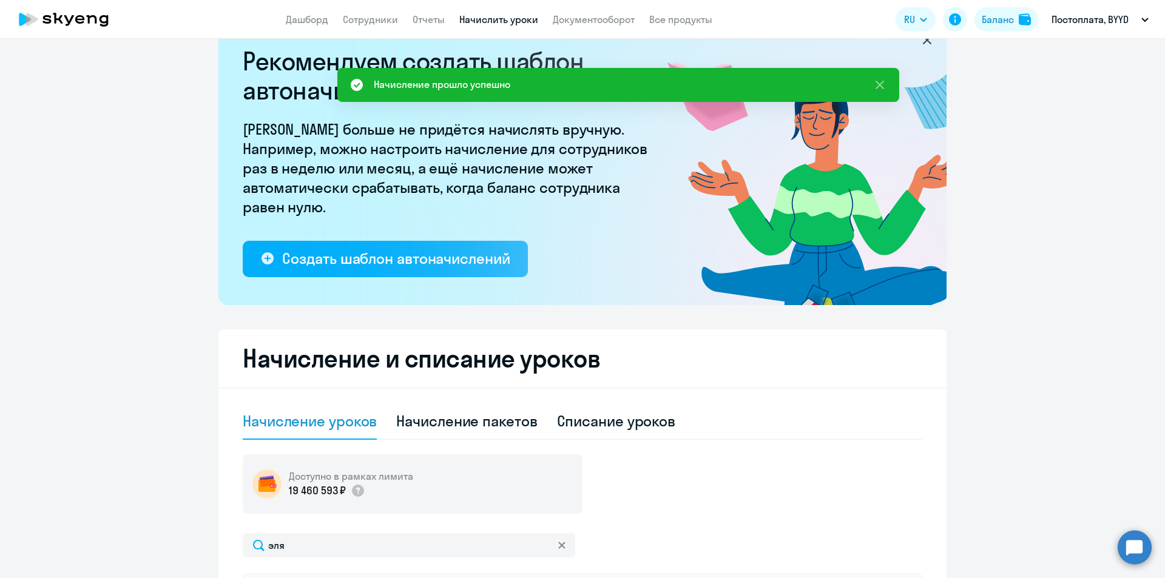
scroll to position [0, 0]
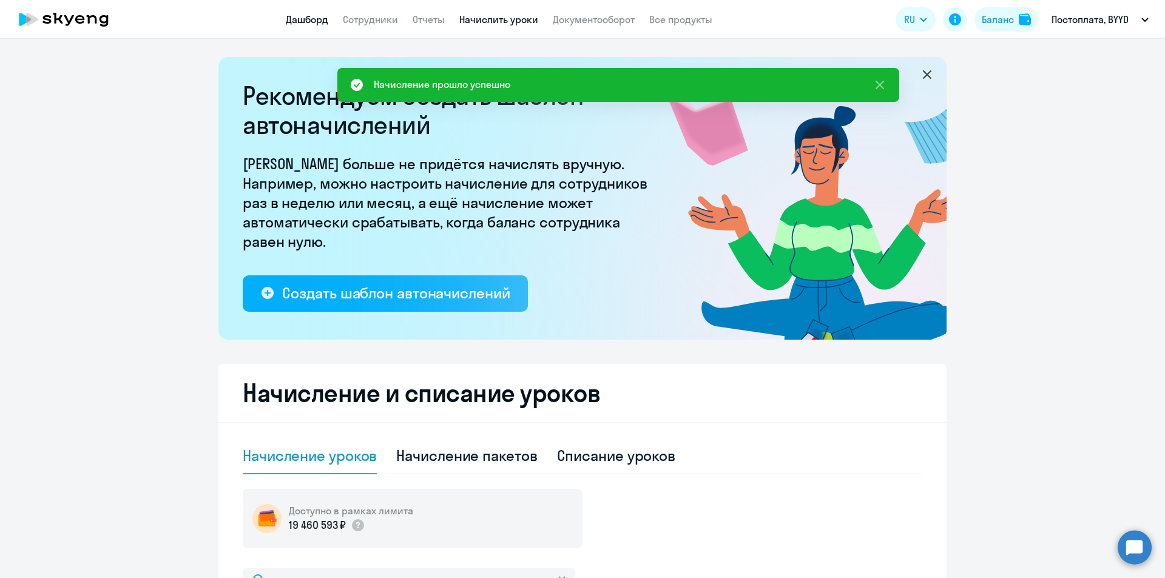
click at [305, 16] on link "Дашборд" at bounding box center [307, 19] width 42 height 12
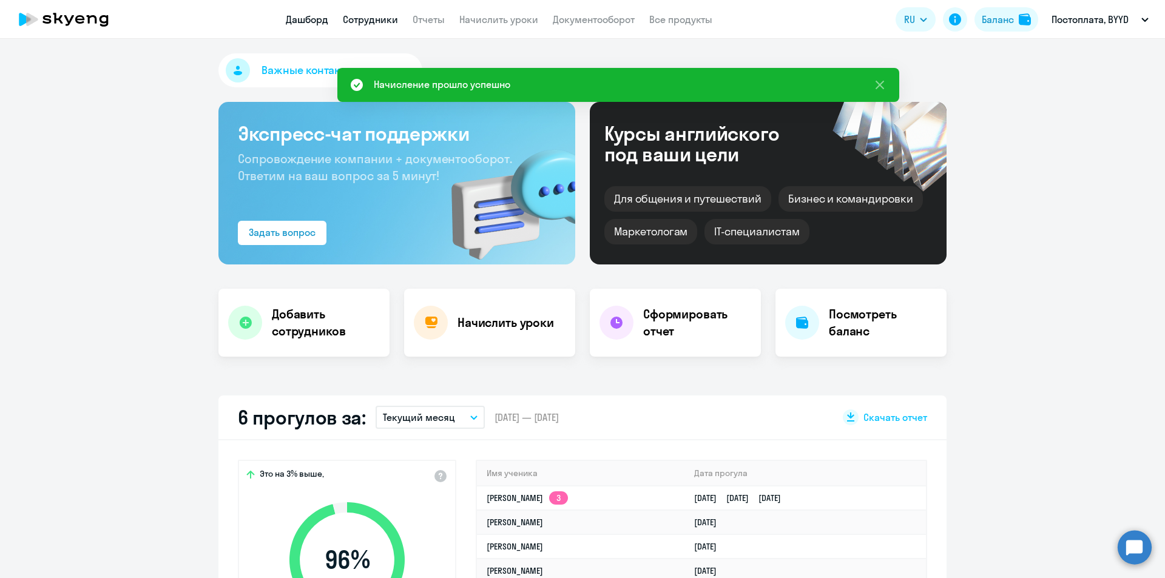
click at [388, 20] on link "Сотрудники" at bounding box center [370, 19] width 55 height 12
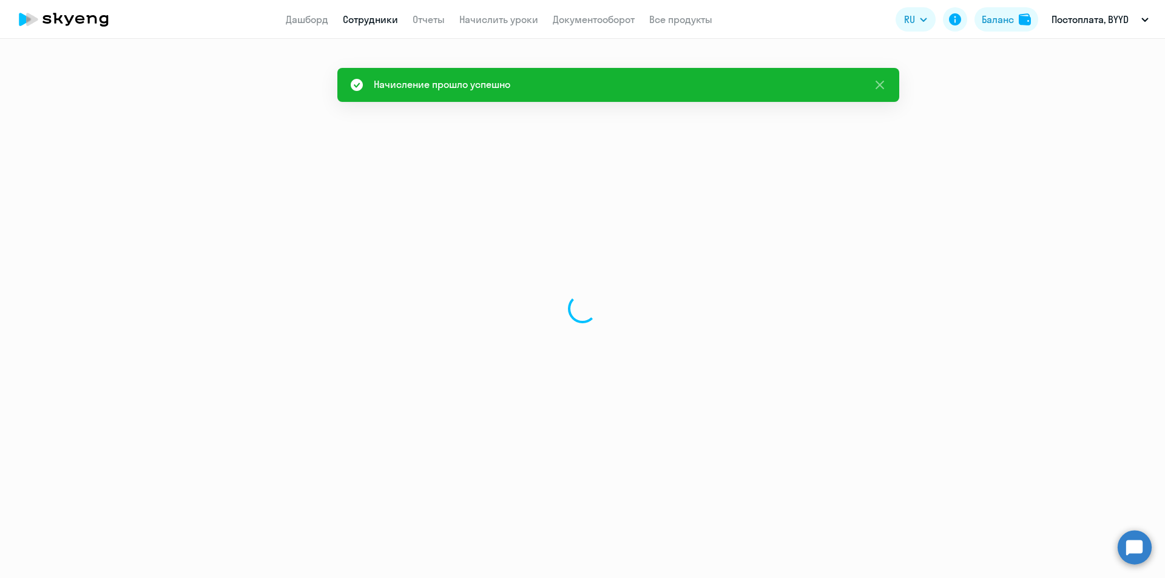
select select "30"
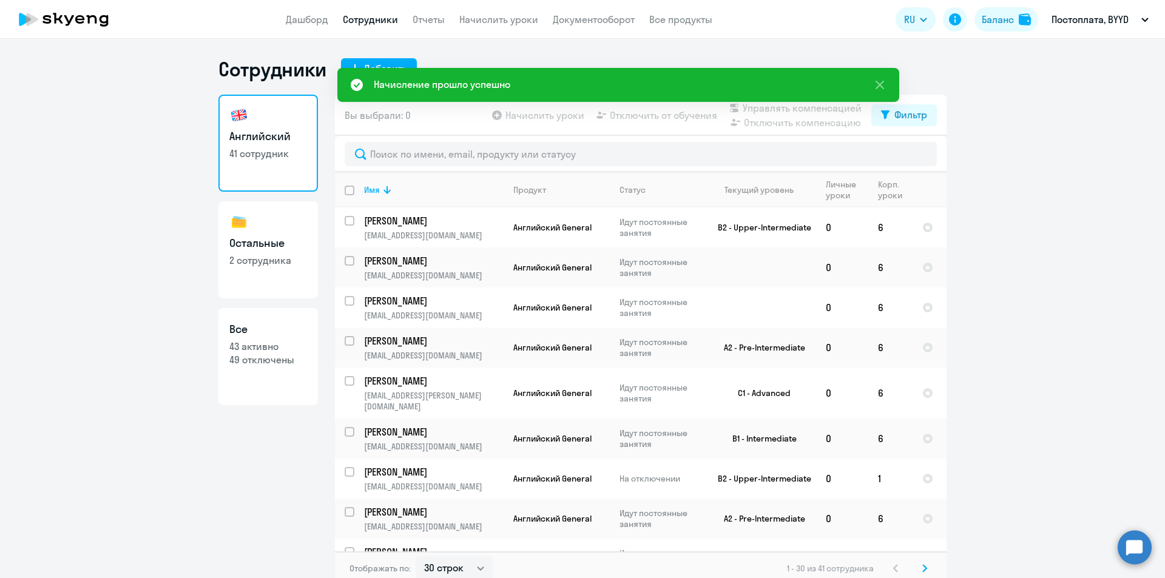
click at [260, 261] on p "2 сотрудника" at bounding box center [268, 260] width 78 height 13
select select "30"
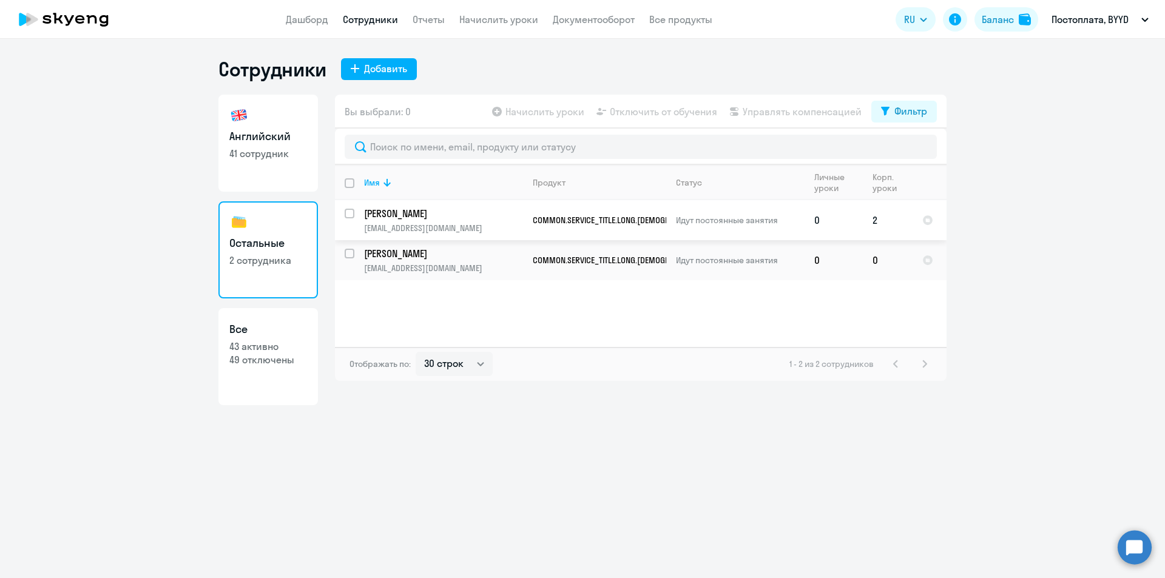
click at [789, 211] on td "Идут постоянные занятия" at bounding box center [735, 220] width 138 height 40
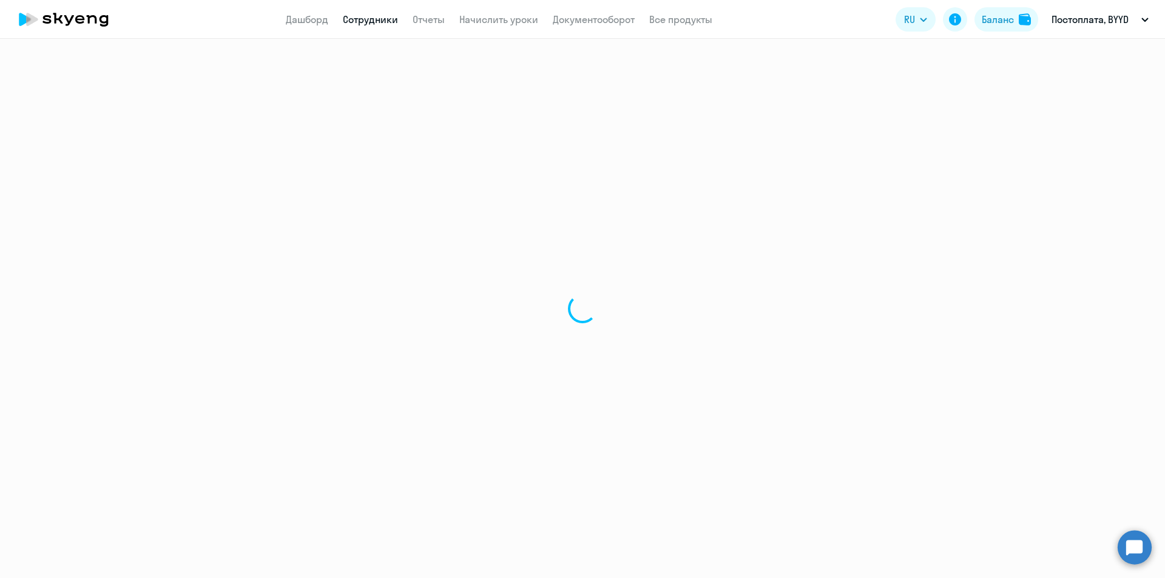
select select "others"
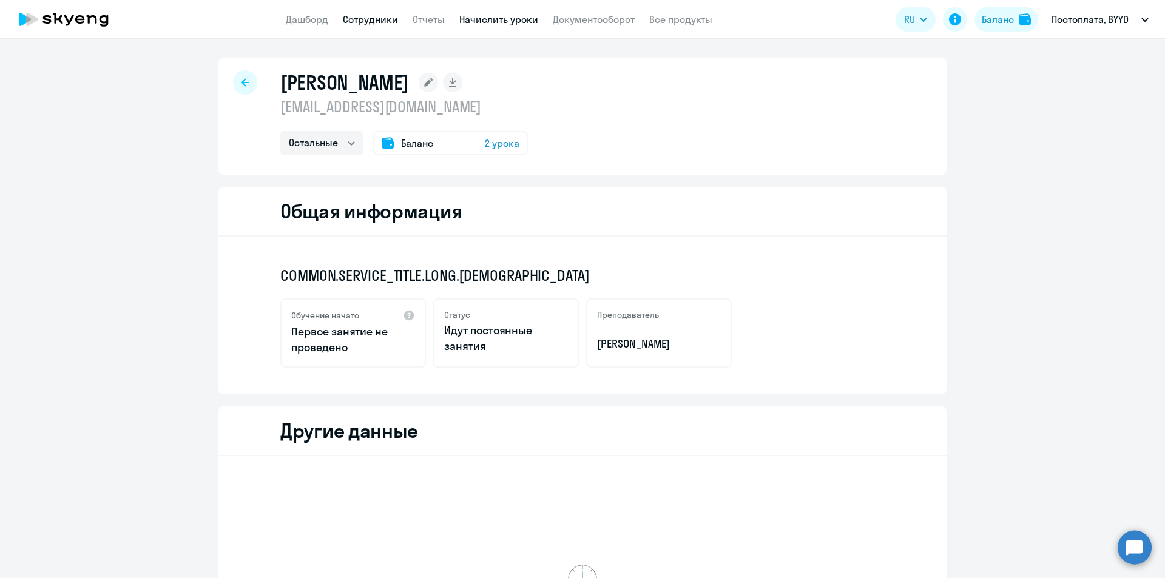
click at [497, 16] on link "Начислить уроки" at bounding box center [498, 19] width 79 height 12
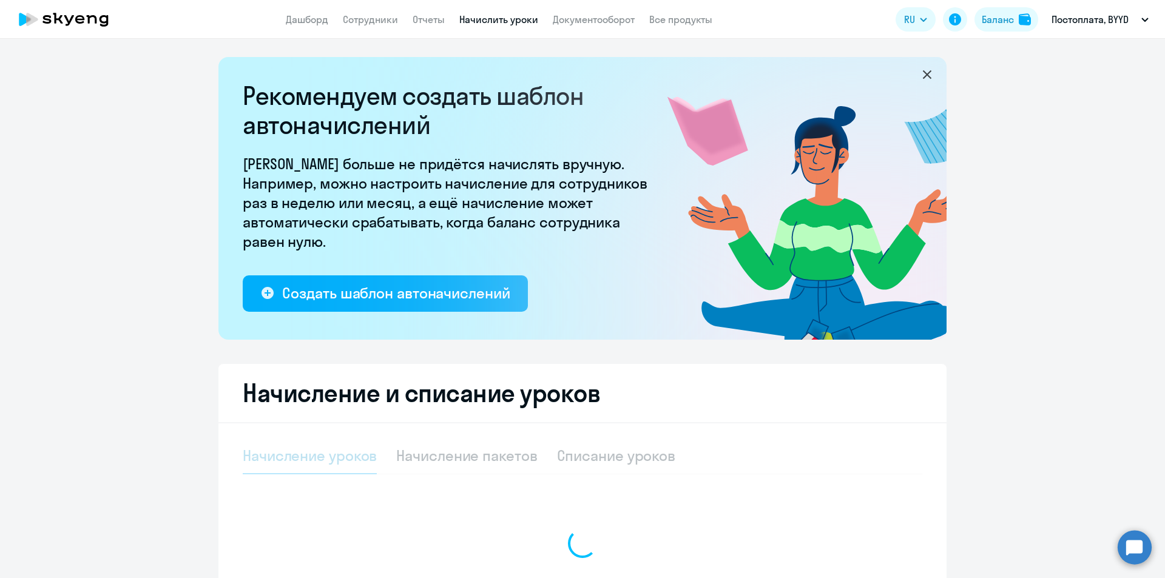
select select "10"
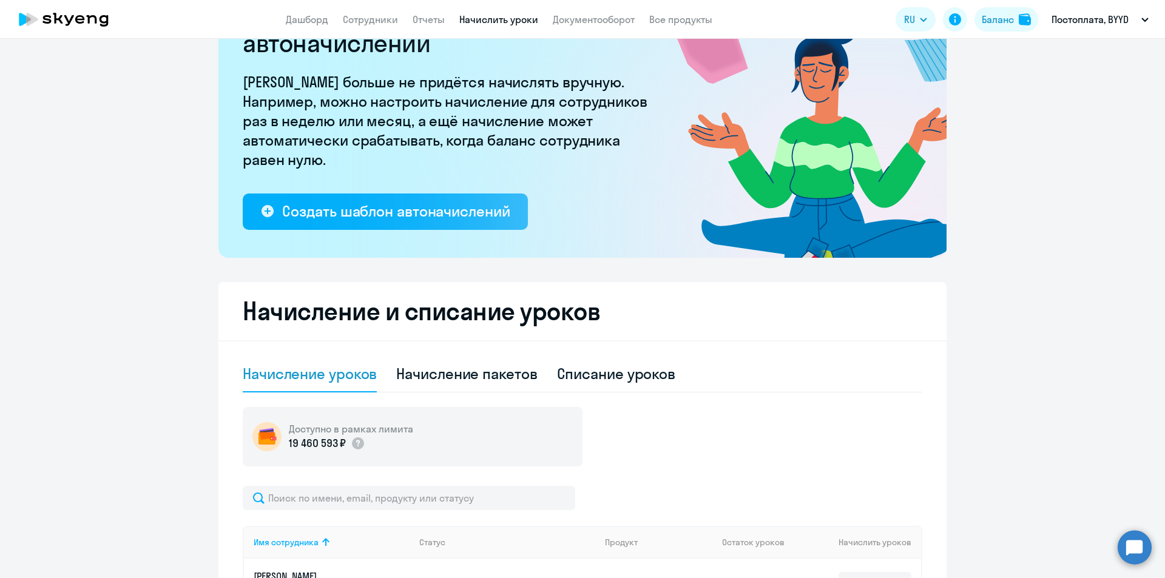
scroll to position [243, 0]
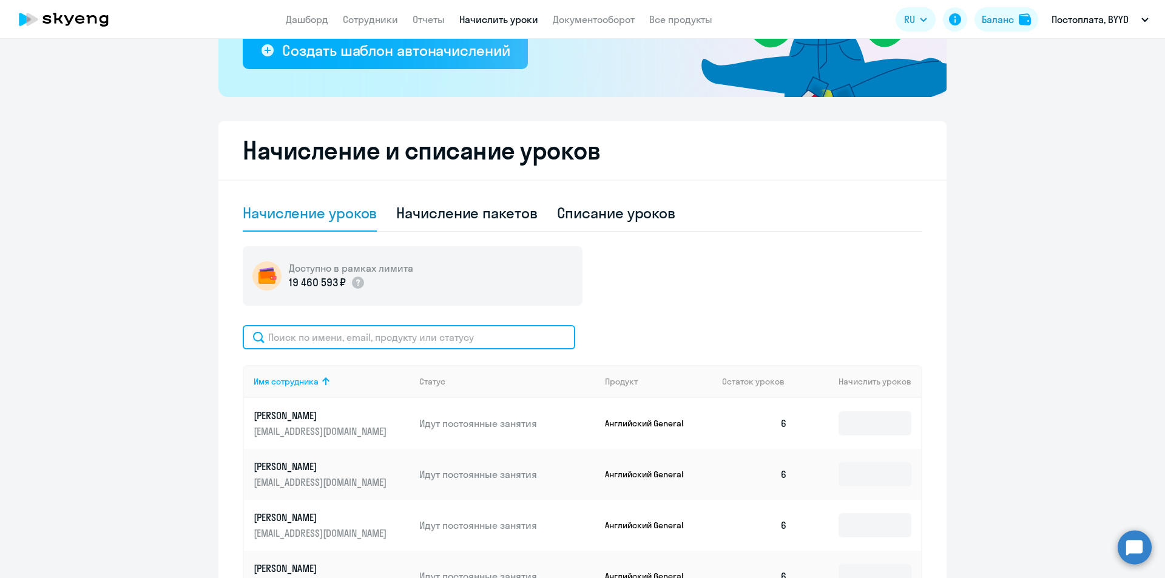
click at [354, 340] on input "text" at bounding box center [409, 337] width 332 height 24
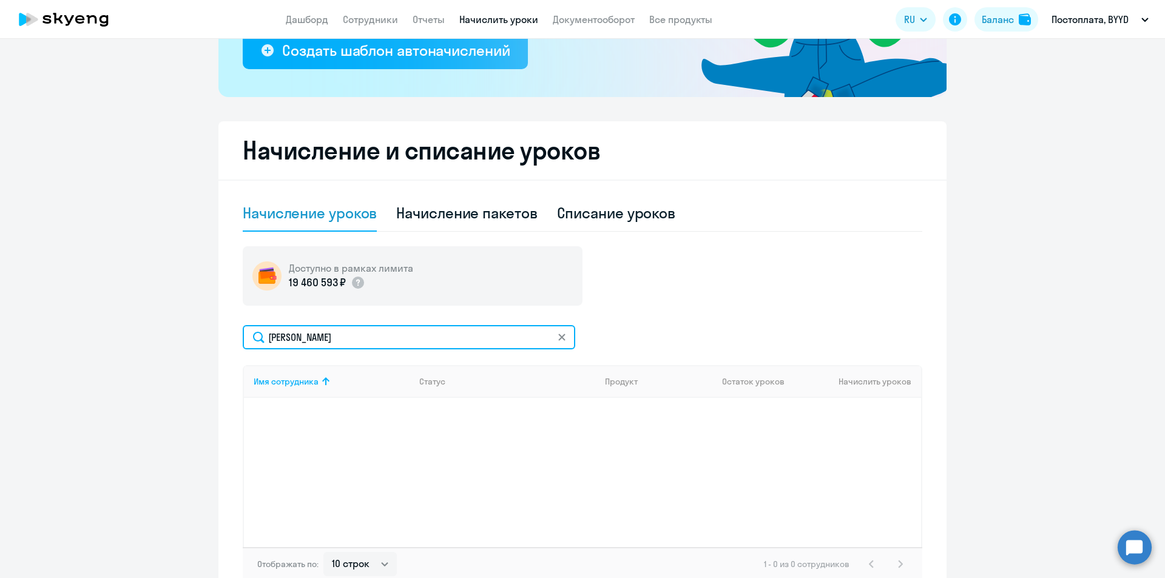
type input "[PERSON_NAME]"
click at [316, 13] on app-menu-item-link "Дашборд" at bounding box center [307, 19] width 42 height 15
click at [319, 17] on link "Дашборд" at bounding box center [307, 19] width 42 height 12
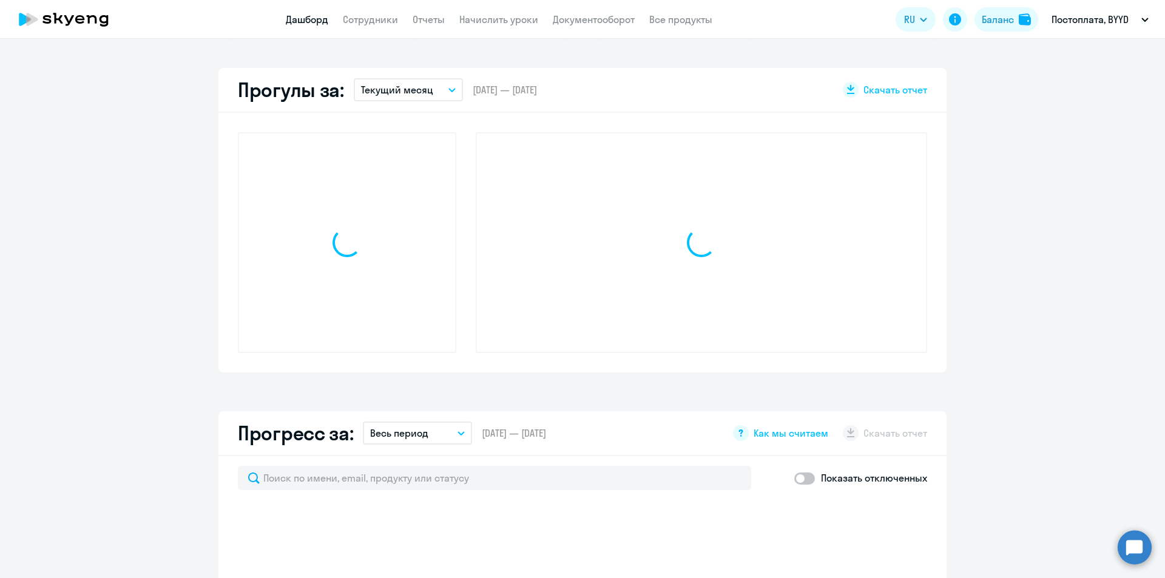
scroll to position [328, 0]
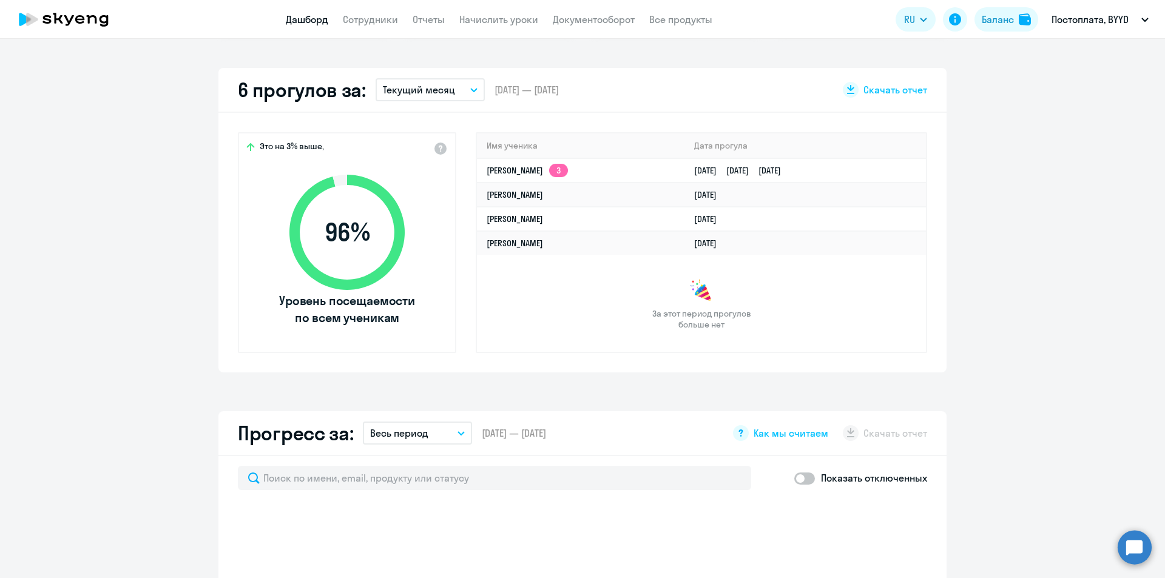
select select "30"
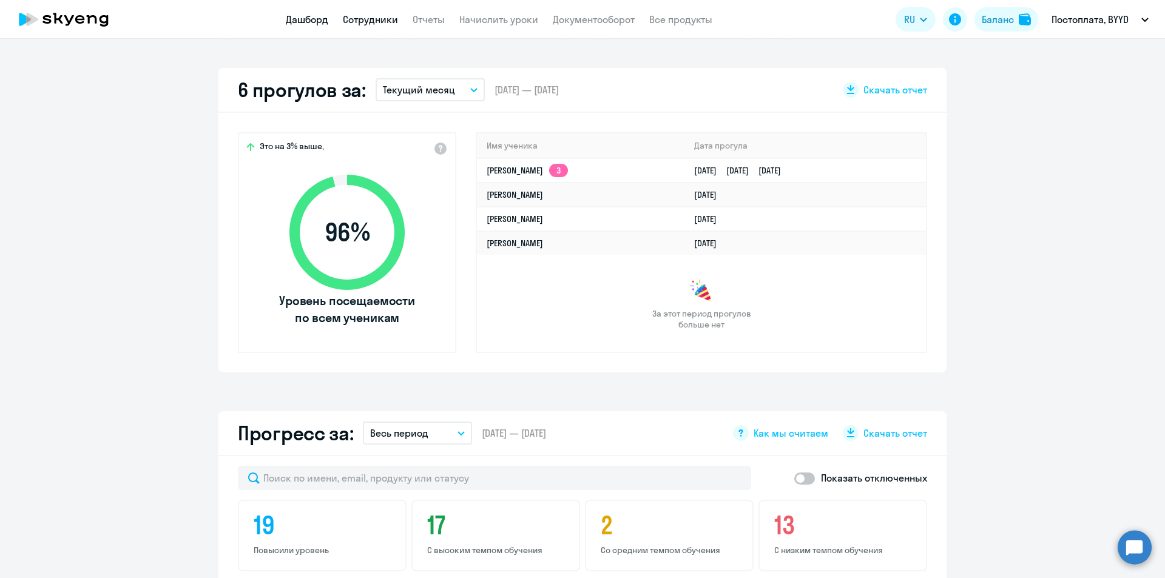
click at [392, 18] on link "Сотрудники" at bounding box center [370, 19] width 55 height 12
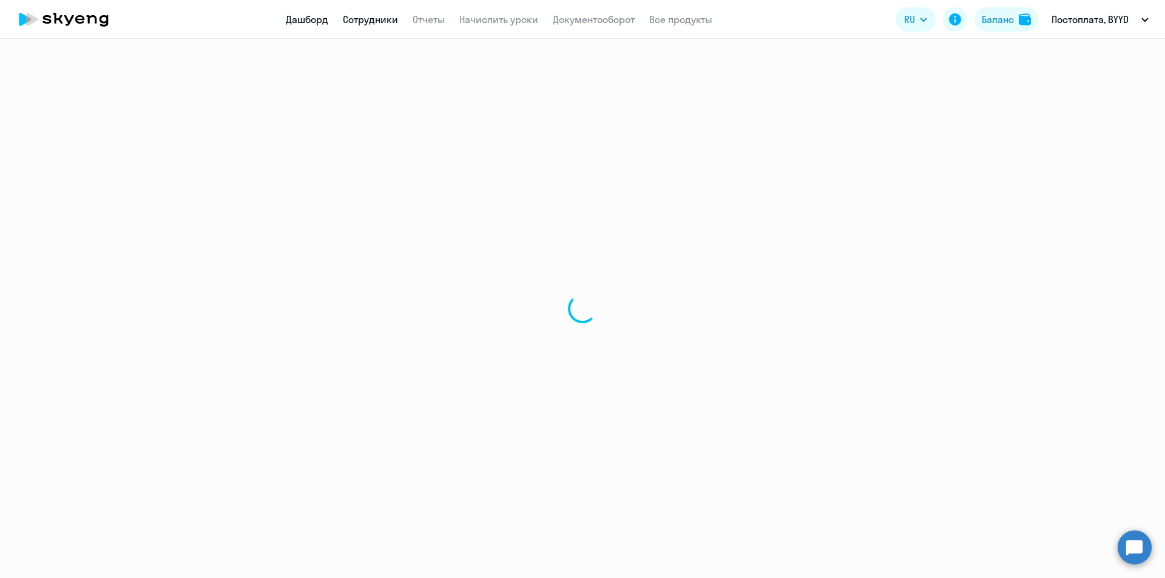
select select "30"
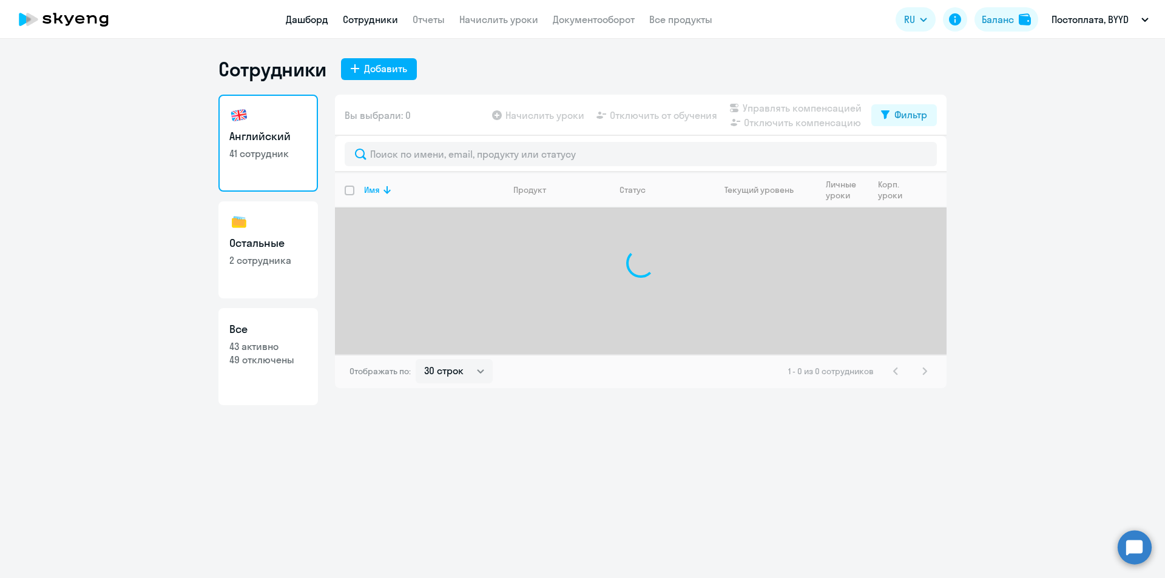
click at [301, 18] on link "Дашборд" at bounding box center [307, 19] width 42 height 12
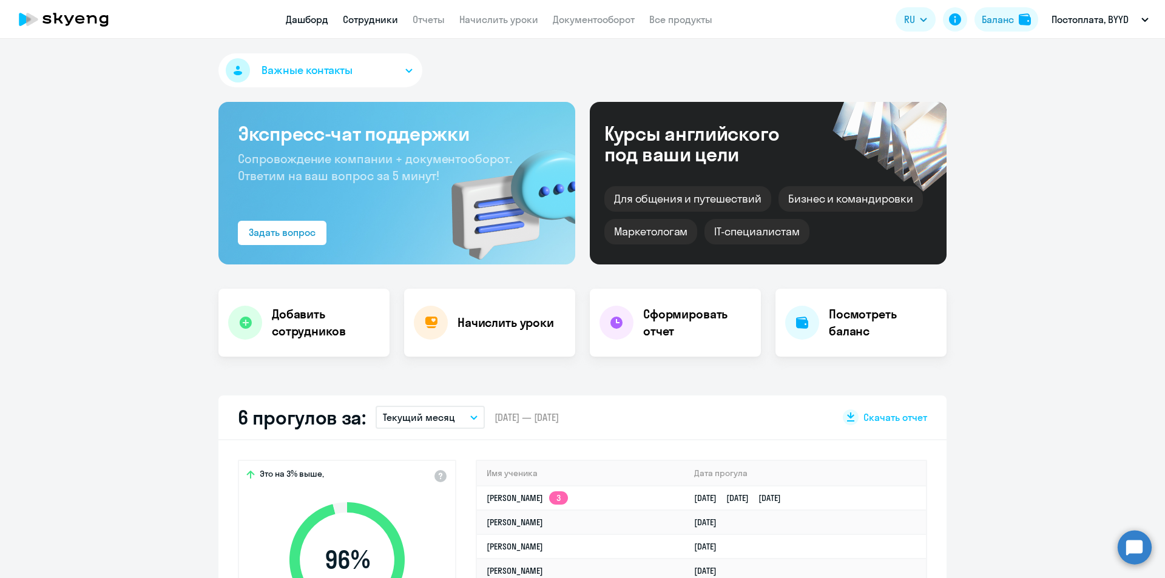
click at [378, 15] on link "Сотрудники" at bounding box center [370, 19] width 55 height 12
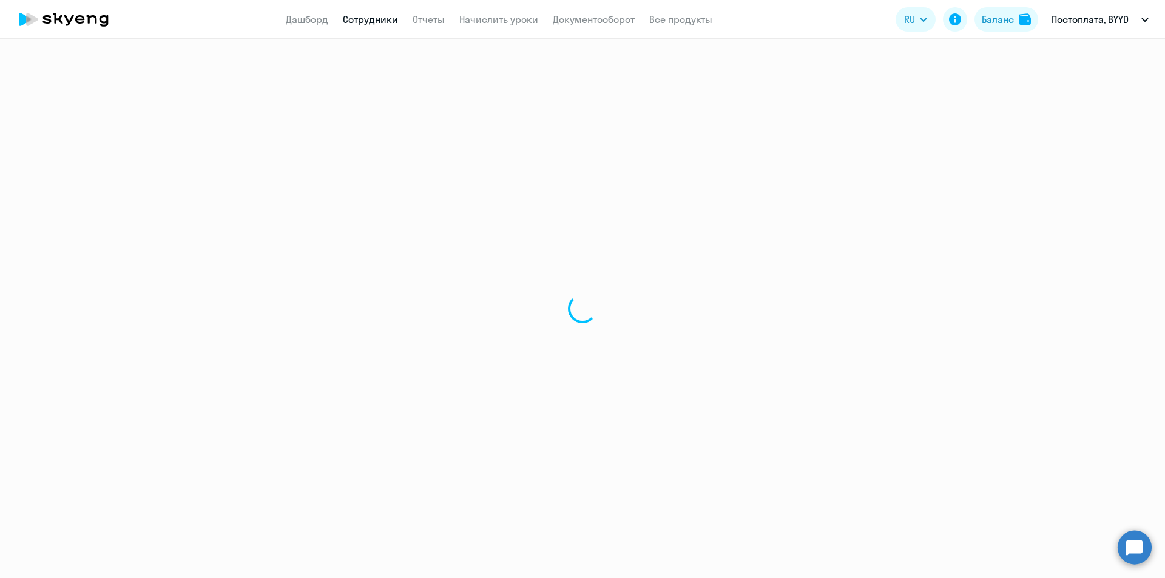
select select "30"
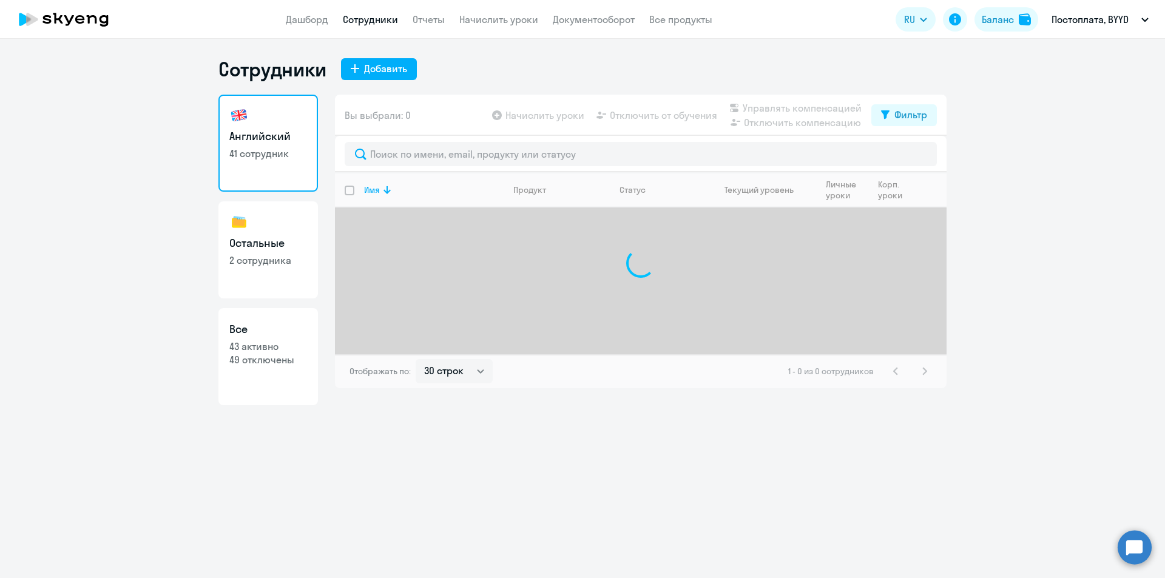
click at [299, 241] on h3 "Остальные" at bounding box center [268, 243] width 78 height 16
select select "30"
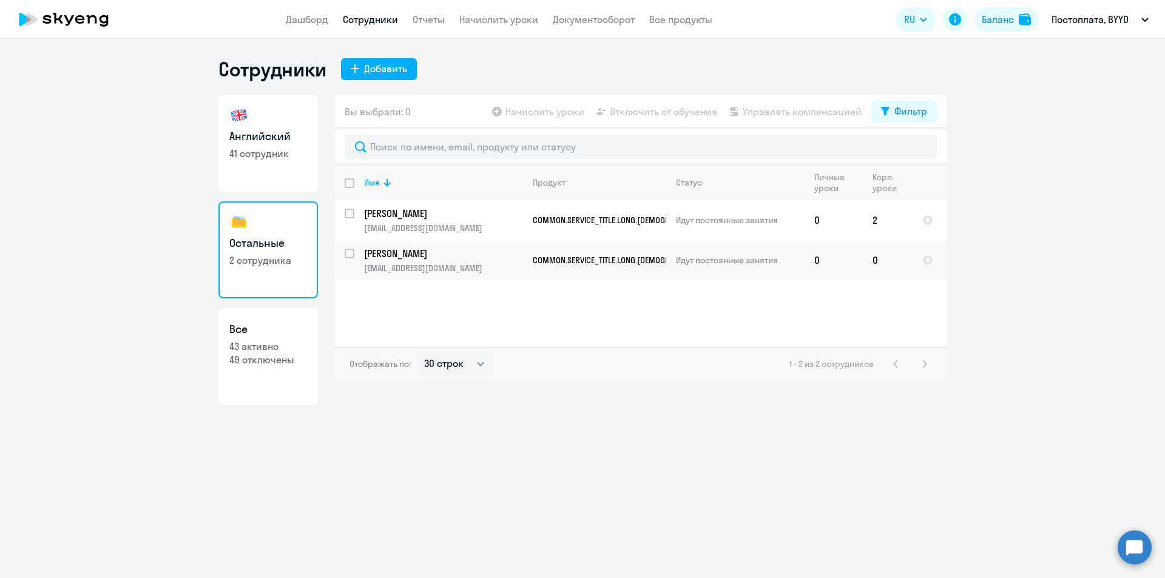
click at [528, 106] on app-table-action-button "Начислить уроки" at bounding box center [537, 111] width 95 height 15
click at [1126, 548] on circle at bounding box center [1134, 547] width 34 height 34
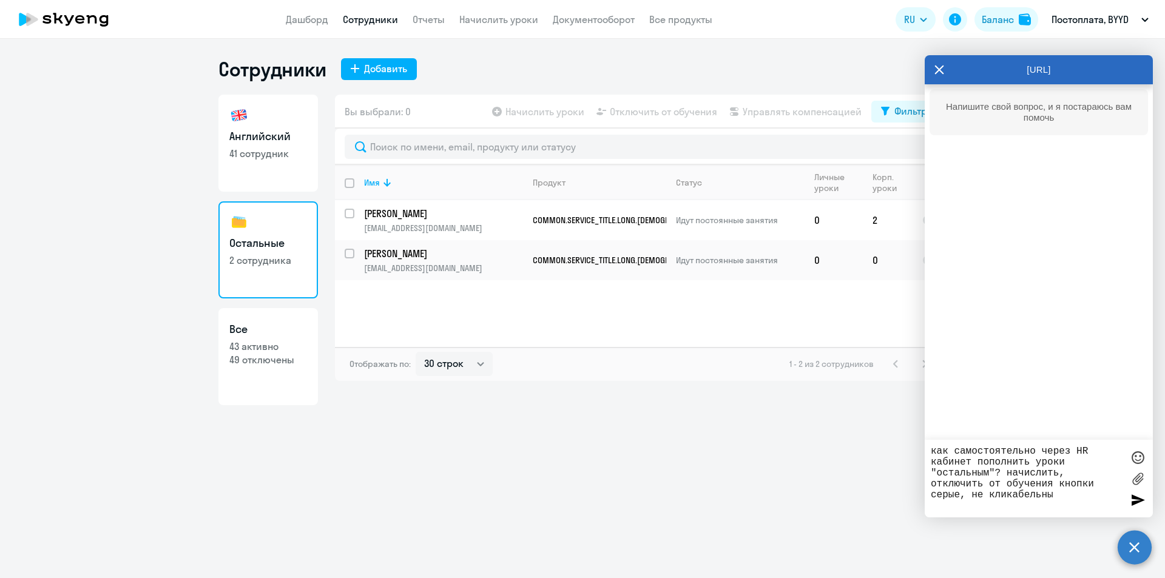
type textarea "как самостоятельно через HR кабинет пополнить уроки "остальным"? начислить, отк…"
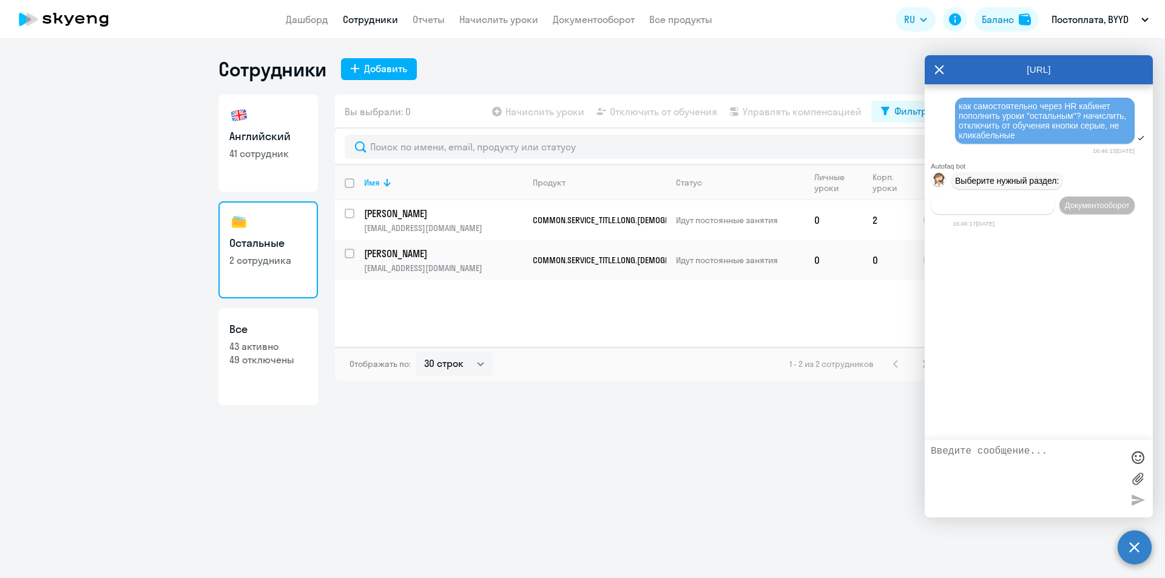
click at [1019, 210] on button "Операционное сопровождение" at bounding box center [993, 206] width 124 height 18
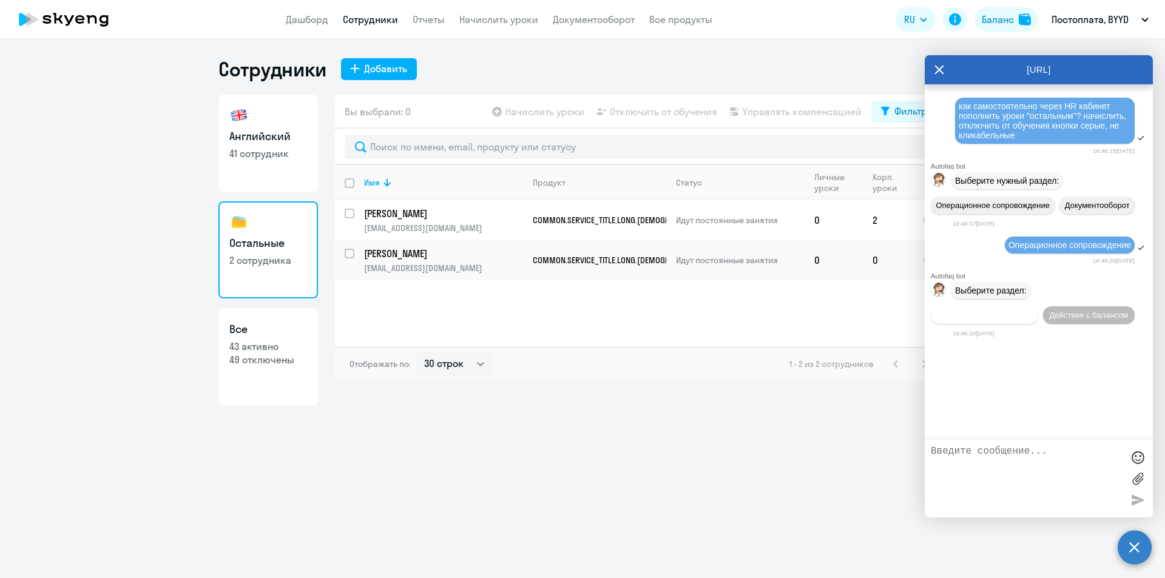
click at [983, 323] on button "Действия по сотрудникам" at bounding box center [984, 315] width 107 height 18
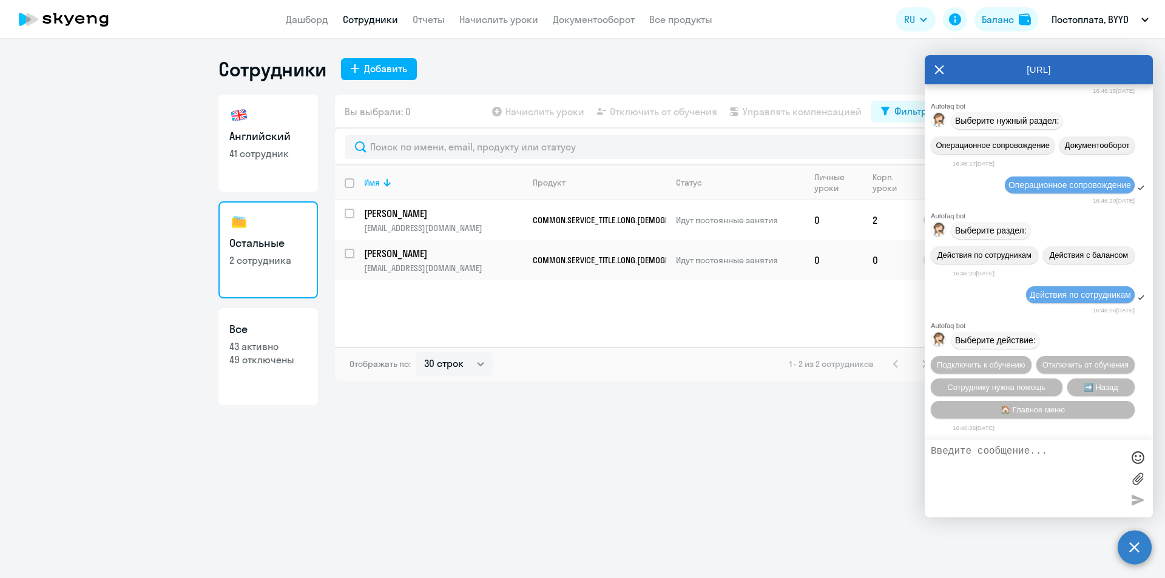
click at [1058, 468] on textarea at bounding box center [1027, 479] width 192 height 66
type textarea "начислить уроки"
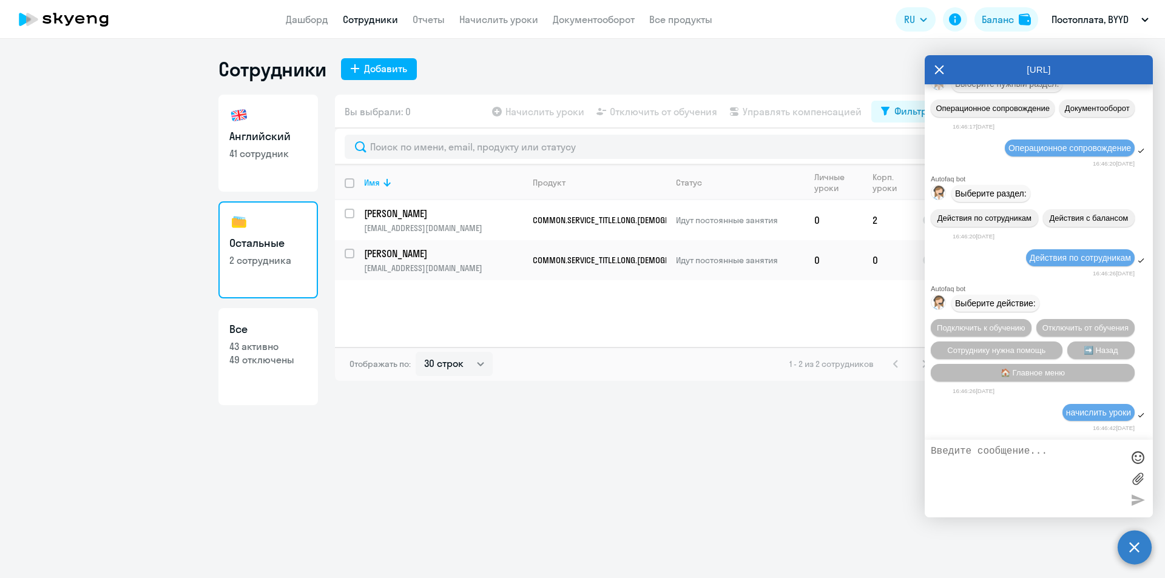
scroll to position [167, 0]
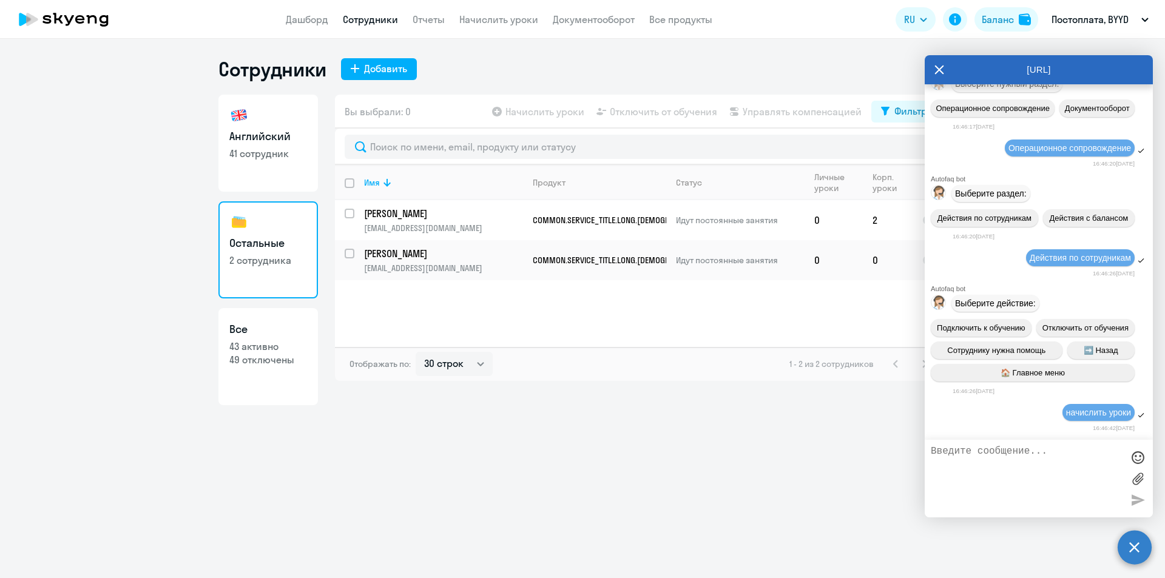
click at [934, 65] on div "[URL]" at bounding box center [1038, 69] width 228 height 29
click at [938, 69] on icon at bounding box center [939, 69] width 9 height 9
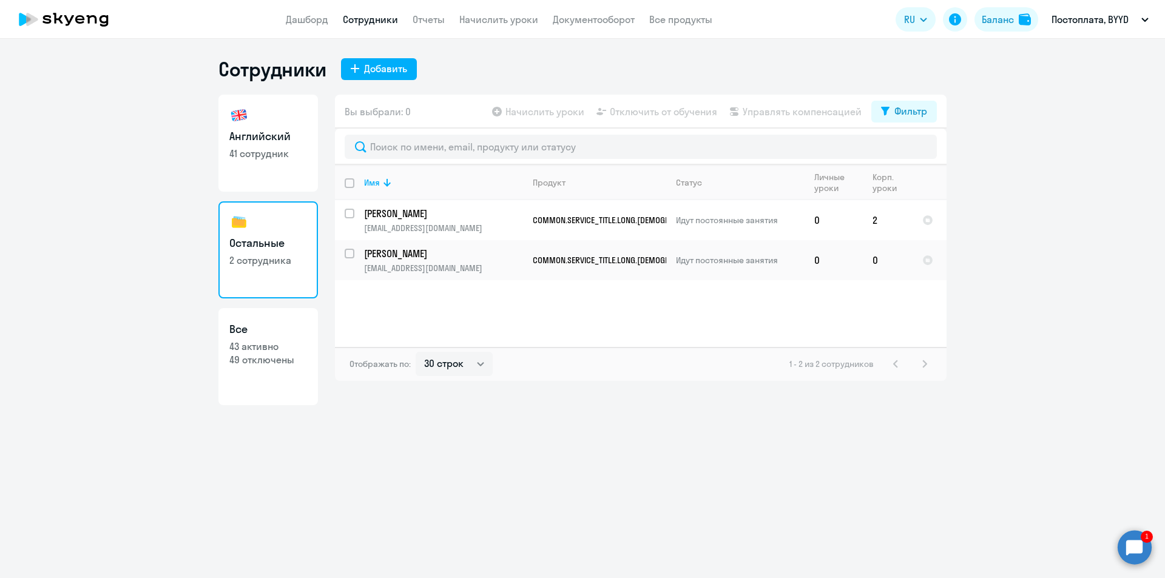
click at [1029, 119] on ng-component "Сотрудники Добавить Английский 41 сотрудник Остальные 2 сотрудника Все 43 актив…" at bounding box center [582, 231] width 1165 height 348
